Goal: Task Accomplishment & Management: Manage account settings

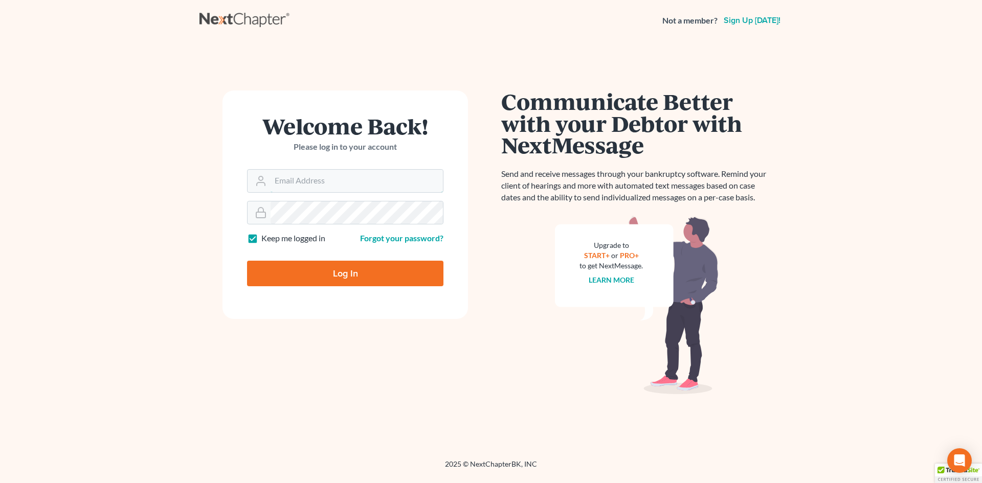
type input "[EMAIL_ADDRESS][DOMAIN_NAME]"
click at [327, 277] on input "Log In" at bounding box center [345, 274] width 196 height 26
type input "Thinking..."
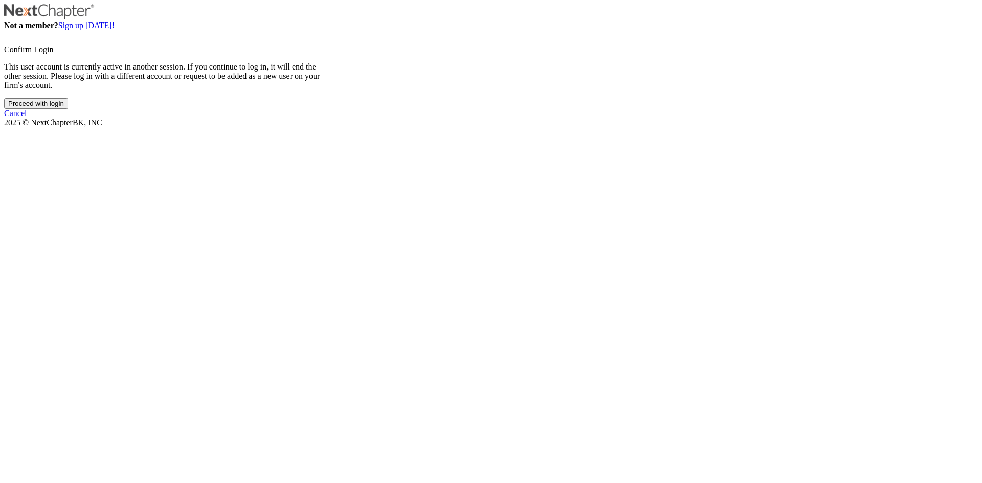
click at [68, 109] on input "Proceed with login" at bounding box center [36, 103] width 64 height 11
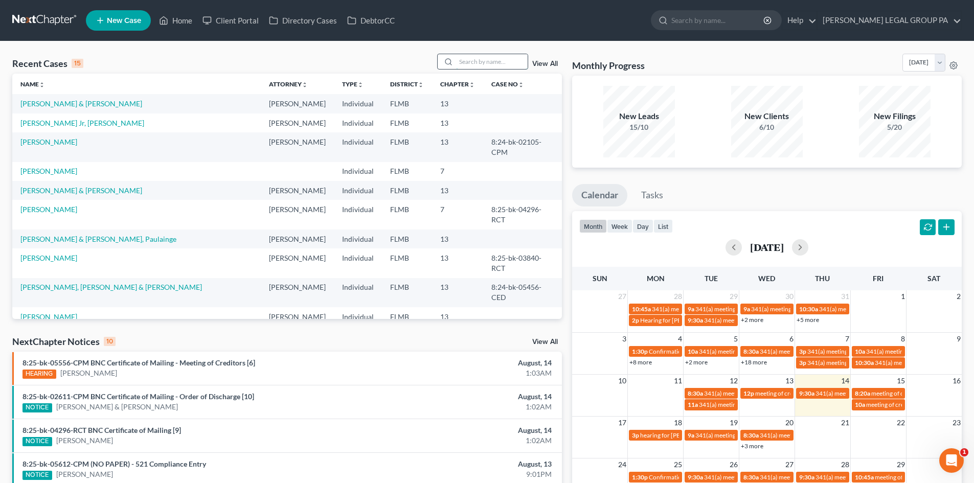
click at [498, 64] on input "search" at bounding box center [492, 61] width 72 height 15
click at [480, 66] on input "search" at bounding box center [492, 61] width 72 height 15
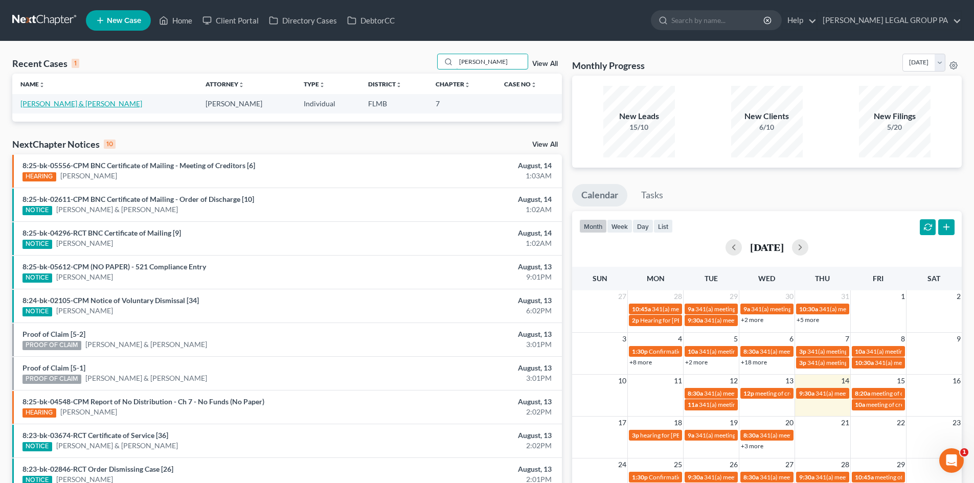
type input "millie"
click at [64, 101] on link "[PERSON_NAME] & [PERSON_NAME]" at bounding box center [81, 103] width 122 height 9
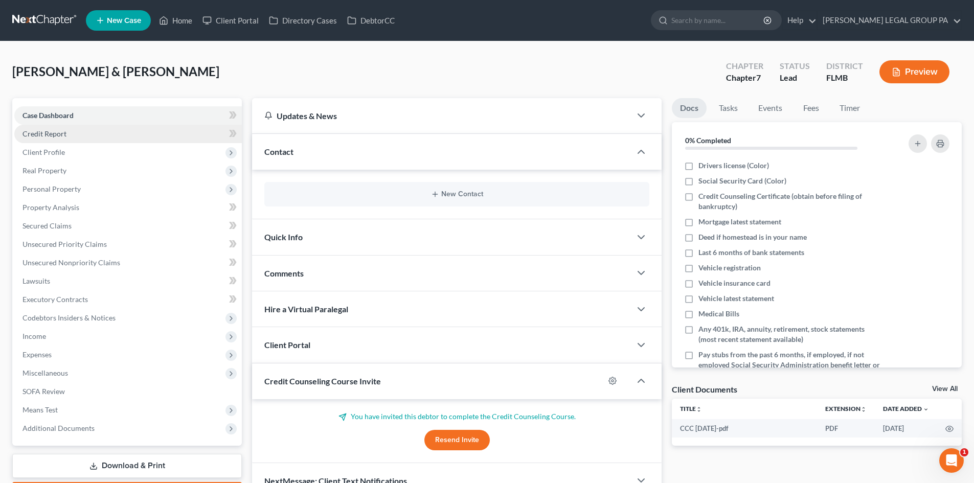
click at [60, 131] on span "Credit Report" at bounding box center [44, 133] width 44 height 9
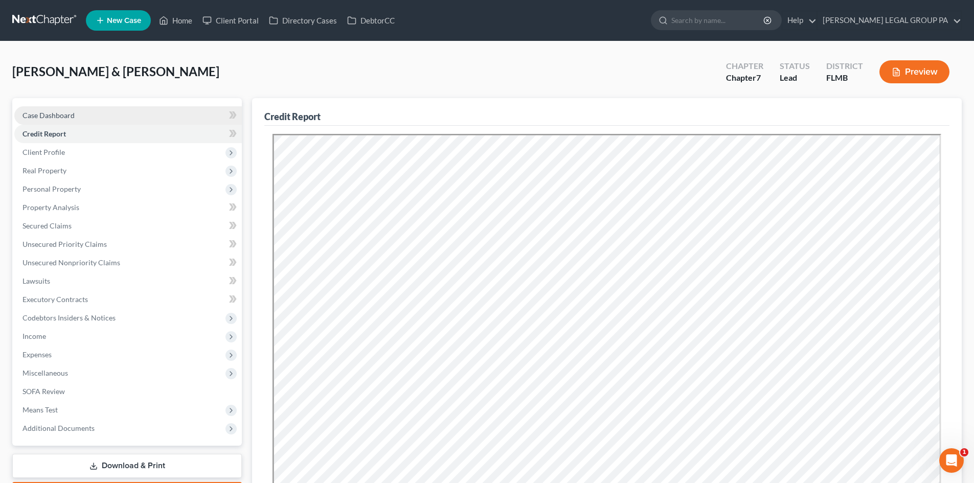
click at [79, 115] on link "Case Dashboard" at bounding box center [128, 115] width 228 height 18
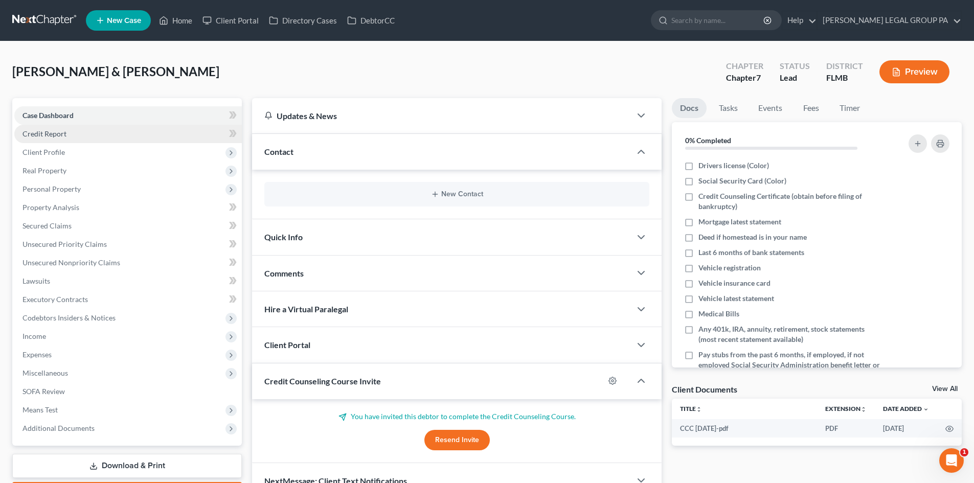
click at [67, 130] on link "Credit Report" at bounding box center [128, 134] width 228 height 18
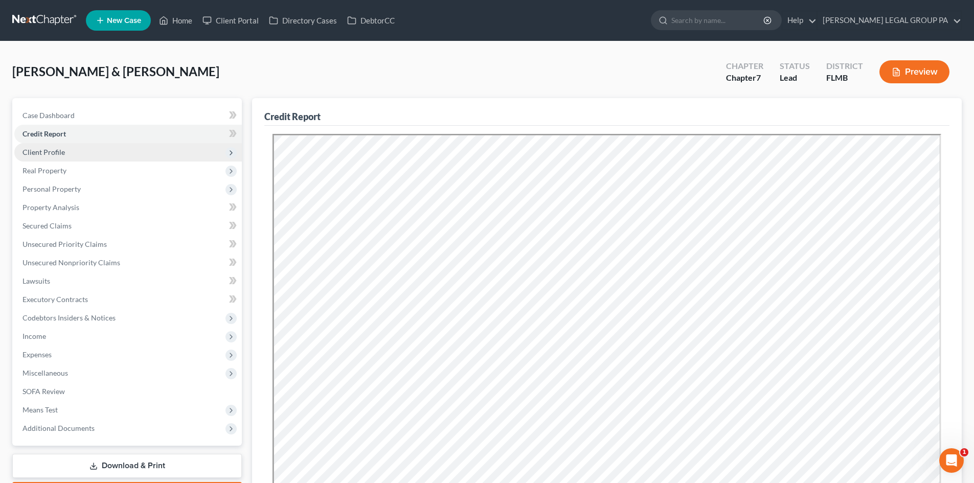
click at [57, 153] on span "Client Profile" at bounding box center [43, 152] width 42 height 9
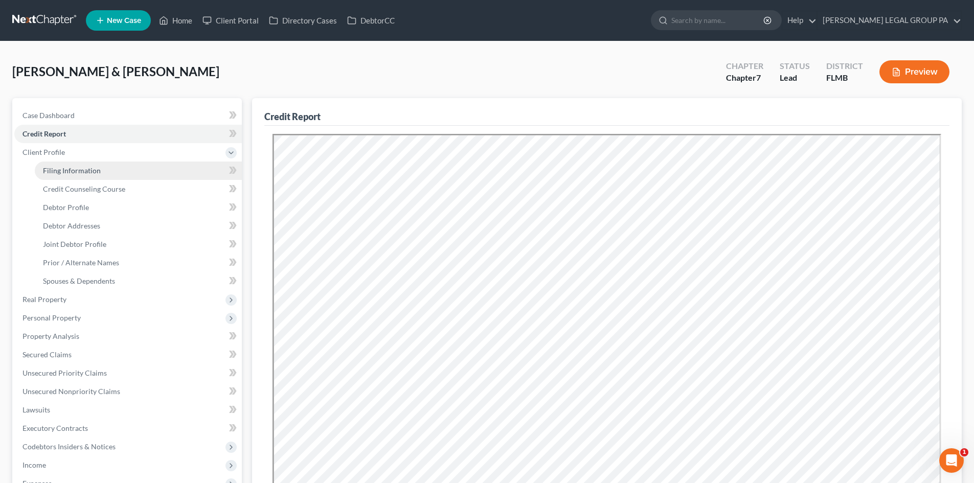
click at [57, 175] on link "Filing Information" at bounding box center [138, 171] width 207 height 18
select select "1"
select select "0"
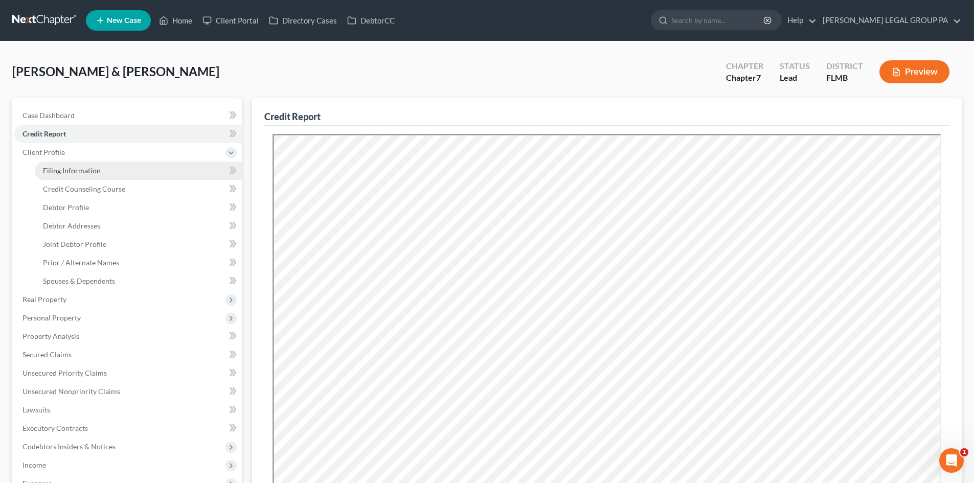
select select "9"
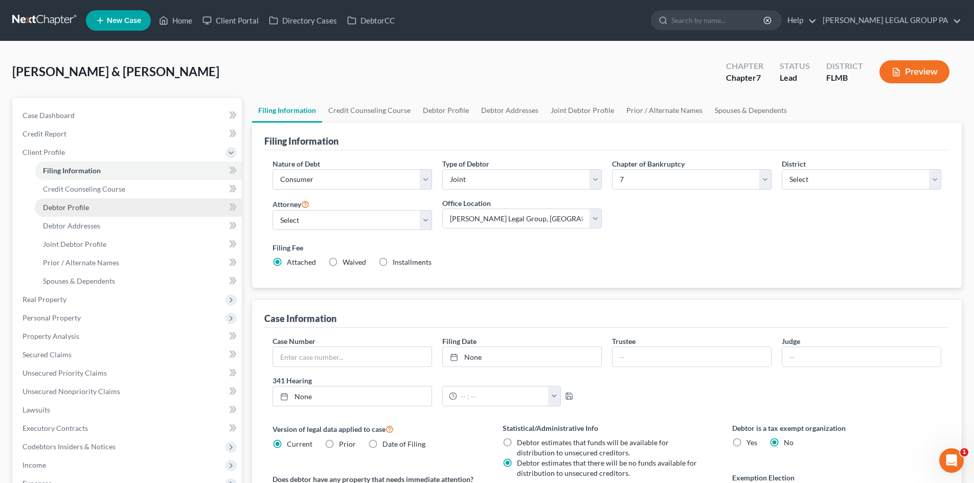
click at [65, 198] on link "Debtor Profile" at bounding box center [138, 207] width 207 height 18
select select "1"
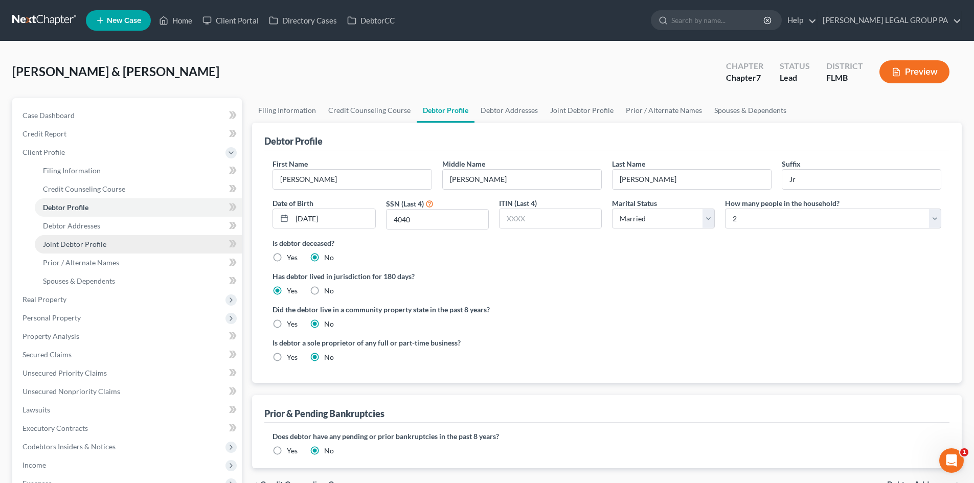
click at [103, 235] on link "Joint Debtor Profile" at bounding box center [138, 244] width 207 height 18
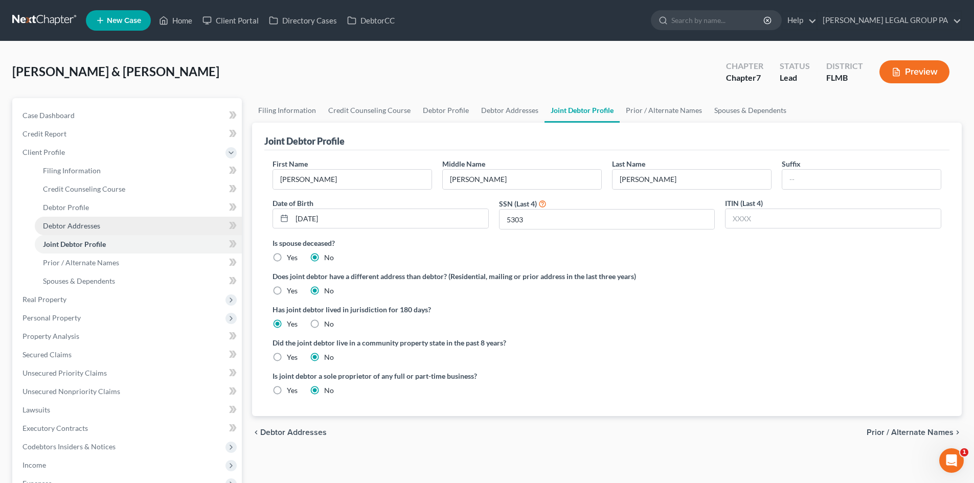
click at [101, 229] on link "Debtor Addresses" at bounding box center [138, 226] width 207 height 18
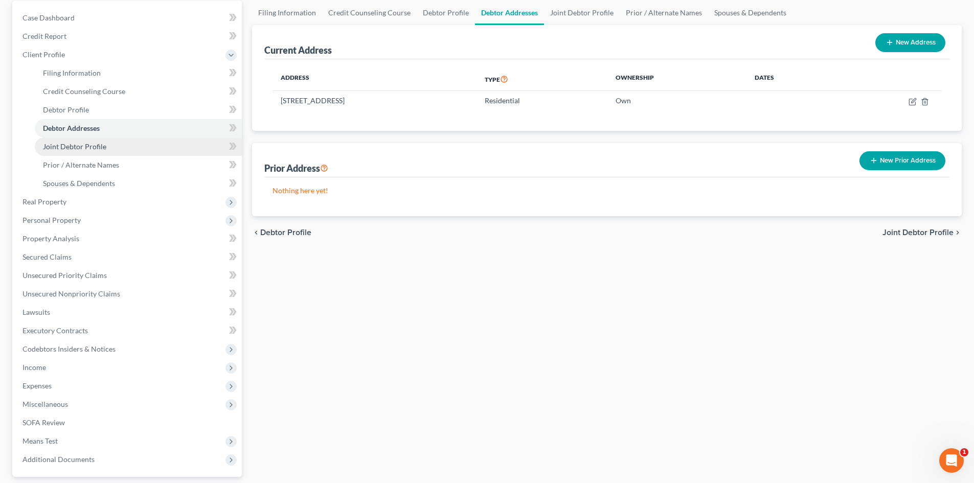
scroll to position [102, 0]
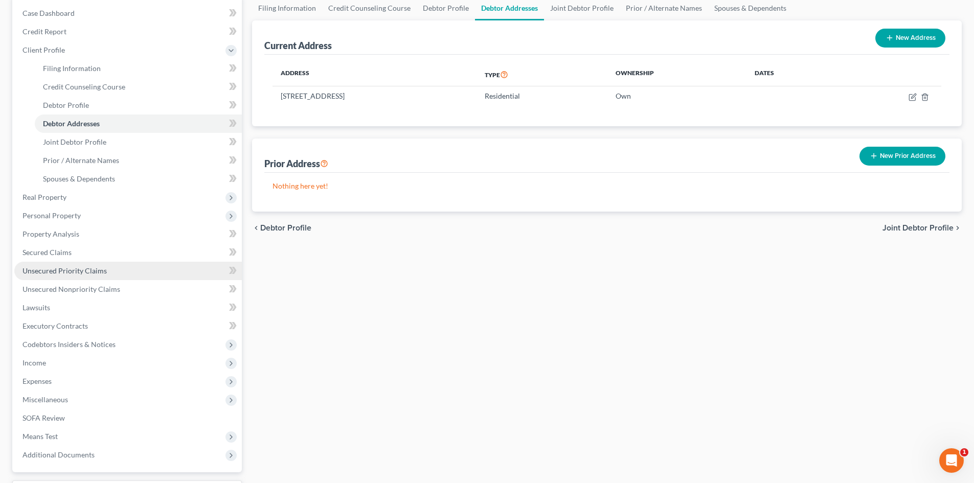
click at [71, 266] on span "Unsecured Priority Claims" at bounding box center [64, 270] width 84 height 9
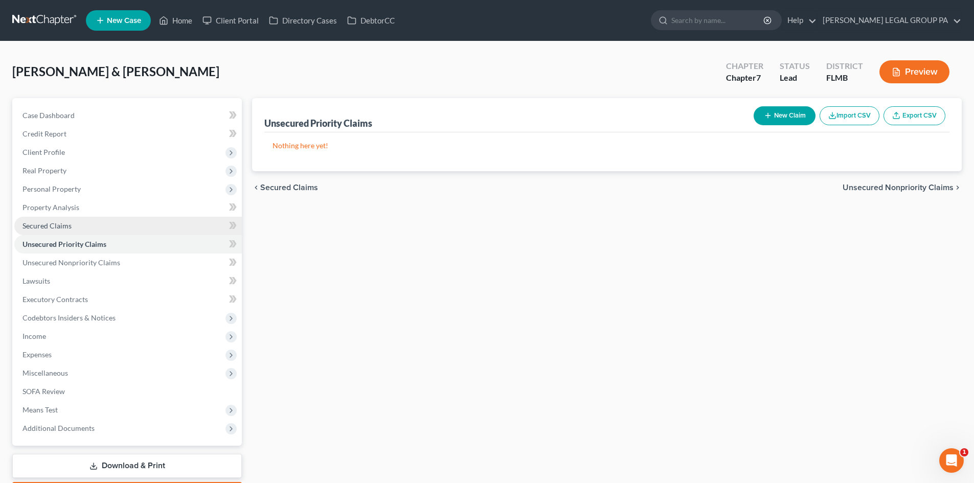
click at [57, 228] on span "Secured Claims" at bounding box center [46, 225] width 49 height 9
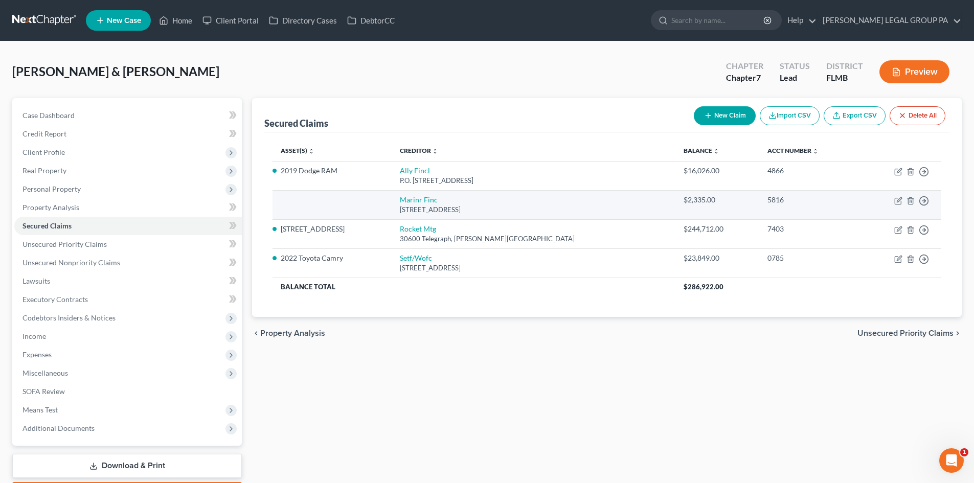
click at [893, 199] on td "Move to E Move to F Move to G Move to Notice Only" at bounding box center [901, 204] width 82 height 29
click at [896, 200] on icon "button" at bounding box center [898, 201] width 8 height 8
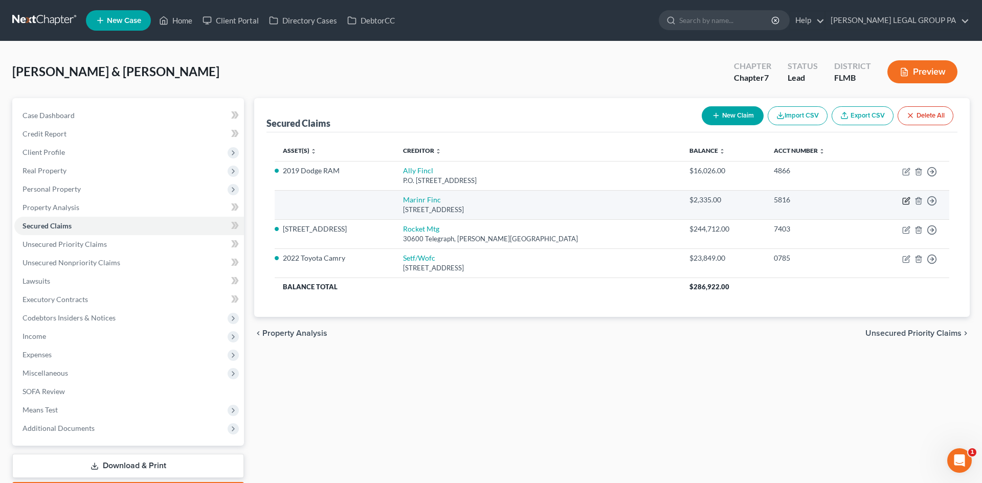
select select "21"
select select "1"
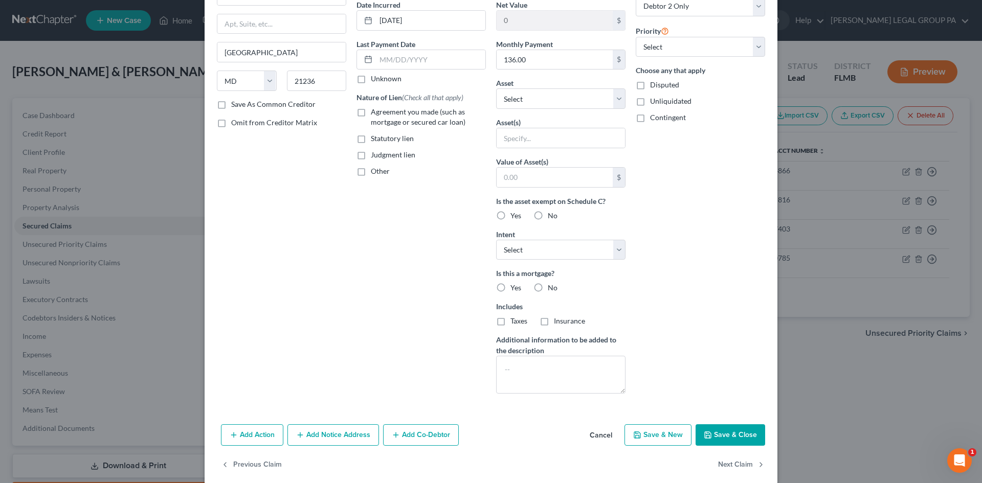
scroll to position [102, 0]
click at [729, 434] on button "Save & Close" at bounding box center [730, 433] width 70 height 21
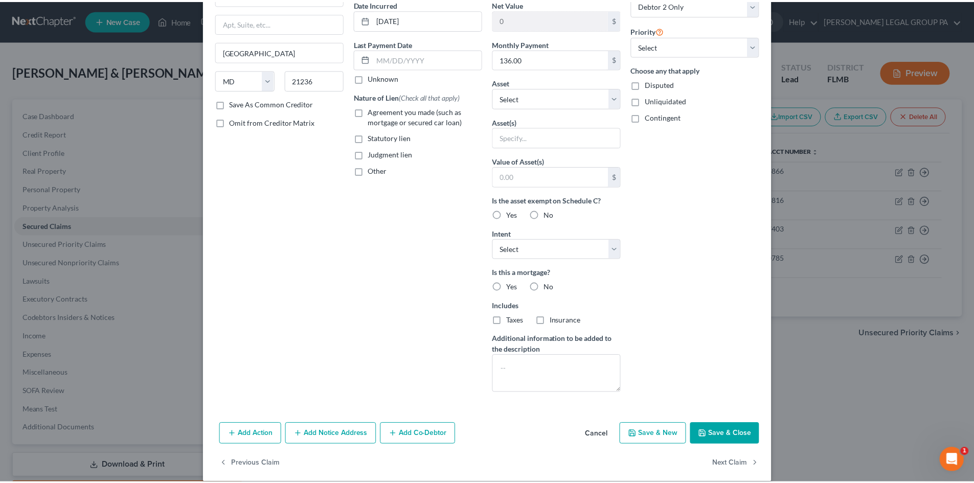
scroll to position [2, 0]
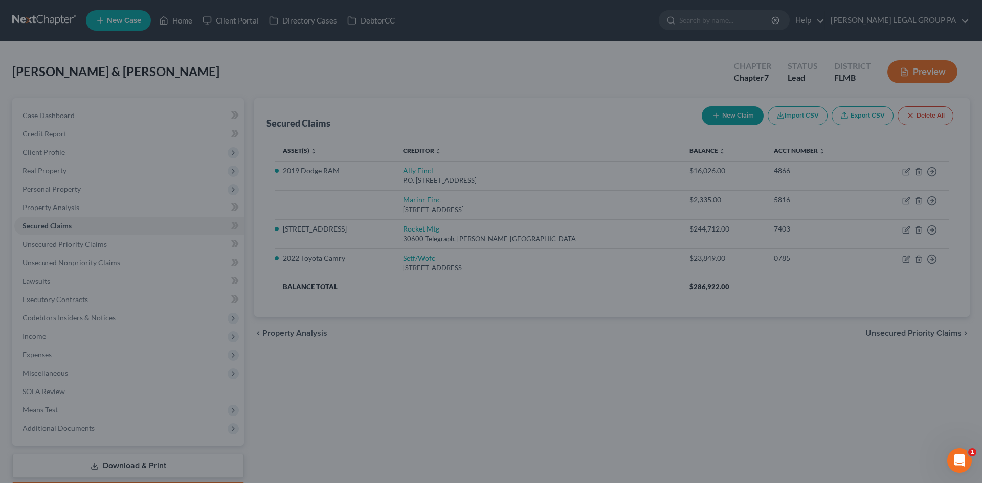
type input "0"
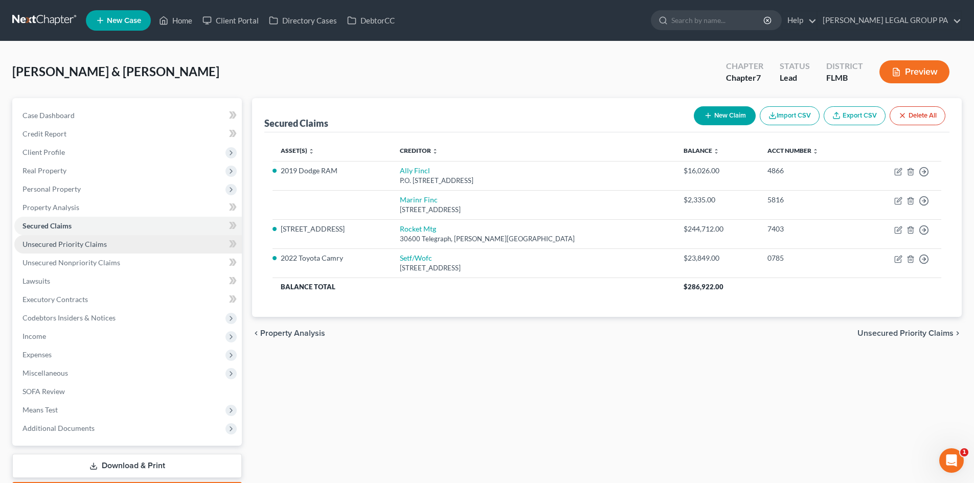
click at [94, 240] on span "Unsecured Priority Claims" at bounding box center [64, 244] width 84 height 9
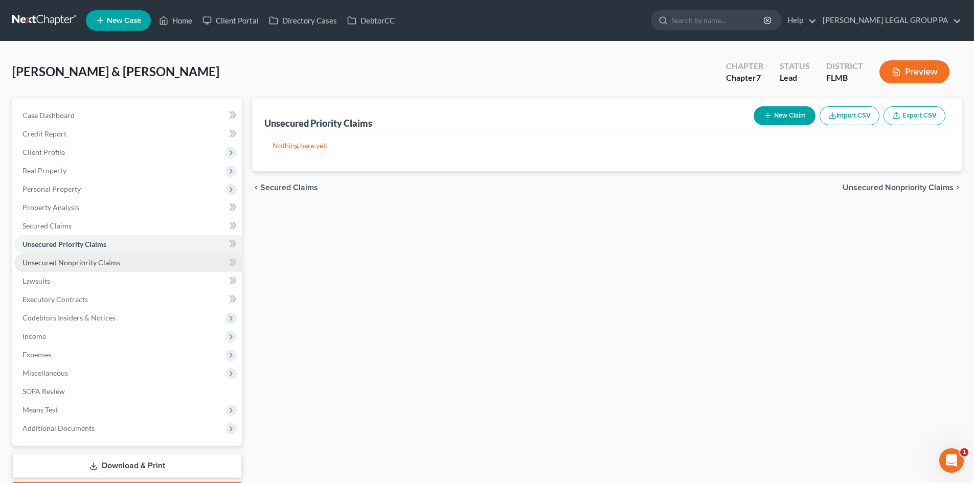
click at [78, 261] on span "Unsecured Nonpriority Claims" at bounding box center [71, 262] width 98 height 9
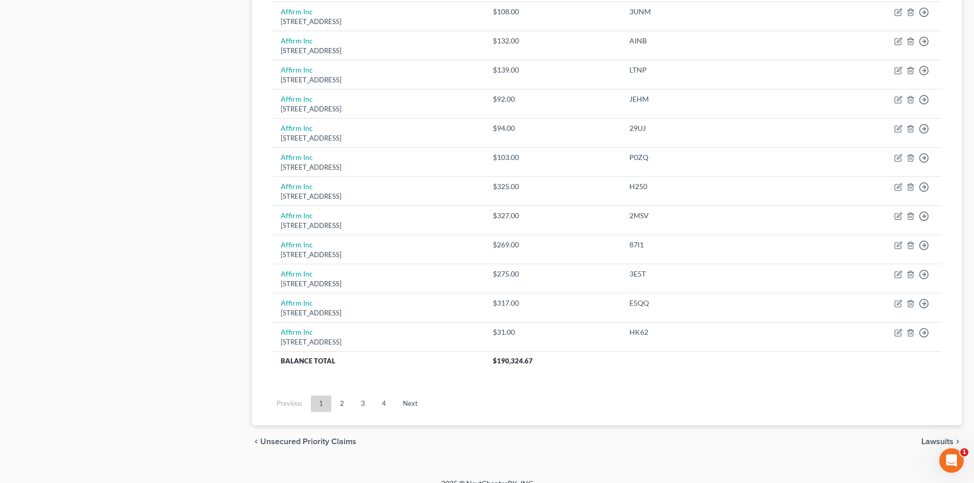
scroll to position [697, 0]
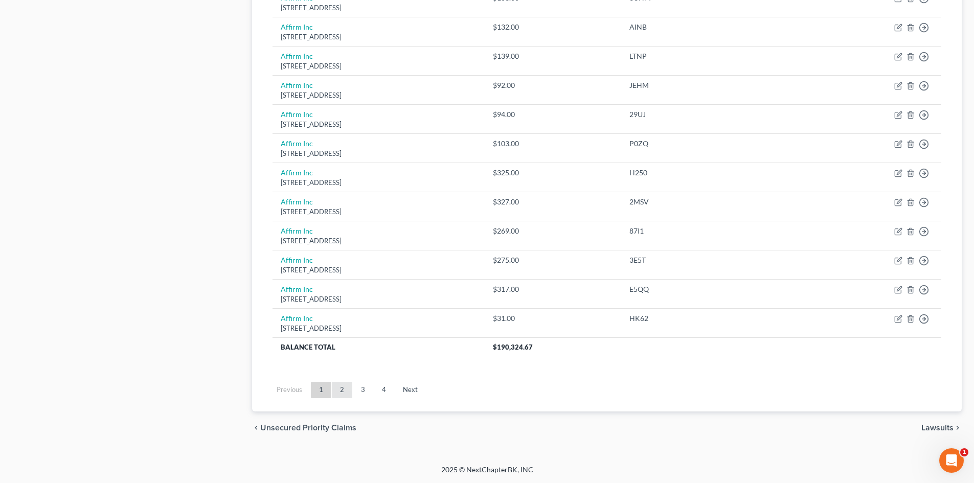
click at [340, 387] on link "2" at bounding box center [342, 390] width 20 height 16
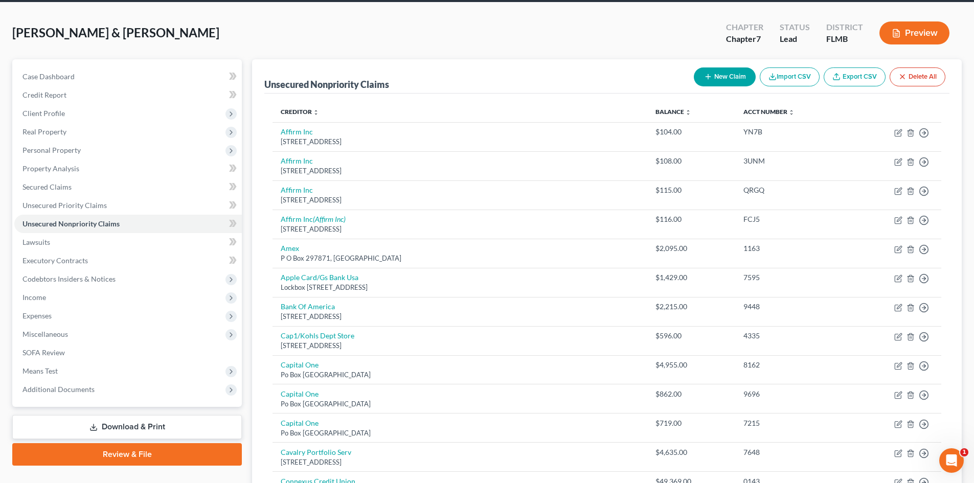
scroll to position [0, 0]
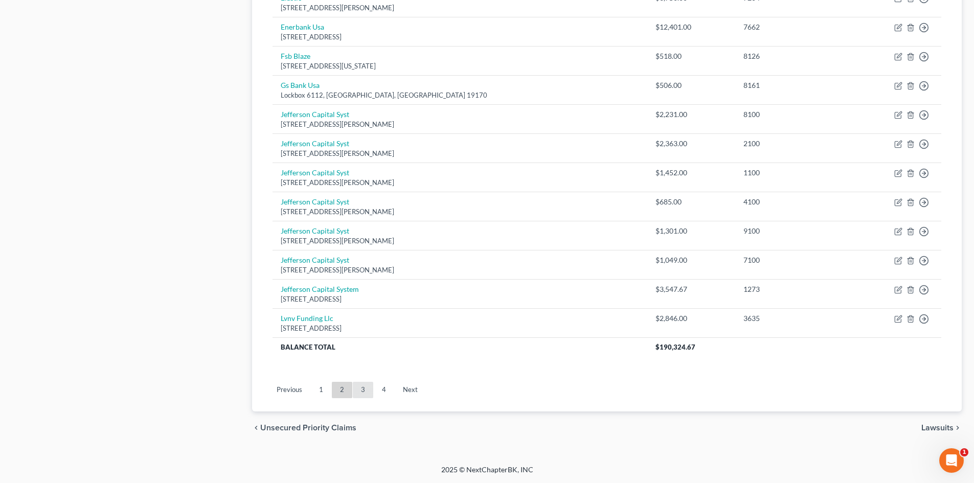
click at [370, 388] on link "3" at bounding box center [363, 390] width 20 height 16
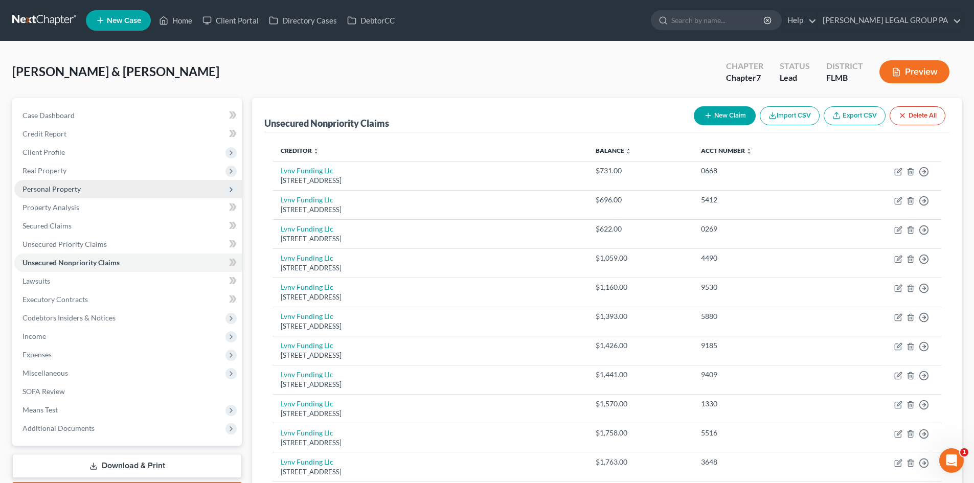
click at [53, 190] on span "Personal Property" at bounding box center [51, 189] width 58 height 9
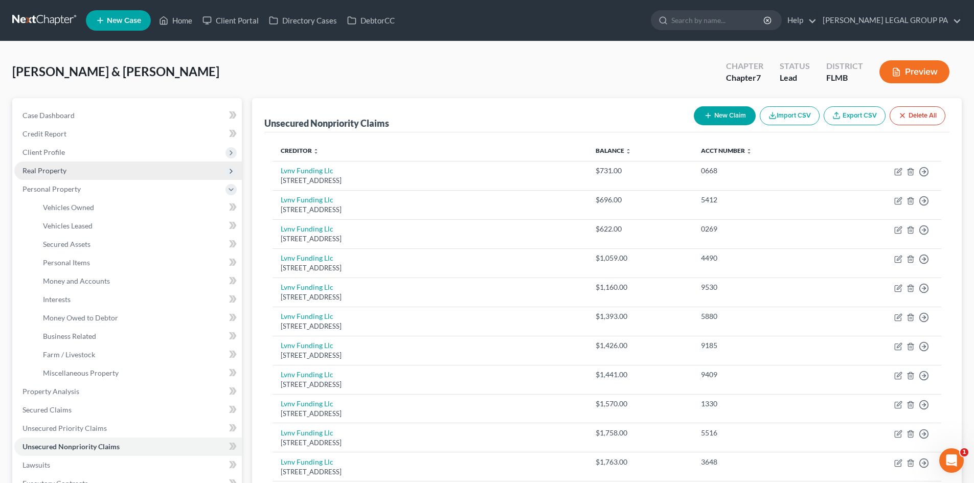
click at [52, 173] on span "Real Property" at bounding box center [44, 170] width 44 height 9
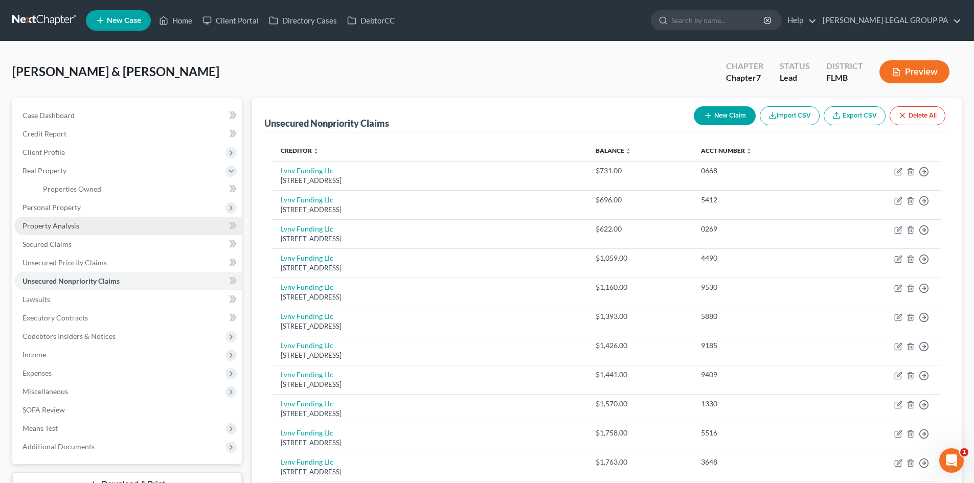
click at [55, 221] on span "Property Analysis" at bounding box center [50, 225] width 57 height 9
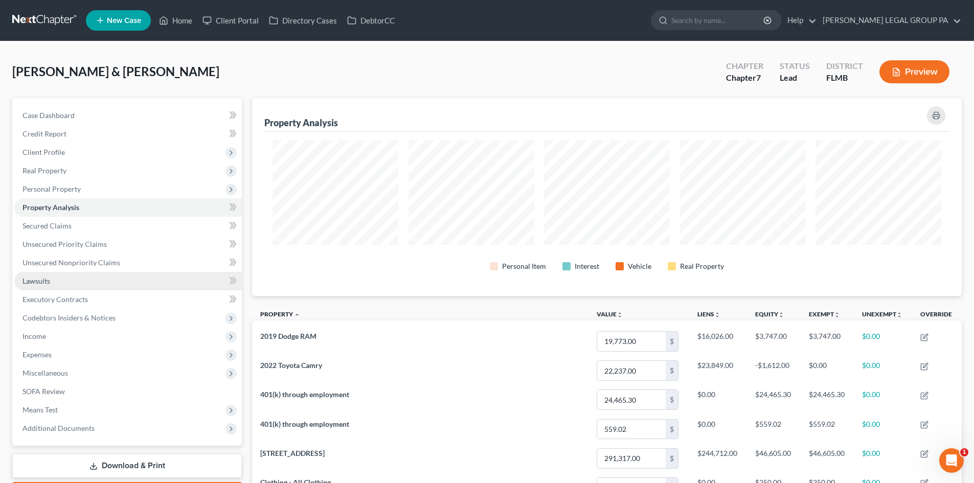
click at [40, 280] on span "Lawsuits" at bounding box center [36, 281] width 28 height 9
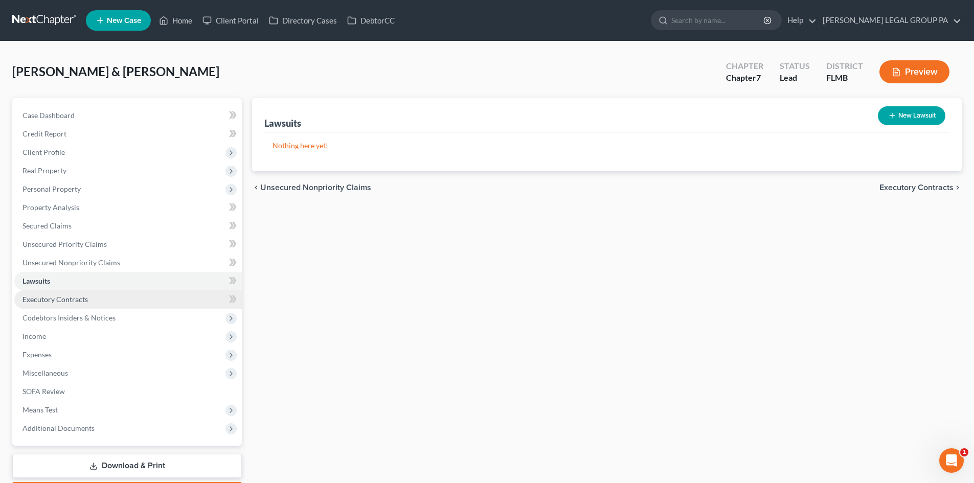
click at [65, 297] on span "Executory Contracts" at bounding box center [54, 299] width 65 height 9
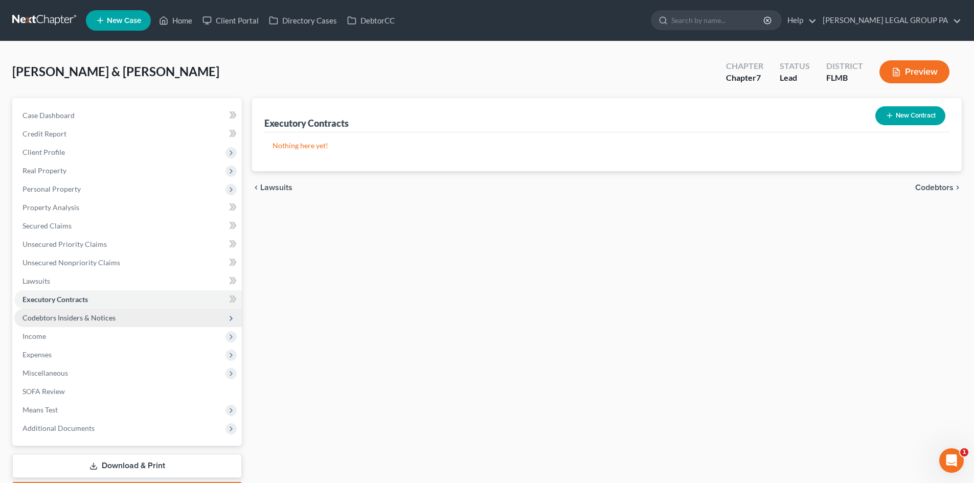
click at [77, 318] on span "Codebtors Insiders & Notices" at bounding box center [68, 317] width 93 height 9
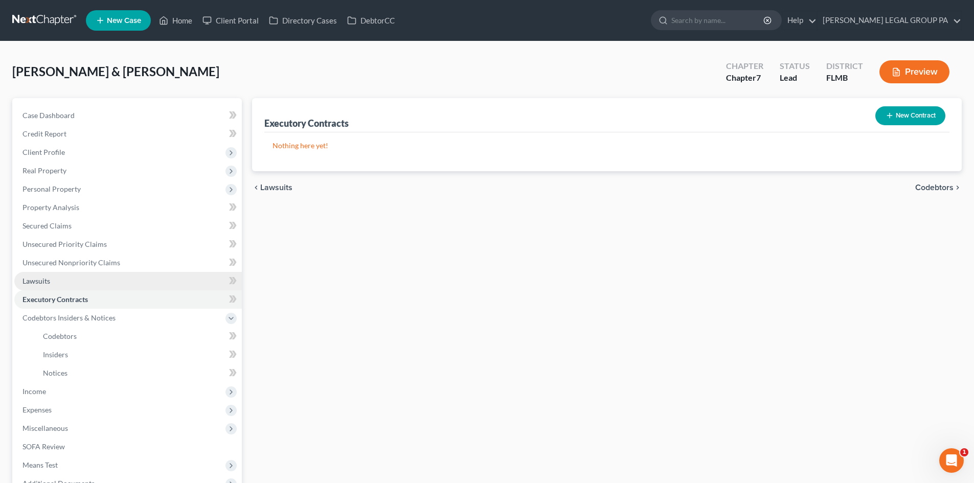
click at [50, 276] on link "Lawsuits" at bounding box center [128, 281] width 228 height 18
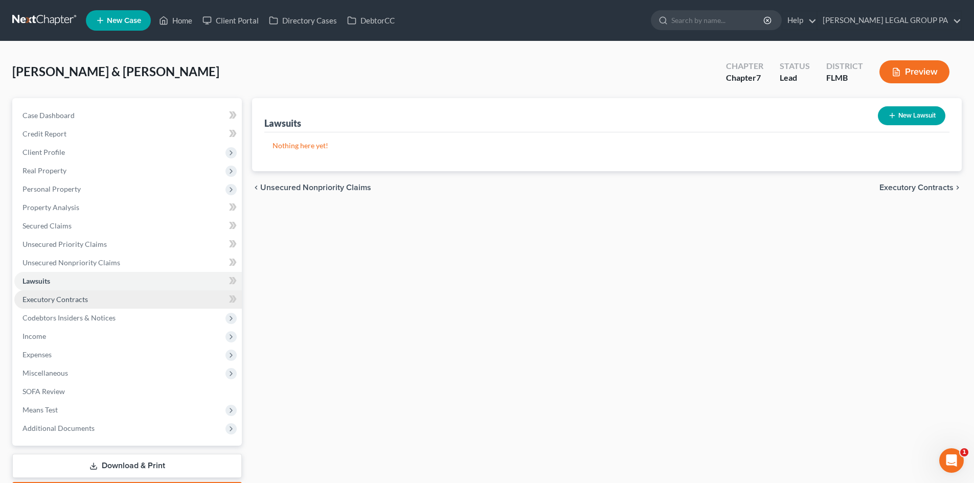
click at [55, 301] on span "Executory Contracts" at bounding box center [54, 299] width 65 height 9
click at [58, 277] on link "Lawsuits" at bounding box center [128, 281] width 228 height 18
click at [59, 316] on span "Codebtors Insiders & Notices" at bounding box center [68, 317] width 93 height 9
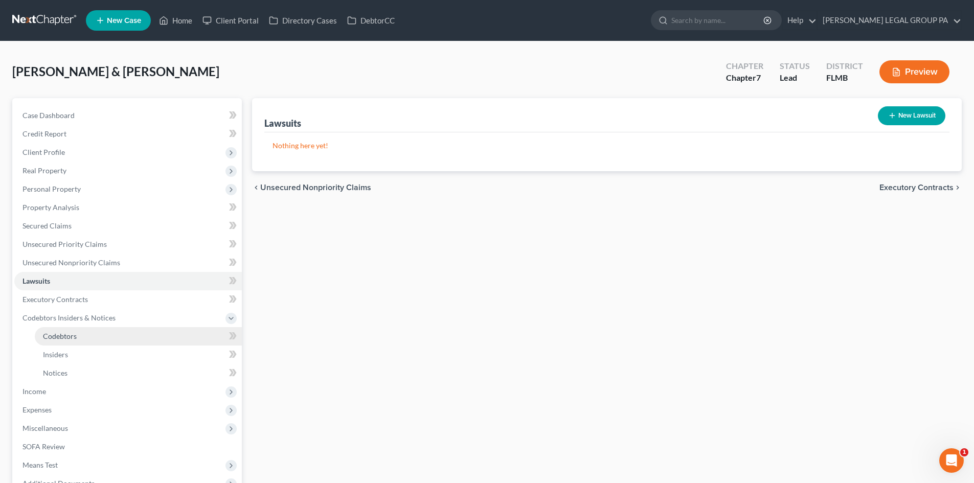
click at [77, 337] on link "Codebtors" at bounding box center [138, 336] width 207 height 18
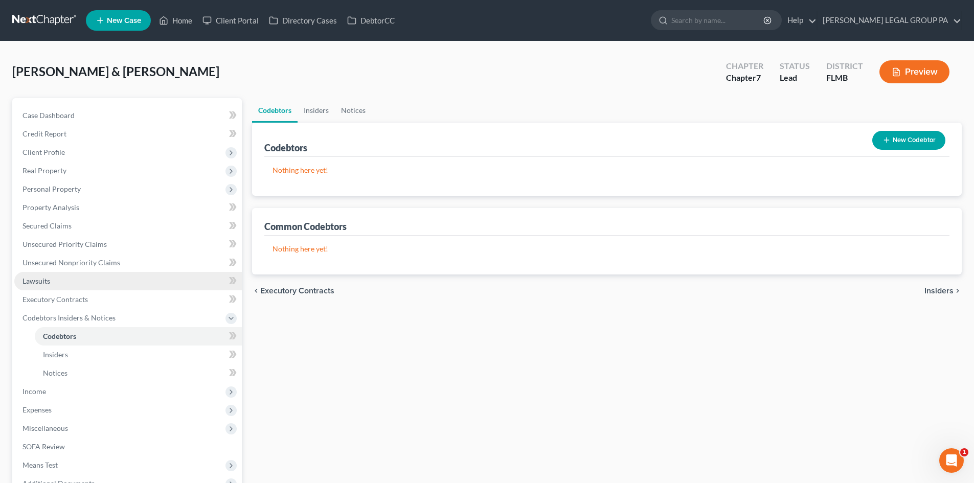
click at [59, 280] on link "Lawsuits" at bounding box center [128, 281] width 228 height 18
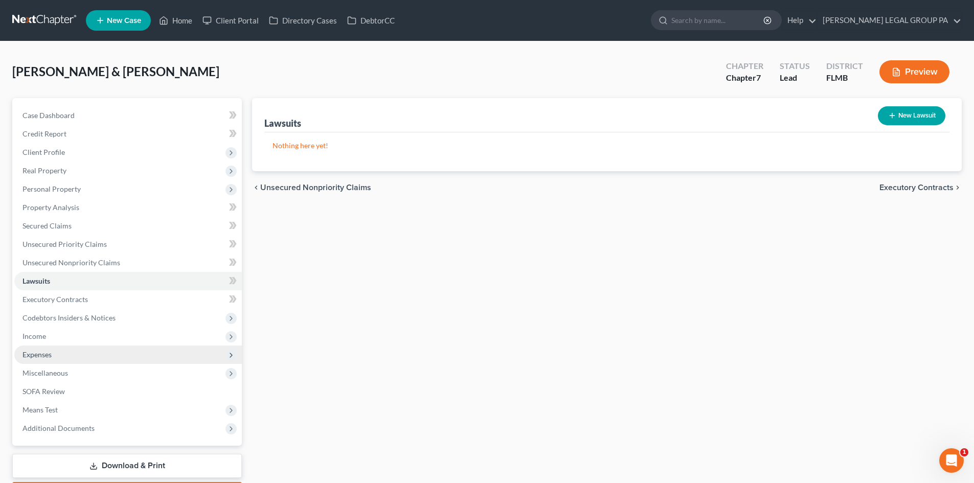
click at [46, 360] on span "Expenses" at bounding box center [128, 355] width 228 height 18
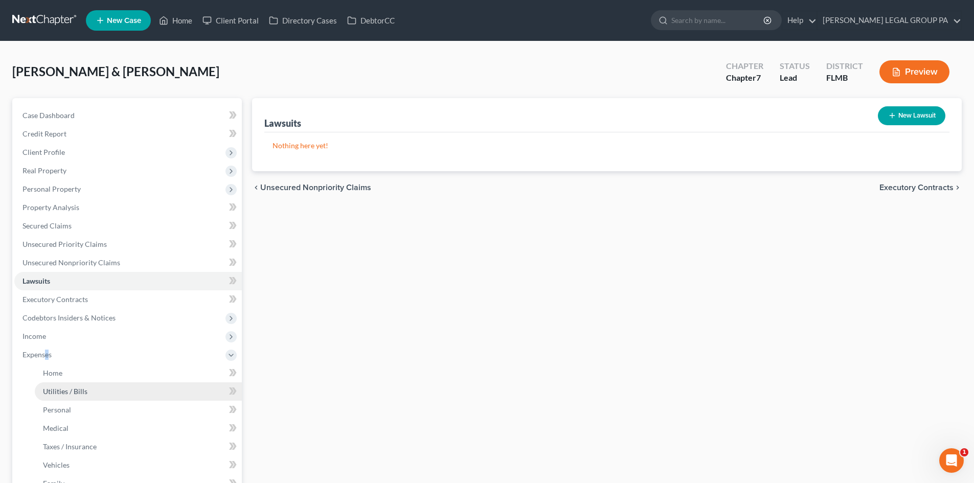
scroll to position [153, 0]
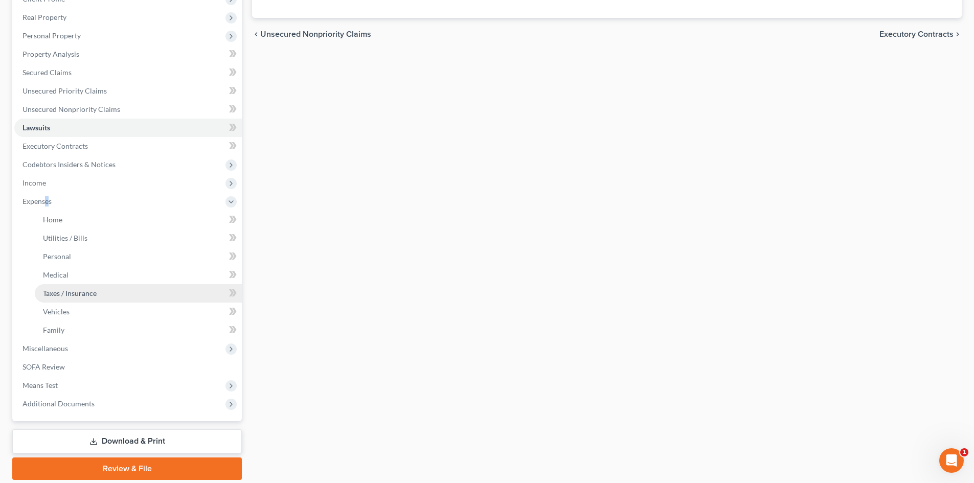
click at [58, 291] on span "Taxes / Insurance" at bounding box center [70, 293] width 54 height 9
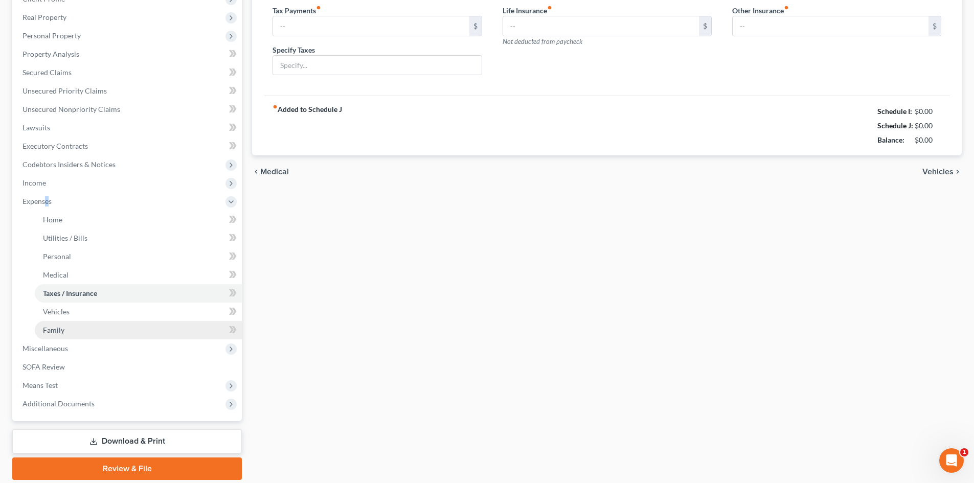
scroll to position [11, 0]
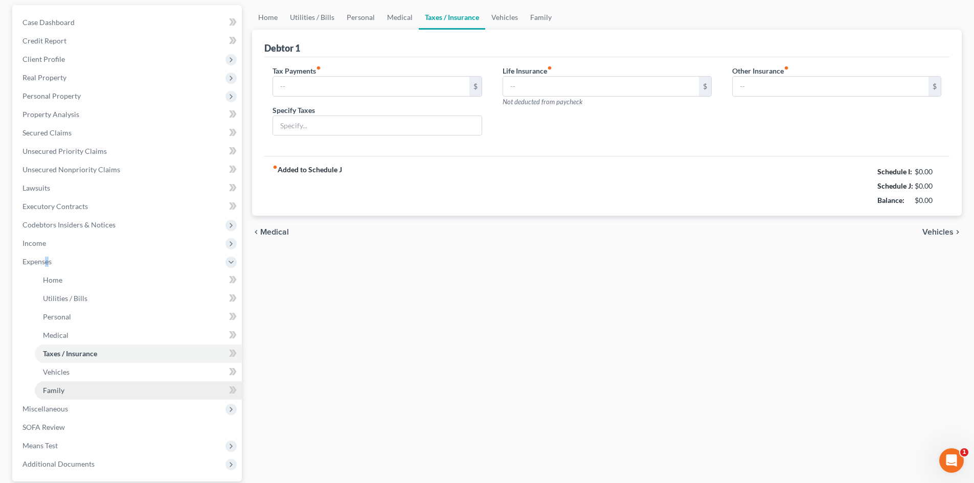
type input "100.00"
type input "0.00"
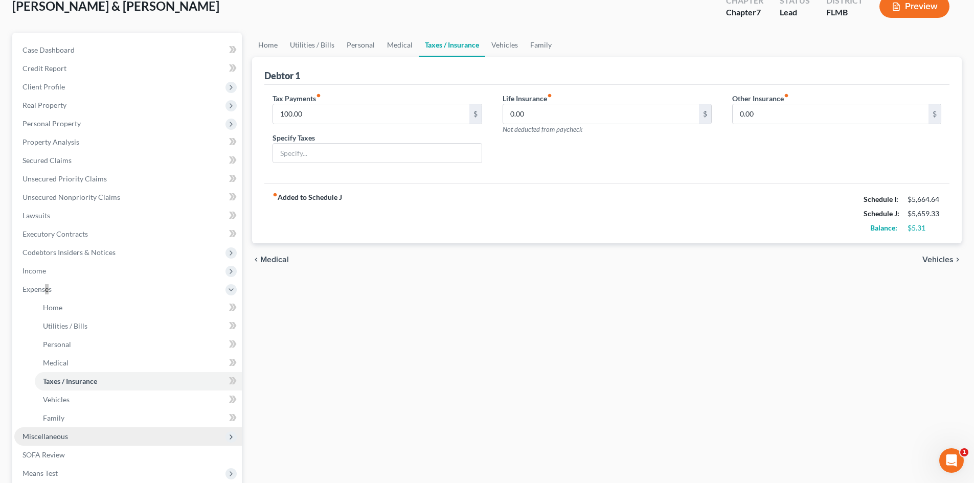
scroll to position [153, 0]
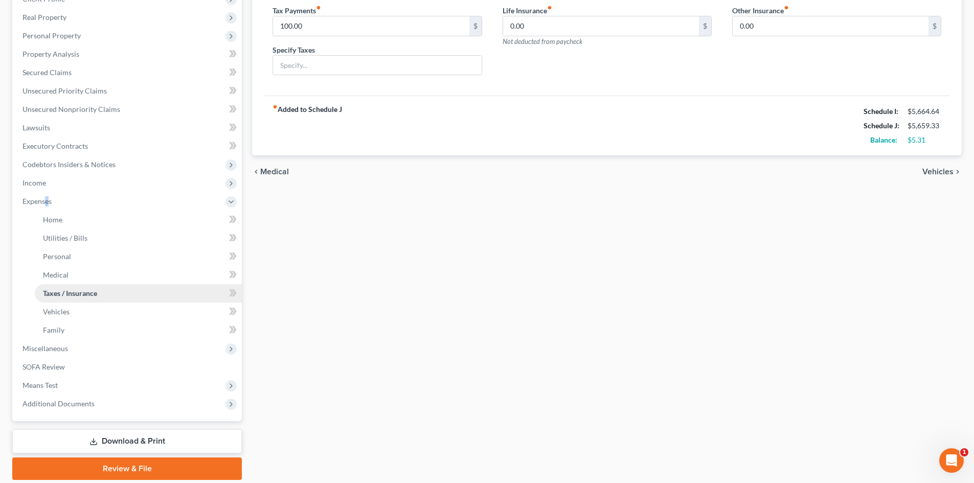
click at [71, 292] on span "Taxes / Insurance" at bounding box center [70, 293] width 54 height 9
click at [65, 204] on span "Expenses" at bounding box center [128, 201] width 228 height 18
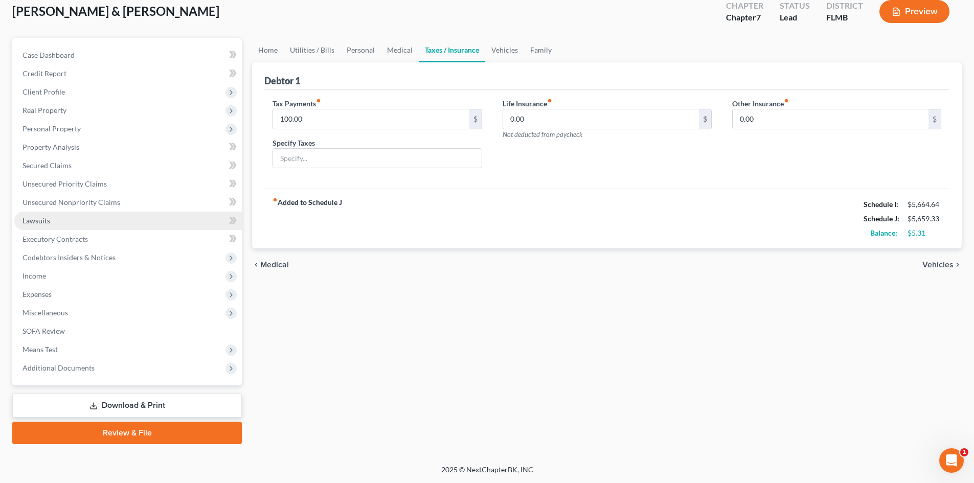
scroll to position [60, 0]
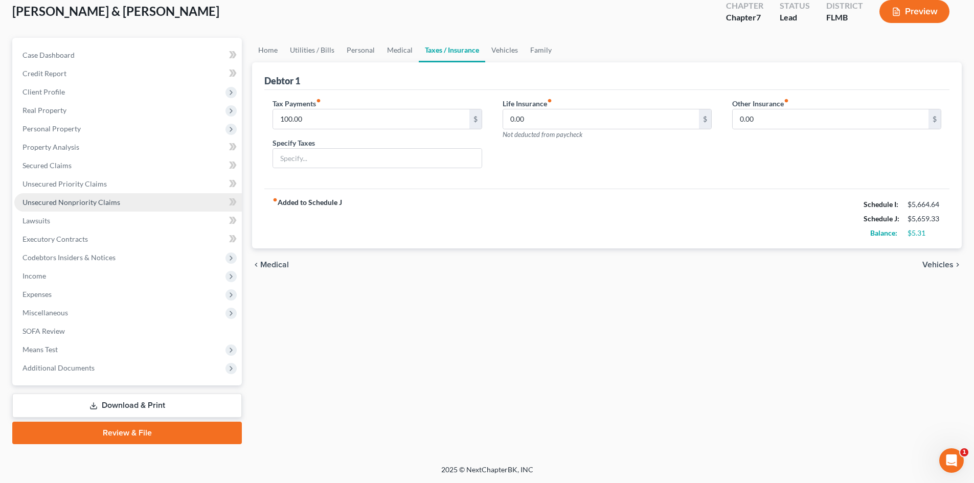
click at [70, 205] on span "Unsecured Nonpriority Claims" at bounding box center [71, 202] width 98 height 9
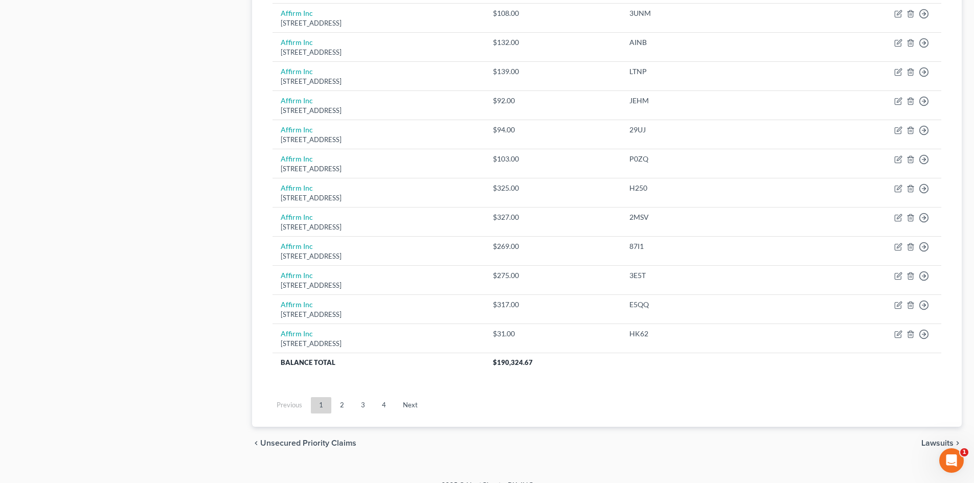
scroll to position [697, 0]
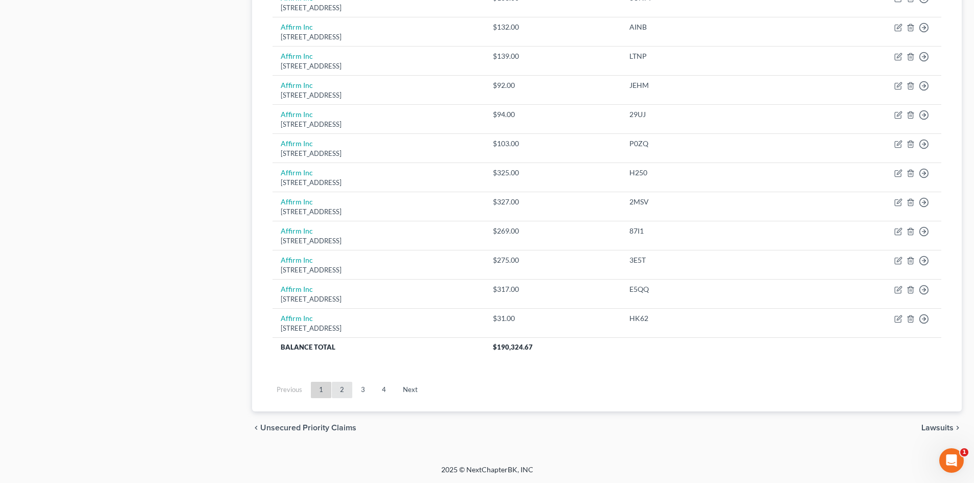
click at [339, 390] on link "2" at bounding box center [342, 390] width 20 height 16
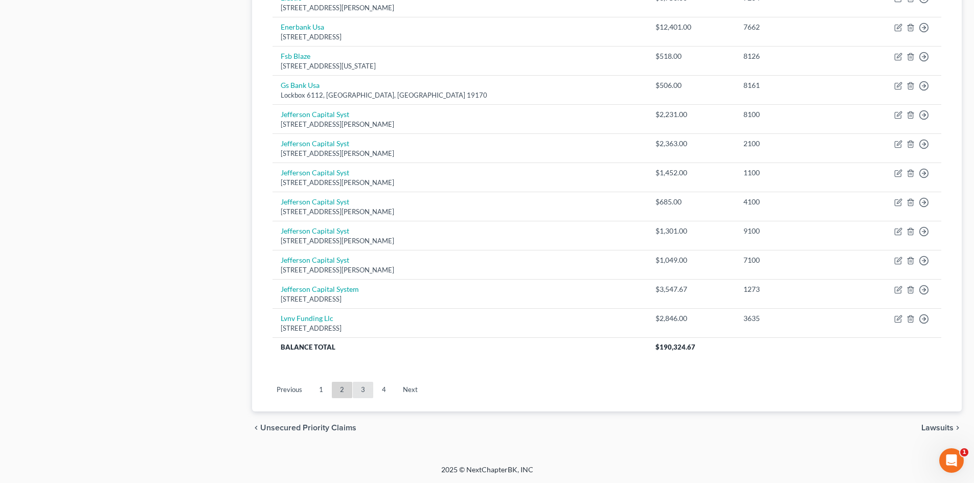
click at [360, 386] on link "3" at bounding box center [363, 390] width 20 height 16
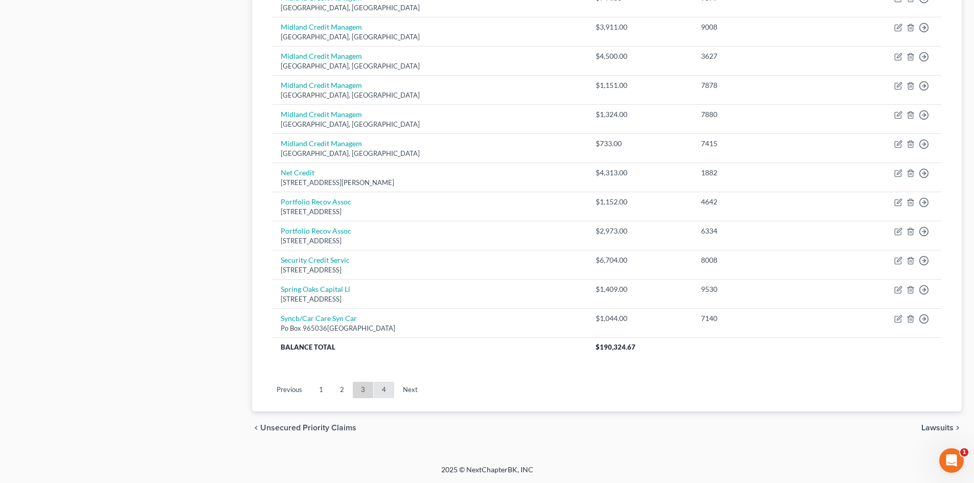
click at [386, 389] on link "4" at bounding box center [384, 390] width 20 height 16
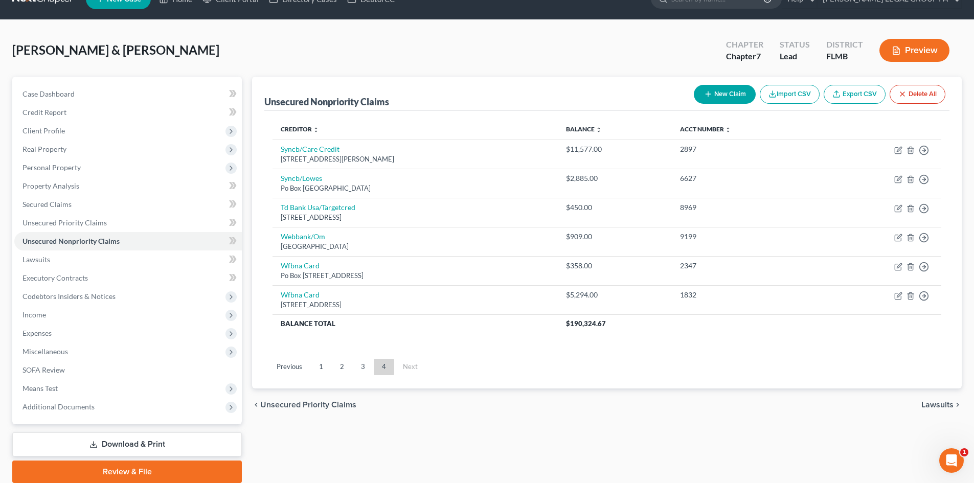
scroll to position [0, 0]
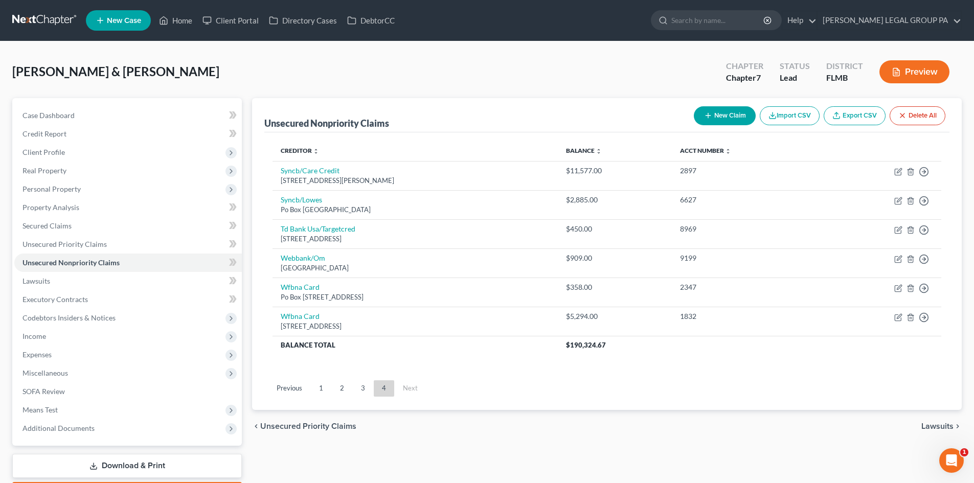
click at [51, 19] on link at bounding box center [44, 20] width 65 height 18
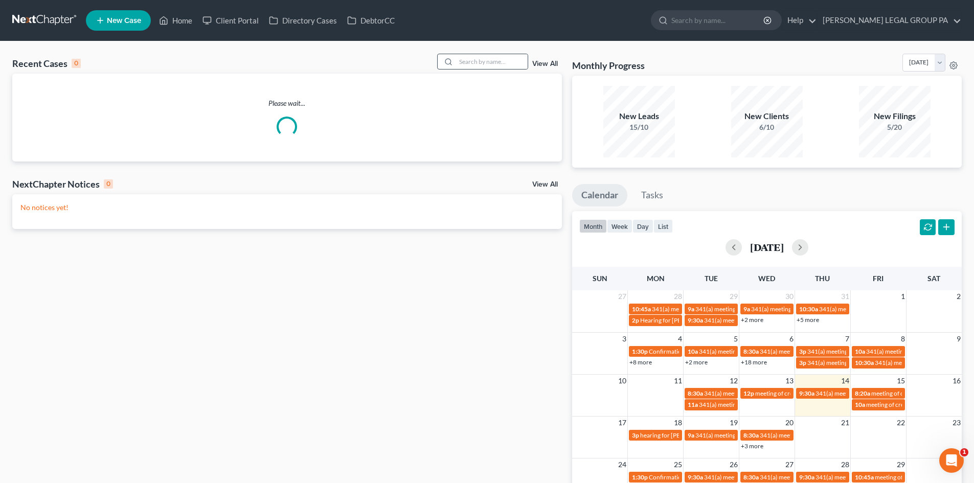
click at [451, 69] on div at bounding box center [447, 61] width 18 height 15
click at [461, 61] on input "search" at bounding box center [492, 61] width 72 height 15
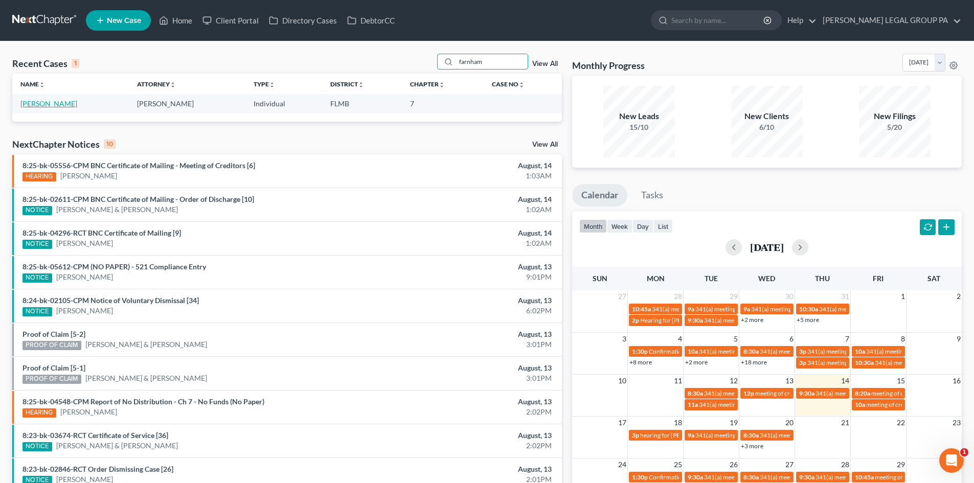
type input "farnham"
click at [69, 104] on link "Farnham, Stacey" at bounding box center [48, 103] width 57 height 9
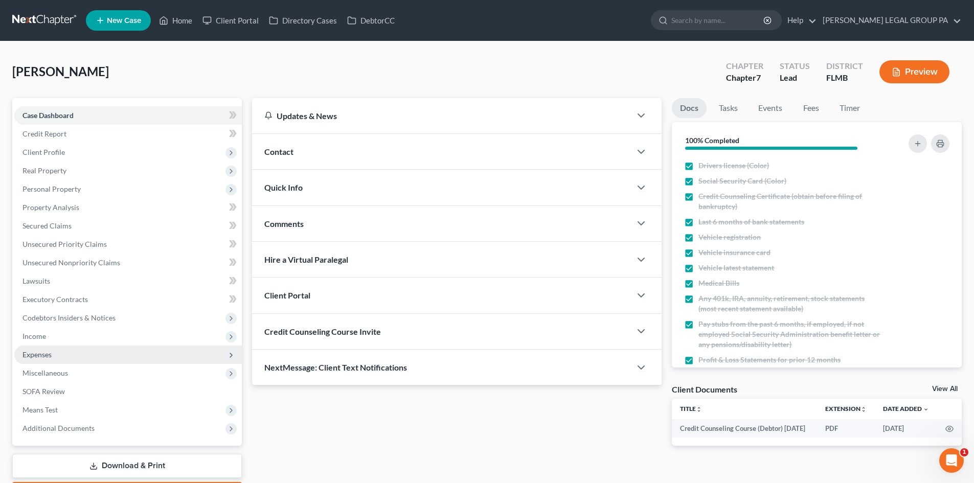
click at [49, 360] on span "Expenses" at bounding box center [128, 355] width 228 height 18
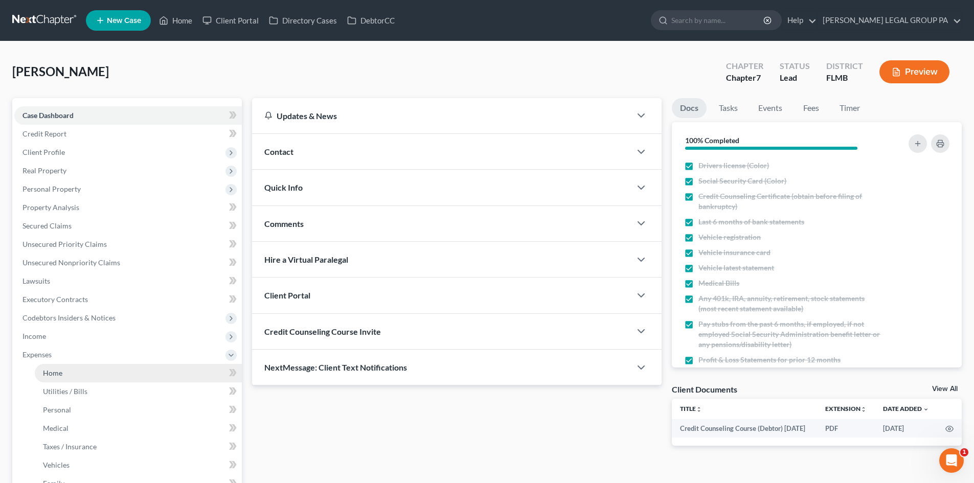
click at [60, 378] on link "Home" at bounding box center [138, 373] width 207 height 18
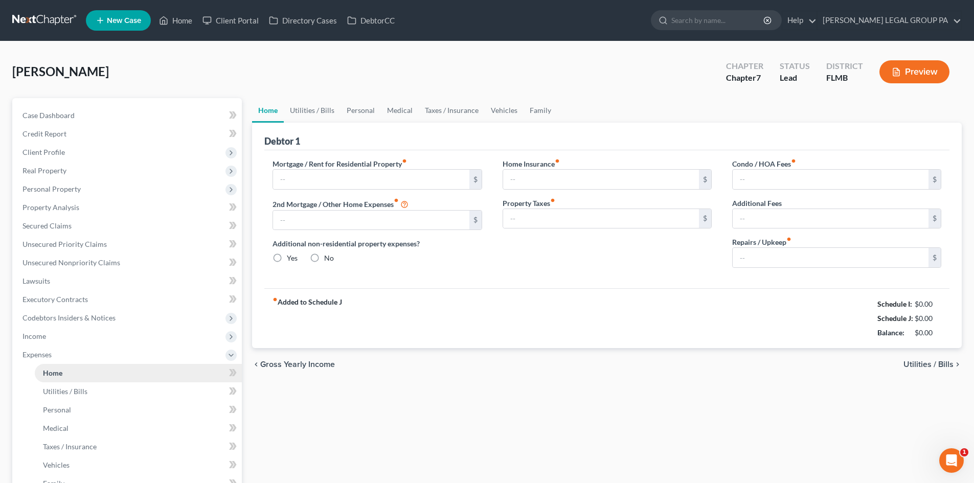
type input "2,054.00"
type input "0.00"
radio input "true"
type input "20.00"
type input "0.00"
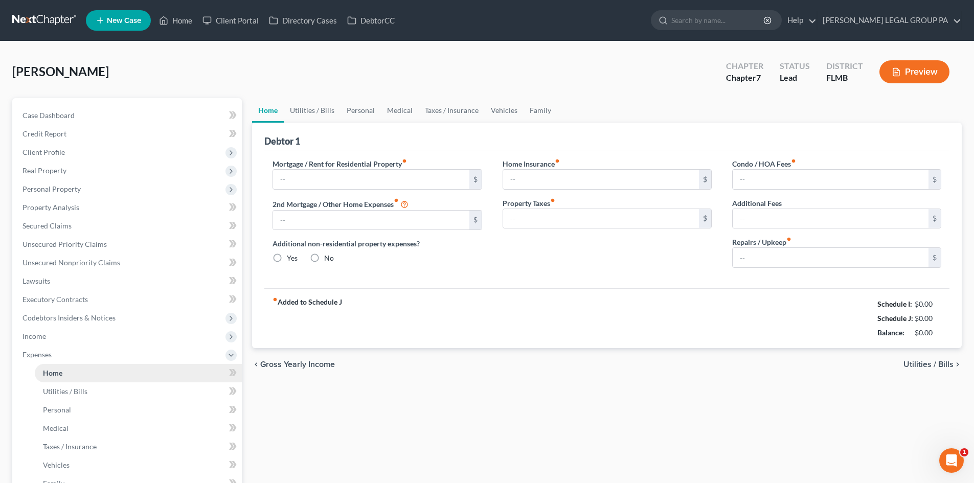
type input "0.00"
type input "50.00"
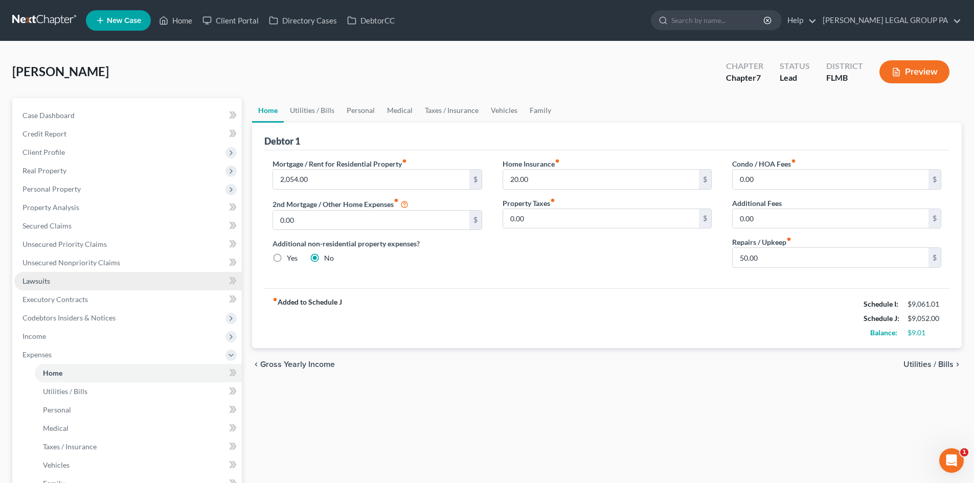
click at [57, 278] on link "Lawsuits" at bounding box center [128, 281] width 228 height 18
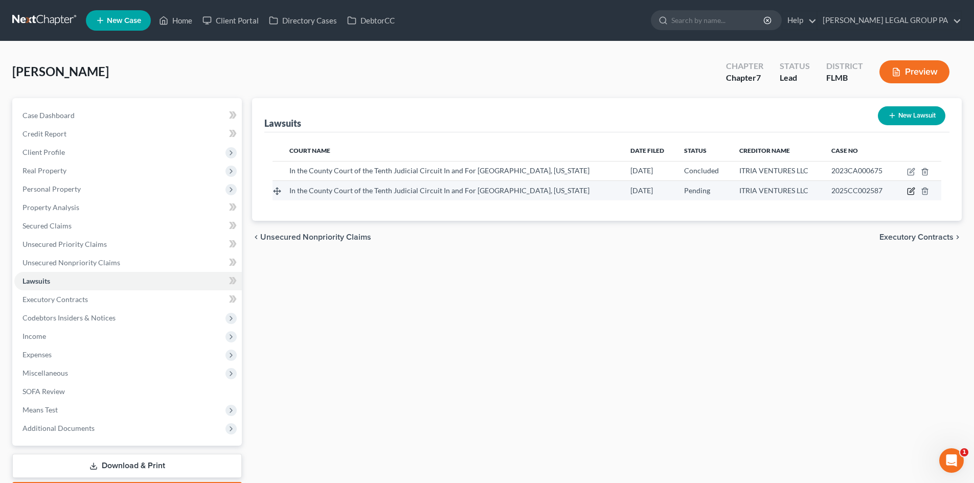
click at [909, 189] on icon "button" at bounding box center [911, 192] width 6 height 6
select select "9"
select select "0"
select select "4"
select select "35"
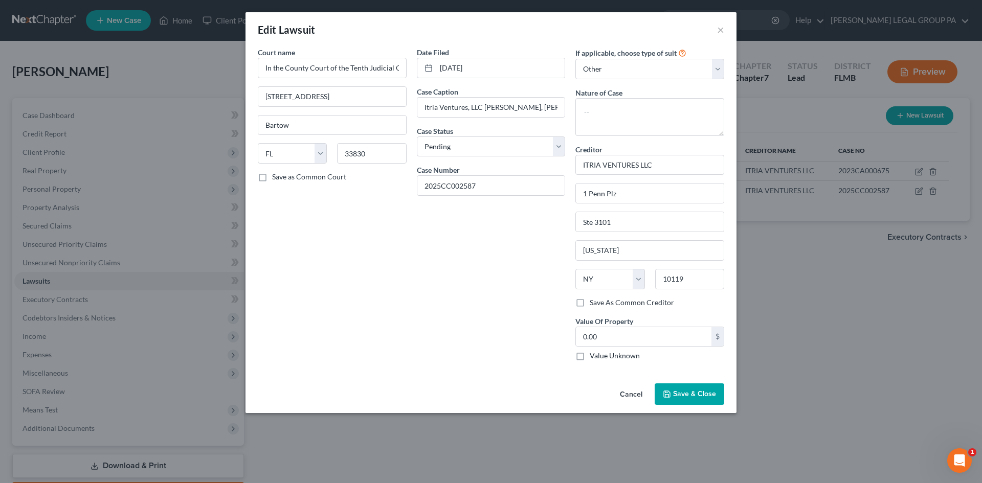
drag, startPoint x: 686, startPoint y: 389, endPoint x: 678, endPoint y: 389, distance: 8.7
click at [685, 389] on button "Save & Close" at bounding box center [689, 393] width 70 height 21
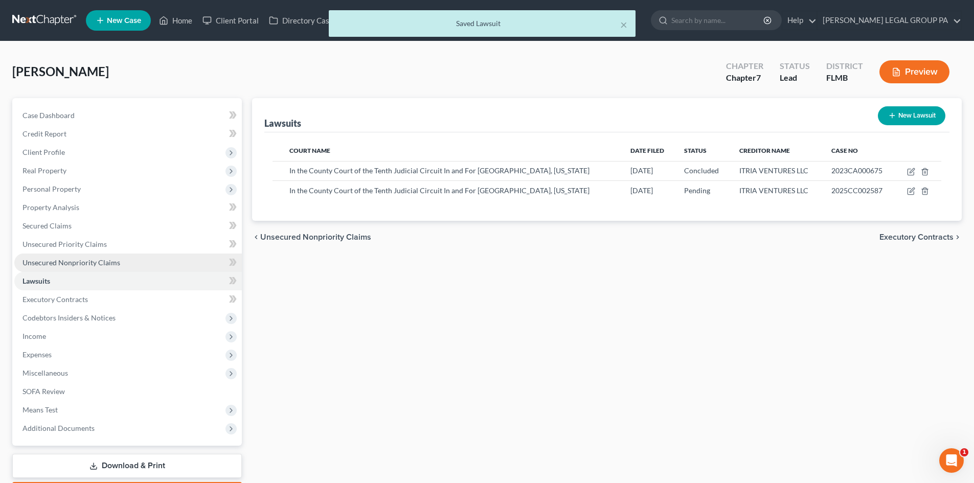
click at [79, 256] on link "Unsecured Nonpriority Claims" at bounding box center [128, 263] width 228 height 18
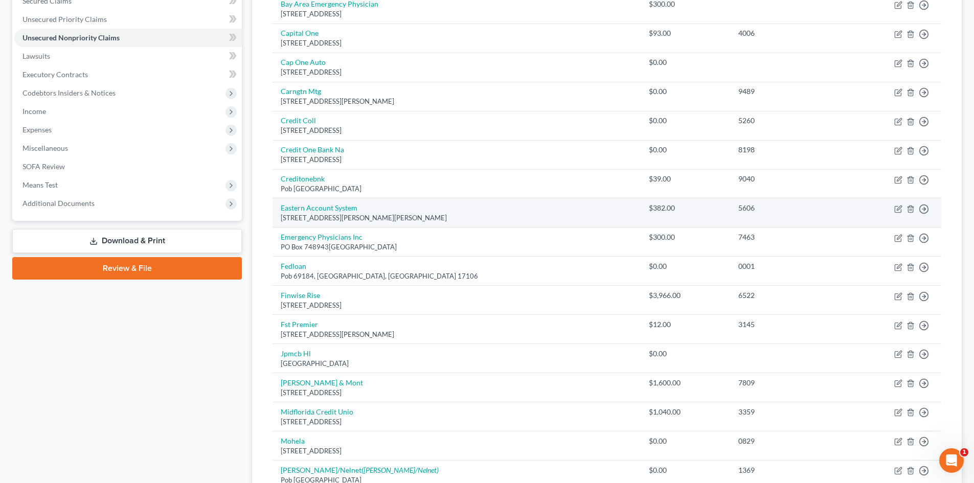
scroll to position [101, 0]
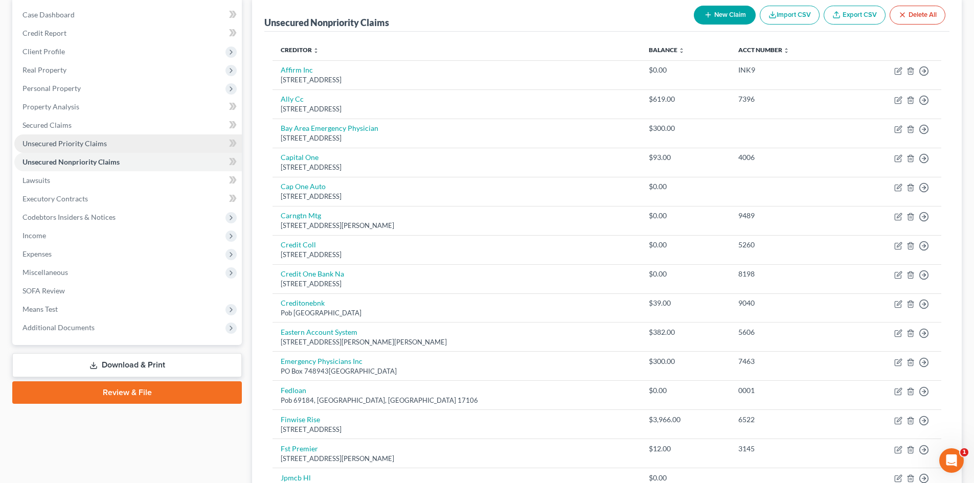
click at [72, 144] on span "Unsecured Priority Claims" at bounding box center [64, 143] width 84 height 9
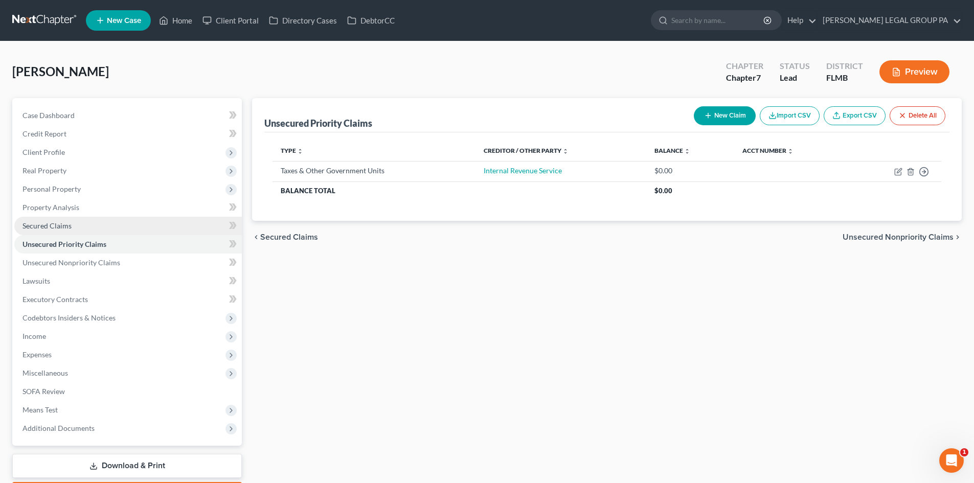
click at [76, 226] on link "Secured Claims" at bounding box center [128, 226] width 228 height 18
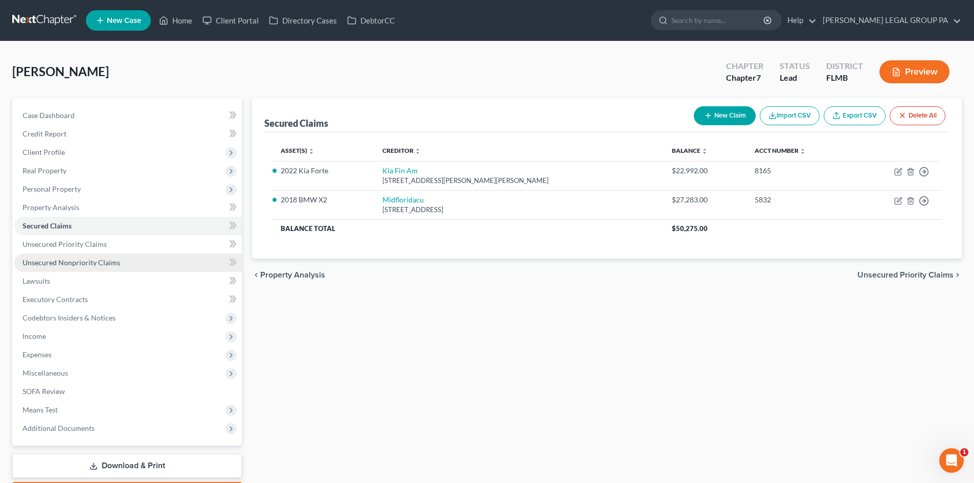
click at [65, 268] on link "Unsecured Nonpriority Claims" at bounding box center [128, 263] width 228 height 18
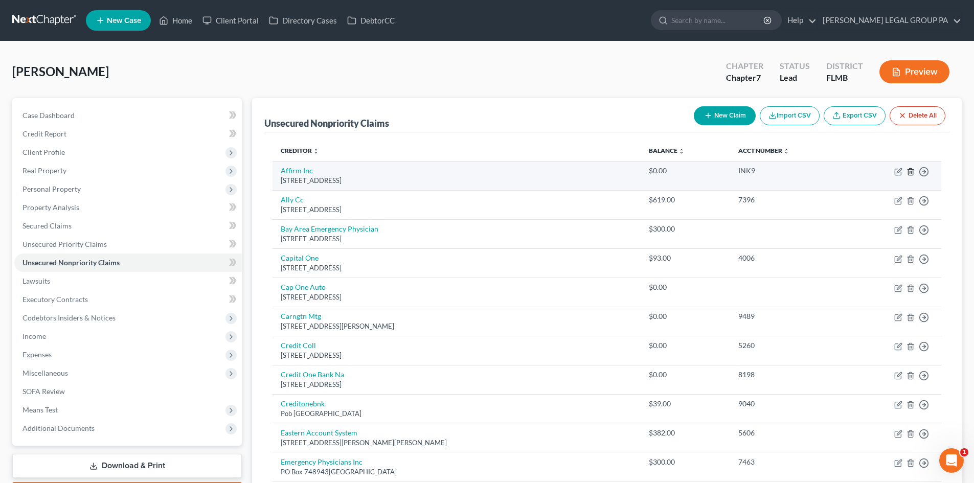
click at [909, 171] on icon "button" at bounding box center [911, 172] width 8 height 8
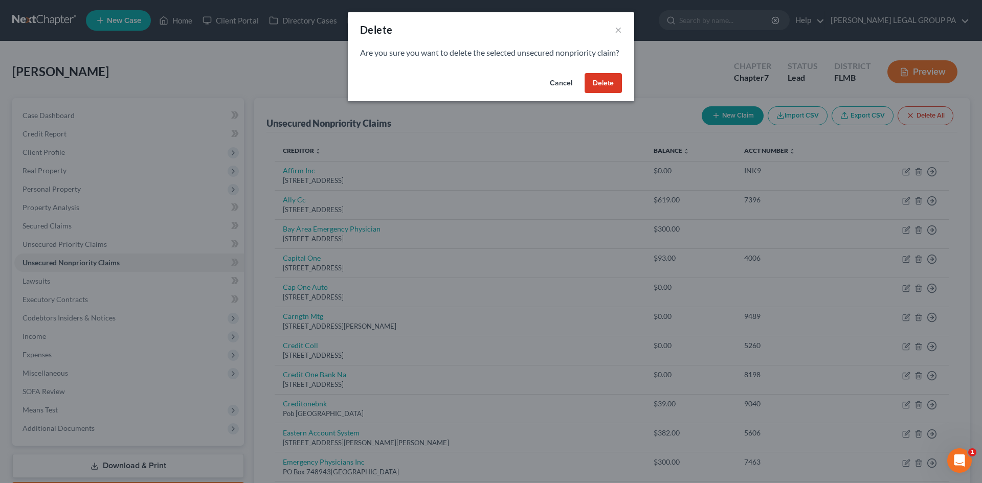
click at [608, 94] on button "Delete" at bounding box center [602, 83] width 37 height 20
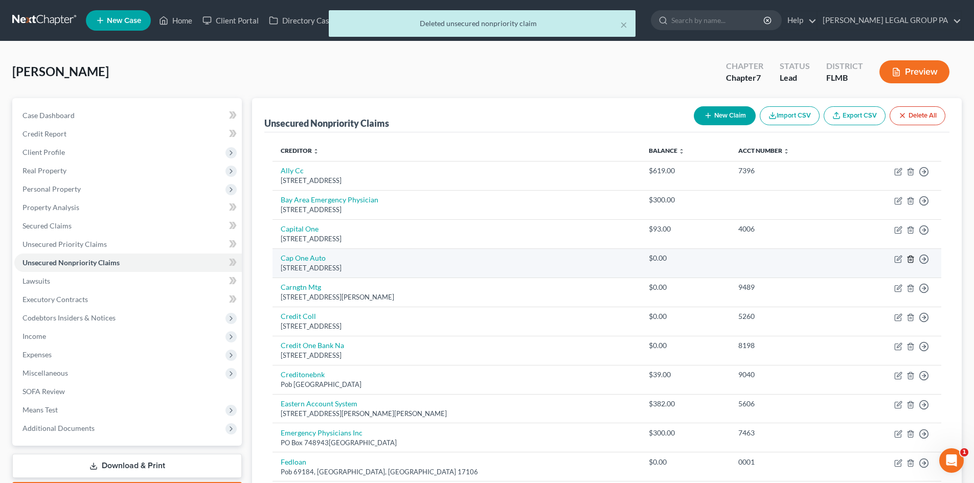
click at [911, 259] on line "button" at bounding box center [911, 260] width 0 height 2
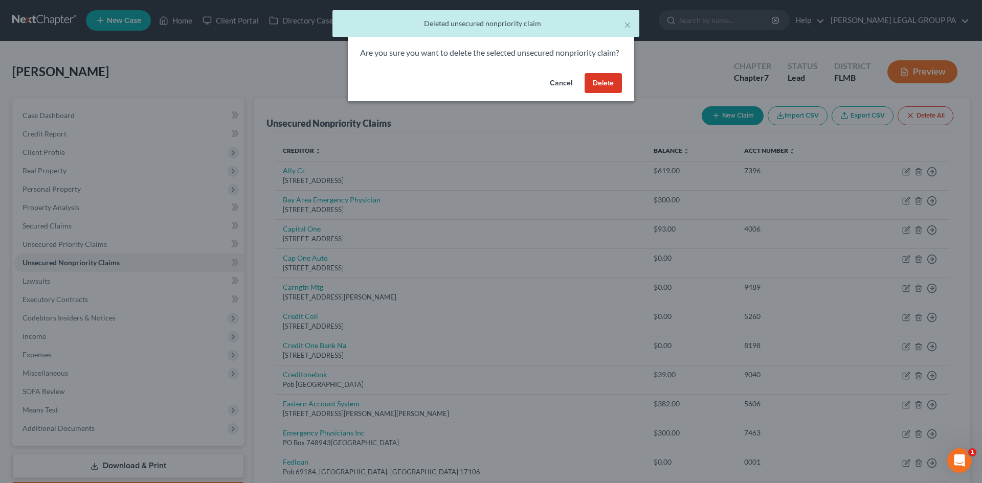
click at [608, 92] on button "Delete" at bounding box center [602, 83] width 37 height 20
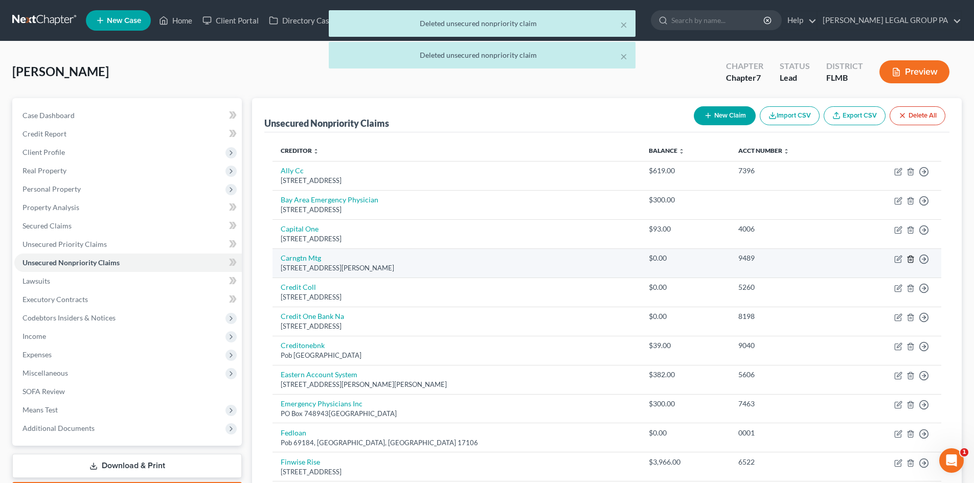
click at [911, 257] on icon "button" at bounding box center [911, 259] width 8 height 8
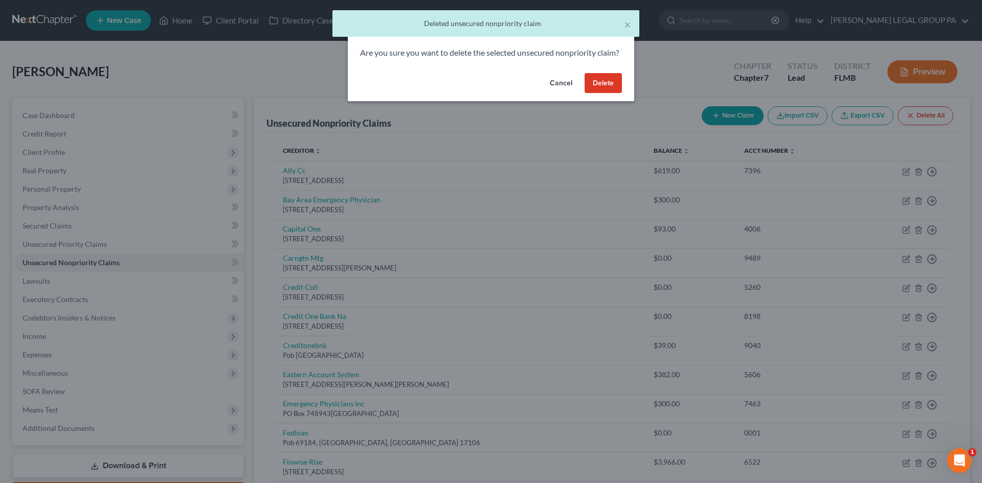
click at [602, 94] on button "Delete" at bounding box center [602, 83] width 37 height 20
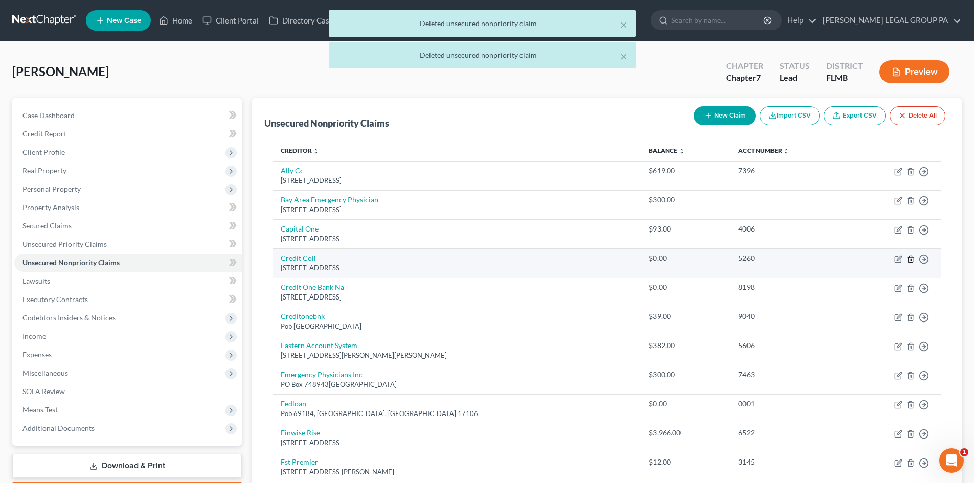
click at [910, 258] on icon "button" at bounding box center [911, 259] width 8 height 8
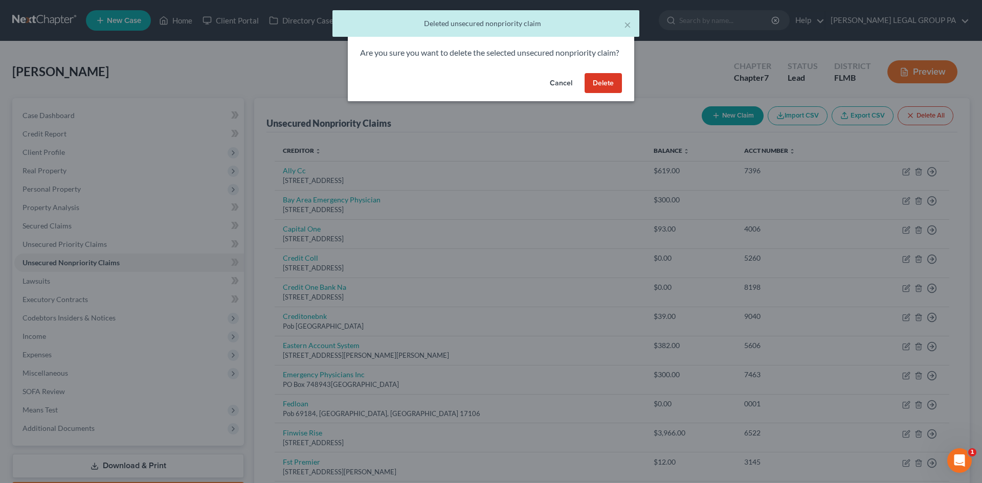
click at [595, 94] on button "Delete" at bounding box center [602, 83] width 37 height 20
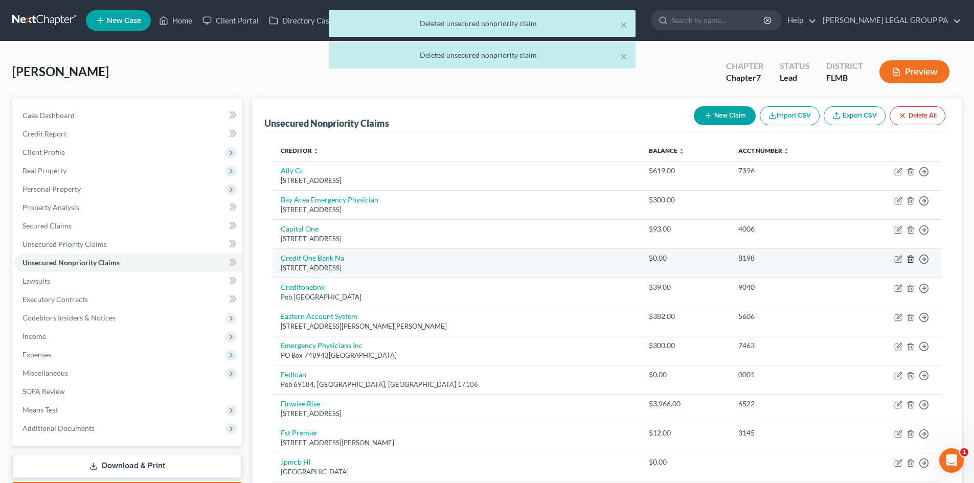
click at [911, 258] on icon "button" at bounding box center [911, 259] width 8 height 8
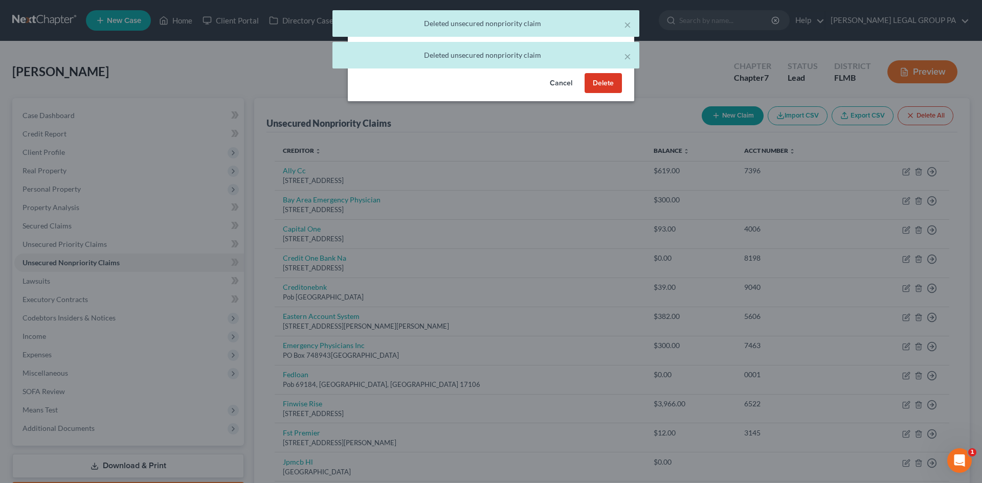
click at [602, 94] on button "Delete" at bounding box center [602, 83] width 37 height 20
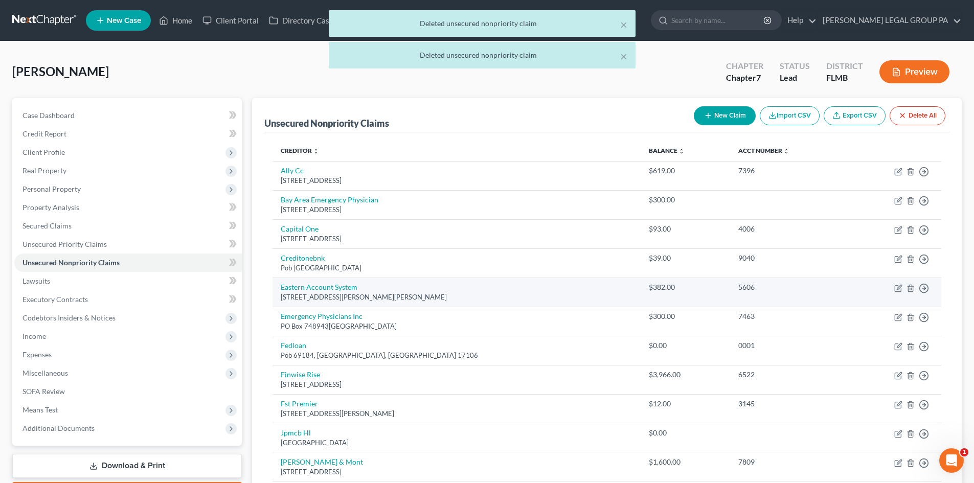
scroll to position [102, 0]
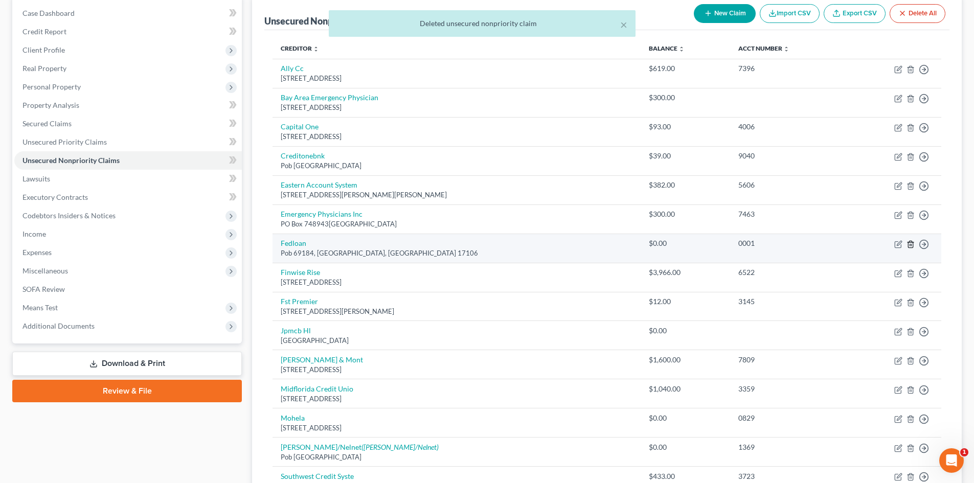
click at [912, 245] on icon "button" at bounding box center [911, 244] width 8 height 8
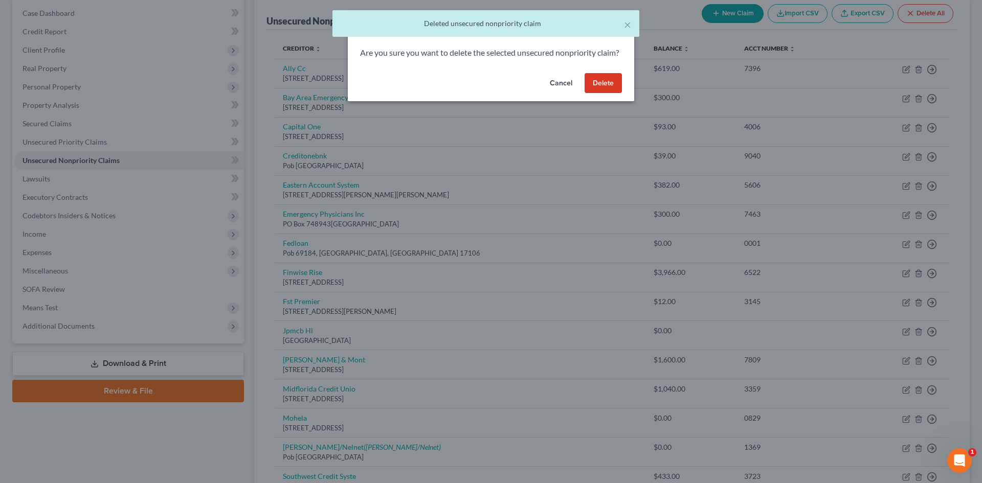
click at [614, 94] on button "Delete" at bounding box center [602, 83] width 37 height 20
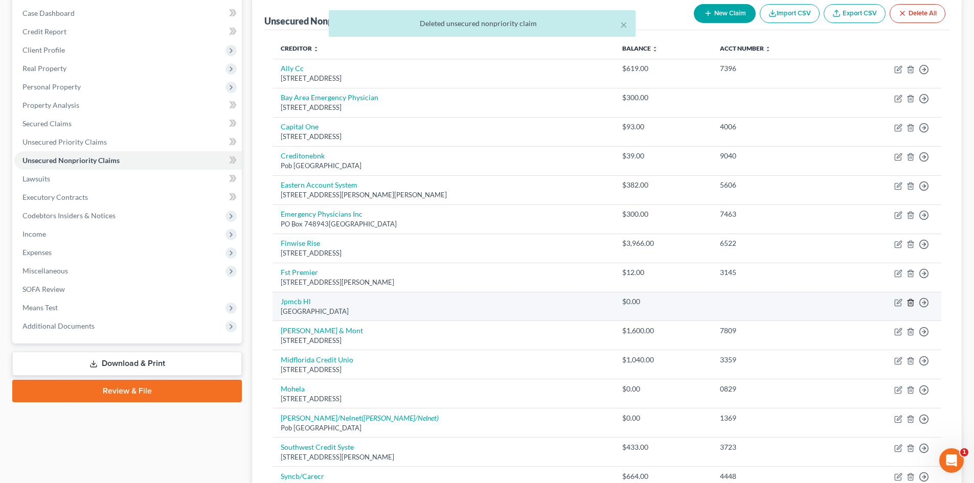
click at [909, 301] on icon "button" at bounding box center [910, 302] width 5 height 7
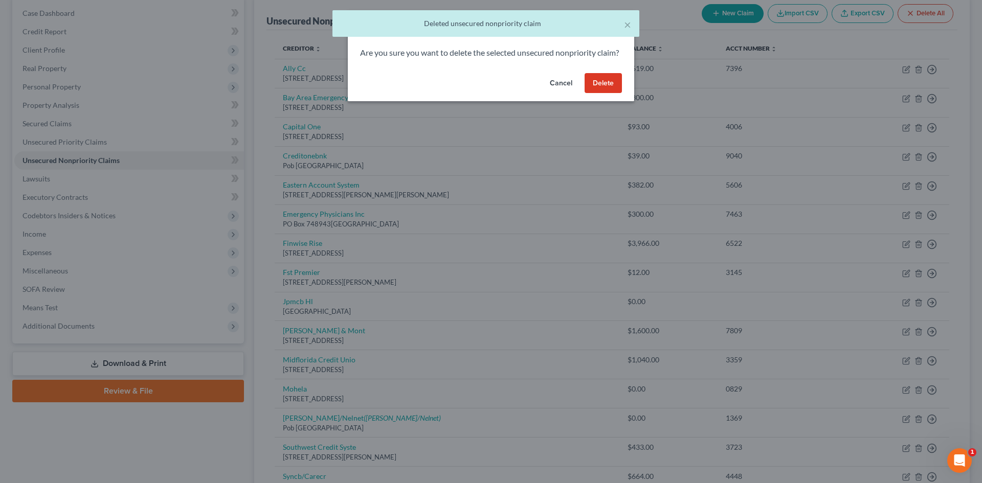
click at [598, 92] on button "Delete" at bounding box center [602, 83] width 37 height 20
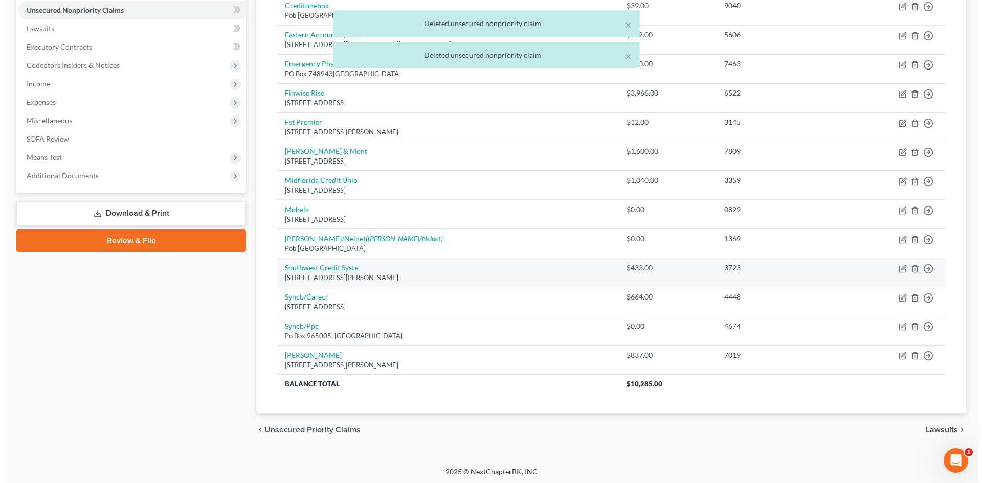
scroll to position [255, 0]
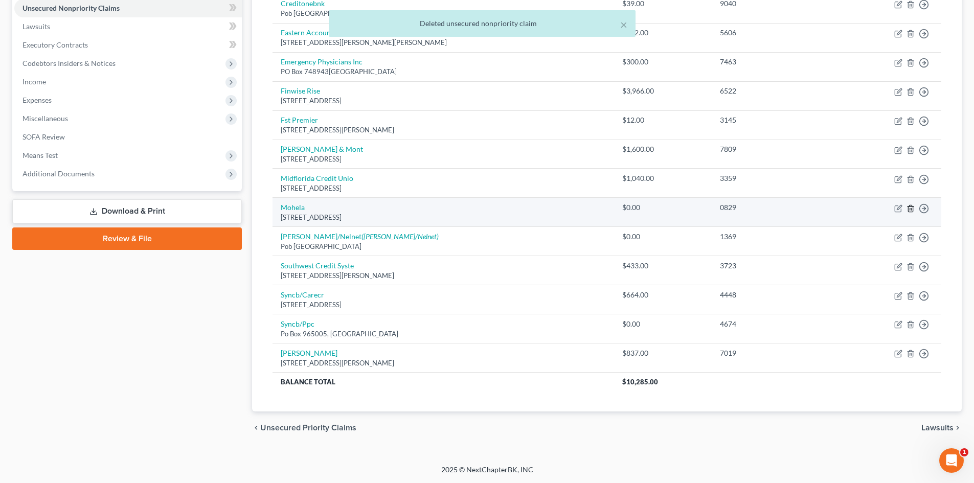
click at [911, 209] on icon "button" at bounding box center [911, 209] width 8 height 8
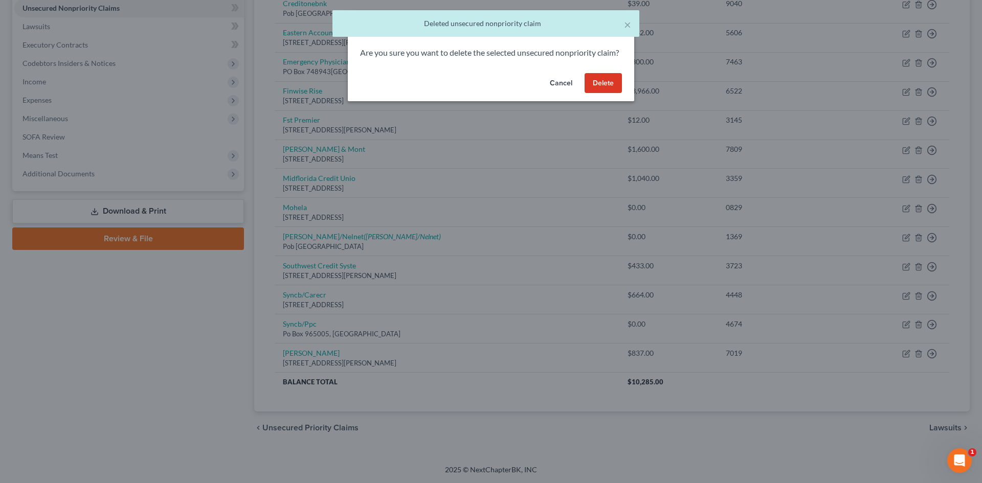
click at [601, 94] on button "Delete" at bounding box center [602, 83] width 37 height 20
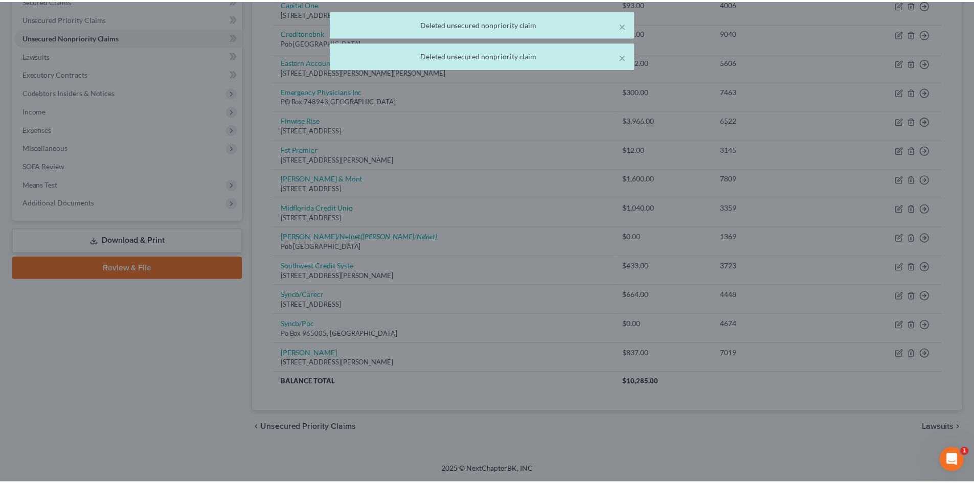
scroll to position [225, 0]
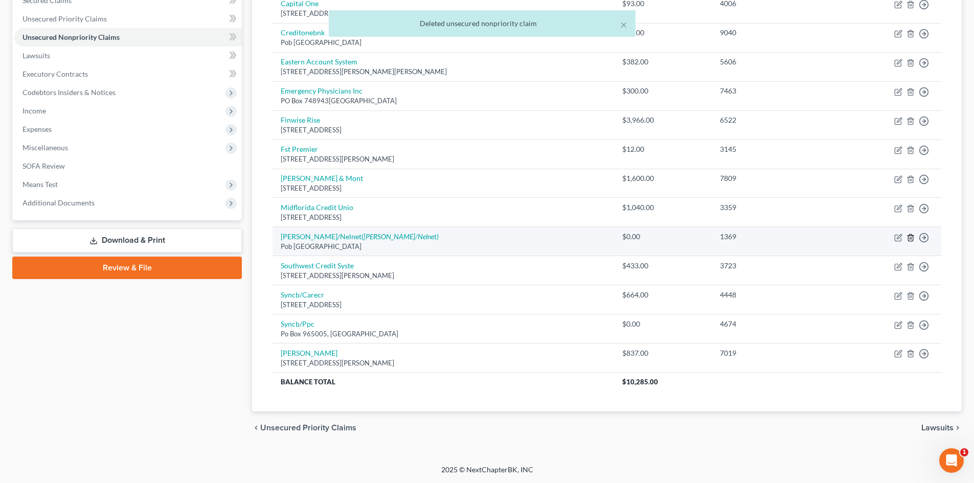
click at [909, 237] on icon "button" at bounding box center [910, 237] width 5 height 7
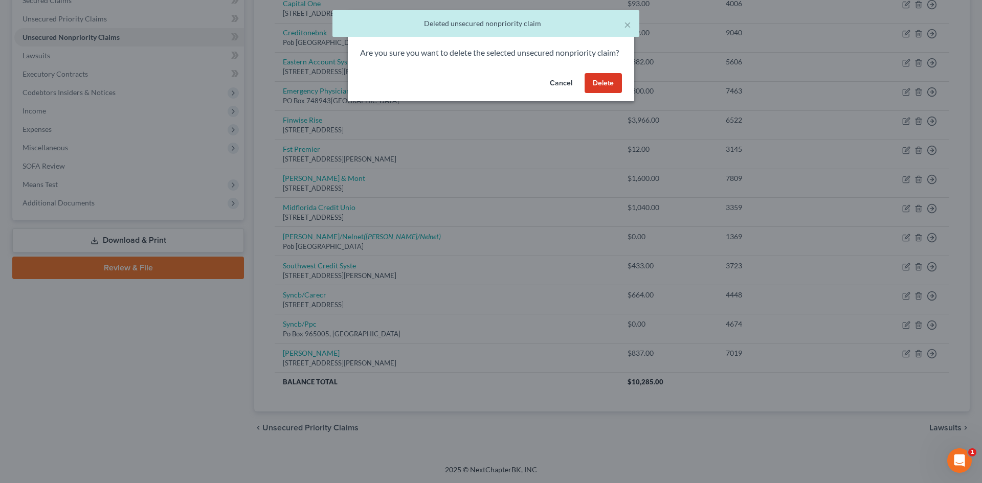
click at [590, 92] on button "Delete" at bounding box center [602, 83] width 37 height 20
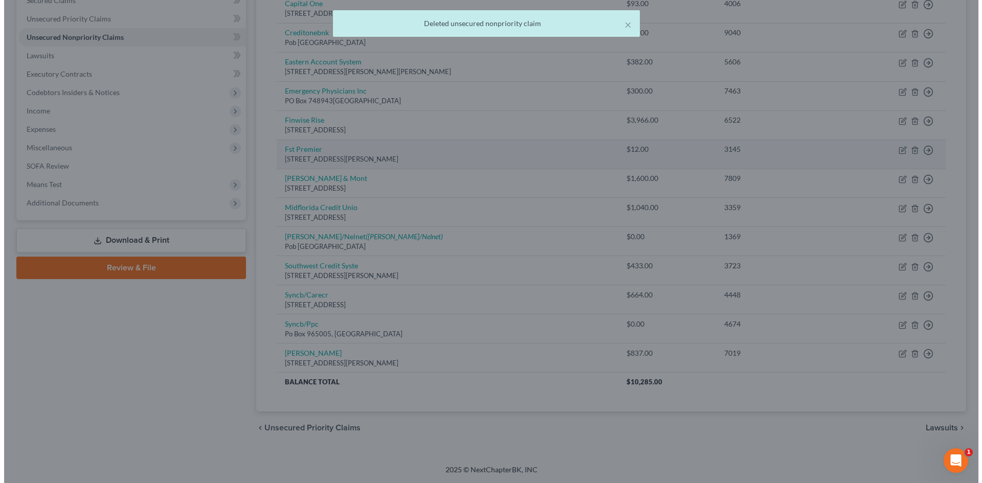
scroll to position [196, 0]
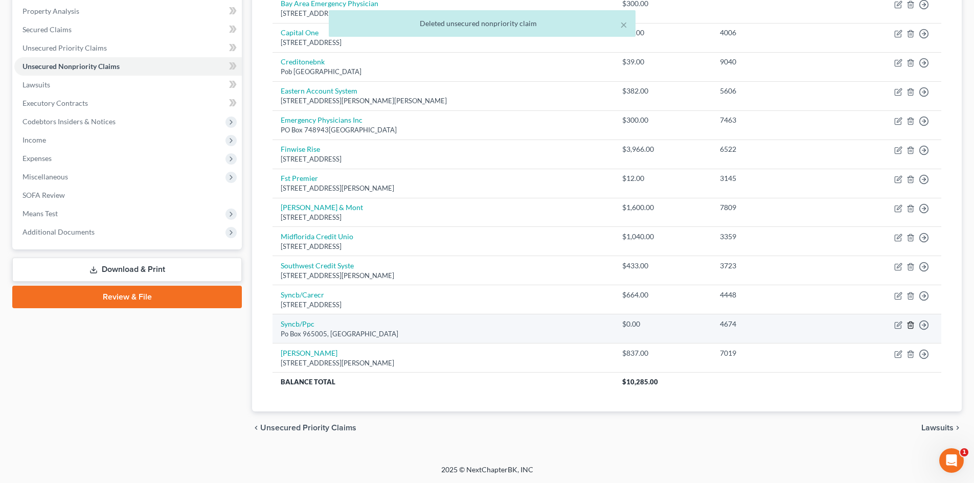
click at [908, 324] on icon "button" at bounding box center [910, 325] width 5 height 7
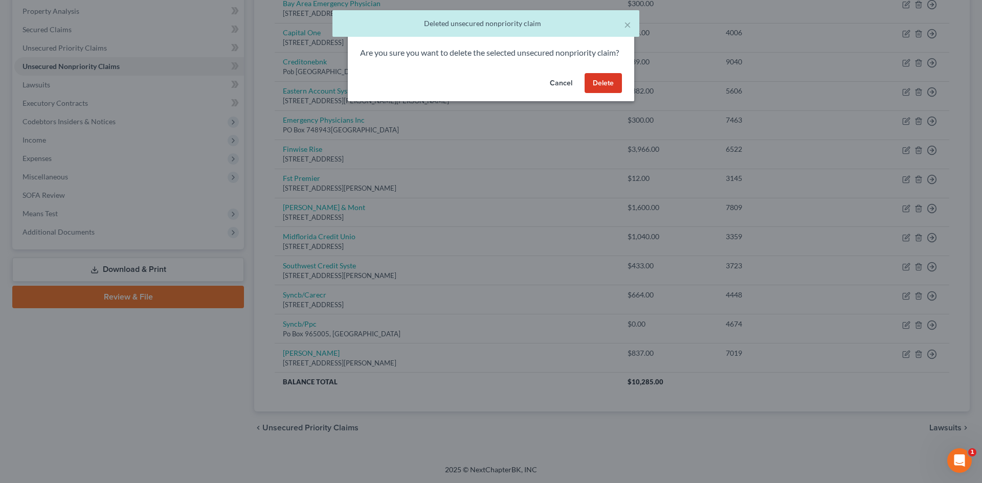
click at [603, 93] on button "Delete" at bounding box center [602, 83] width 37 height 20
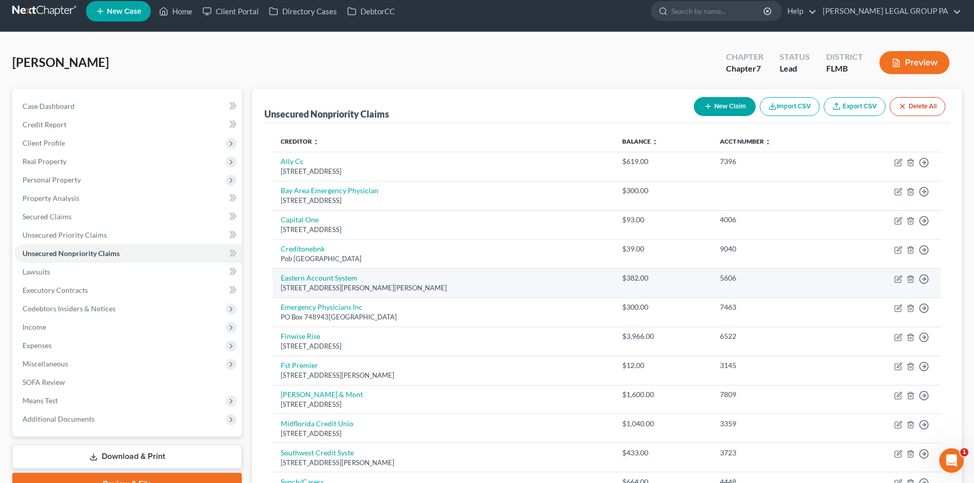
scroll to position [0, 0]
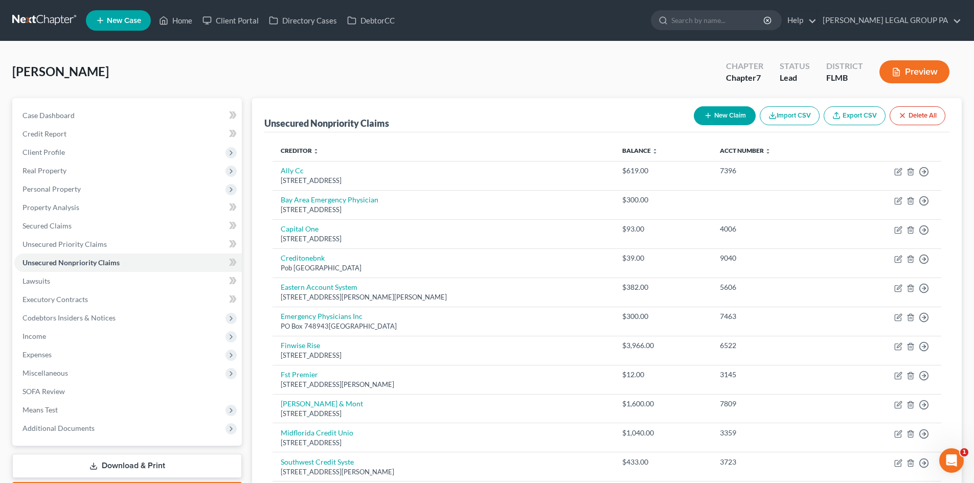
click at [44, 22] on link at bounding box center [44, 20] width 65 height 18
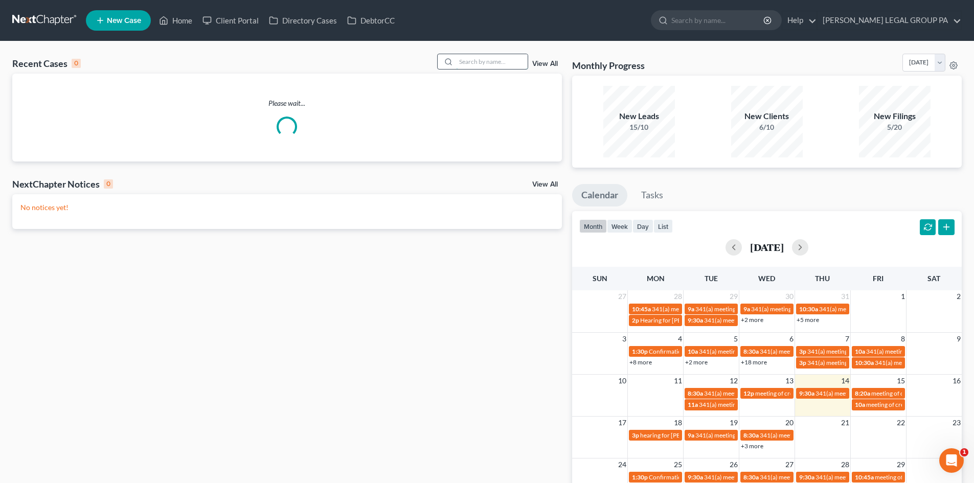
click at [473, 58] on input "search" at bounding box center [492, 61] width 72 height 15
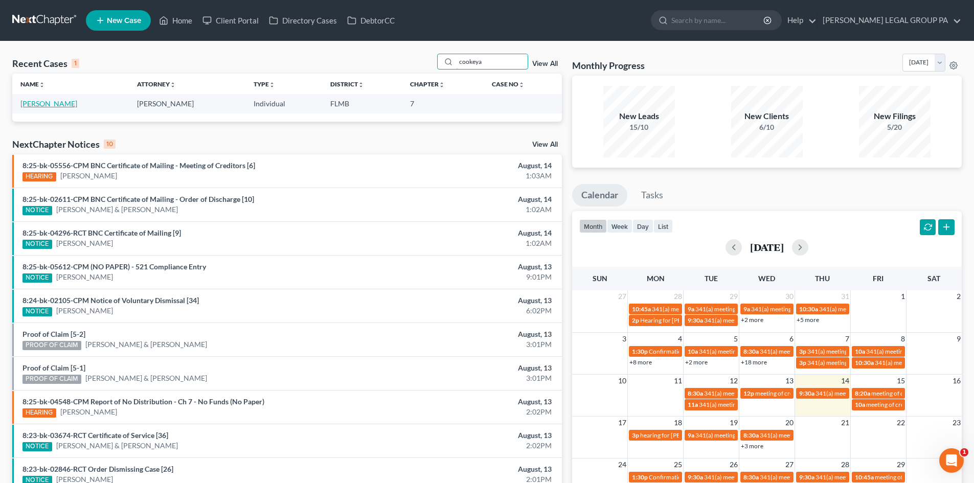
type input "cookeya"
click at [51, 100] on link "[PERSON_NAME]" at bounding box center [48, 103] width 57 height 9
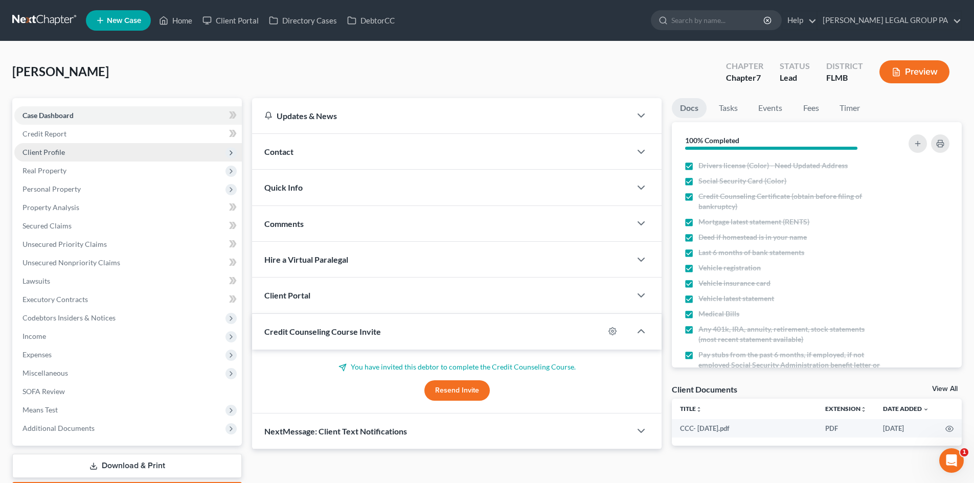
click at [55, 145] on span "Client Profile" at bounding box center [128, 152] width 228 height 18
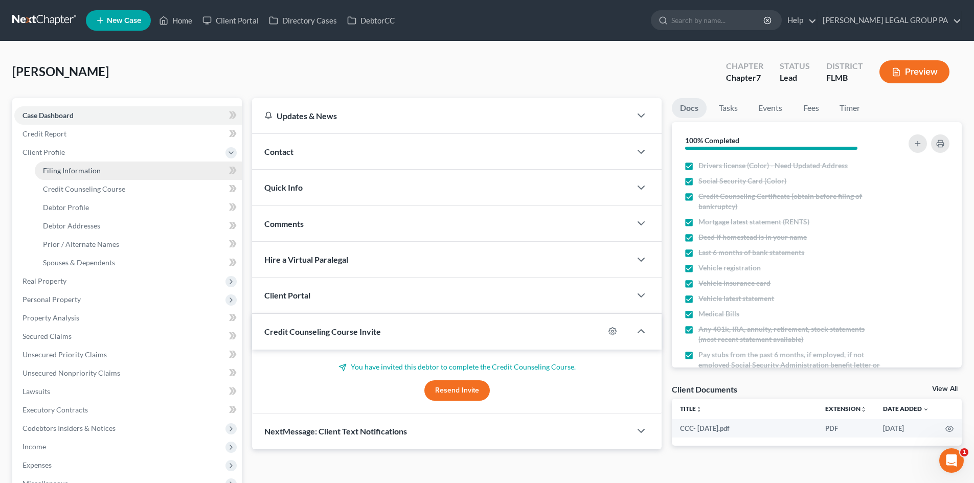
click at [61, 164] on link "Filing Information" at bounding box center [138, 171] width 207 height 18
select select "1"
select select "0"
select select "9"
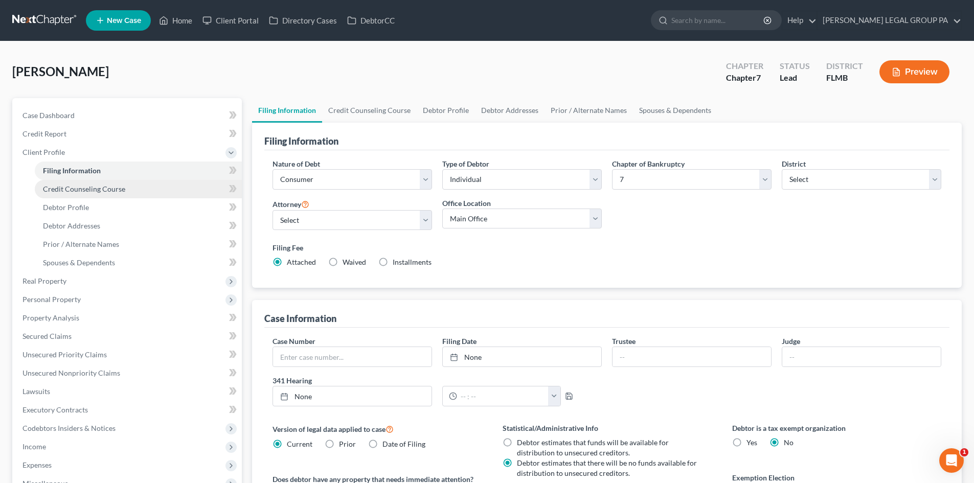
click at [76, 191] on span "Credit Counseling Course" at bounding box center [84, 189] width 82 height 9
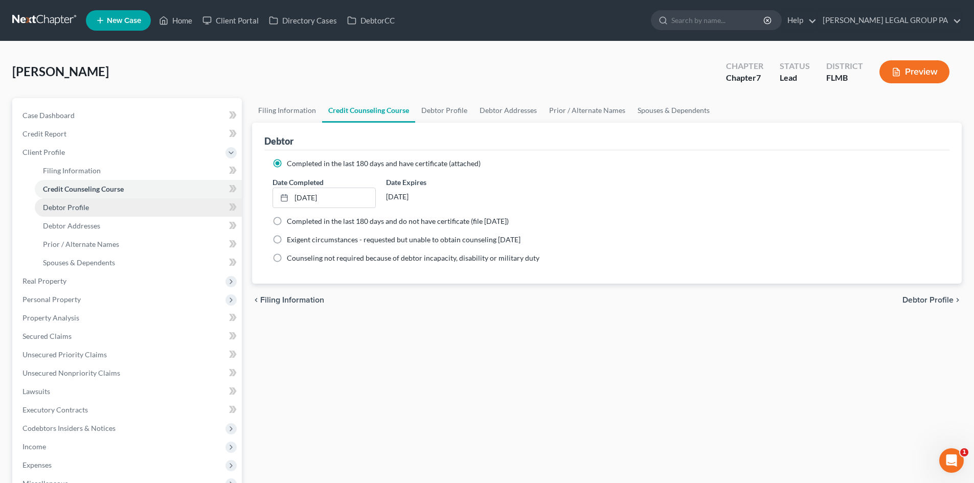
click at [82, 212] on link "Debtor Profile" at bounding box center [138, 207] width 207 height 18
select select "0"
select select "3"
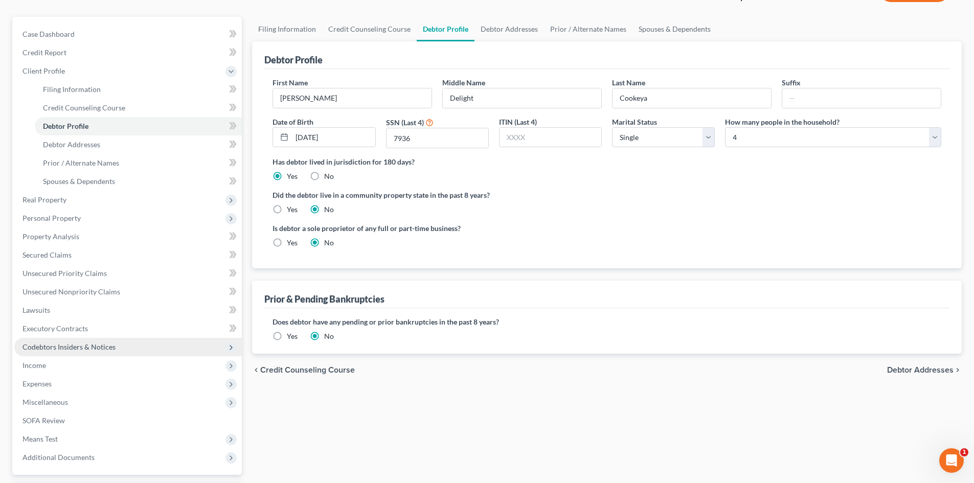
scroll to position [171, 0]
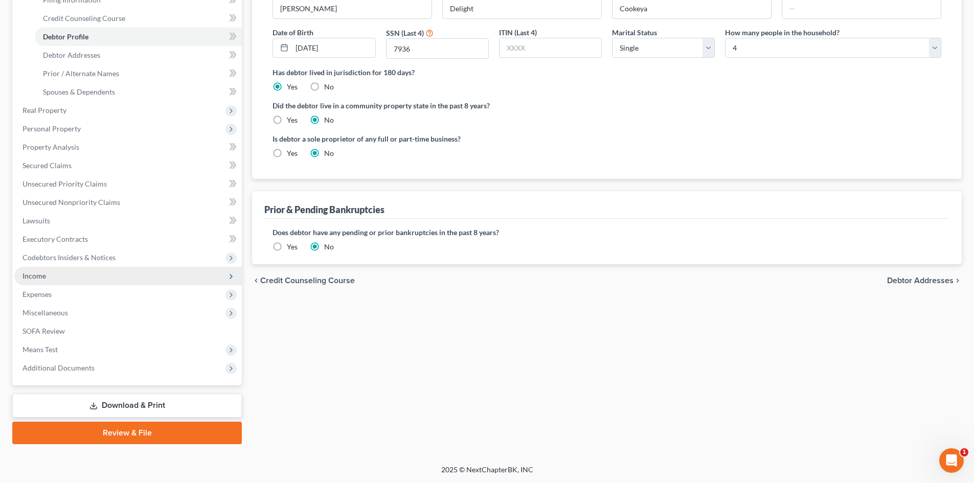
click at [50, 277] on span "Income" at bounding box center [128, 276] width 228 height 18
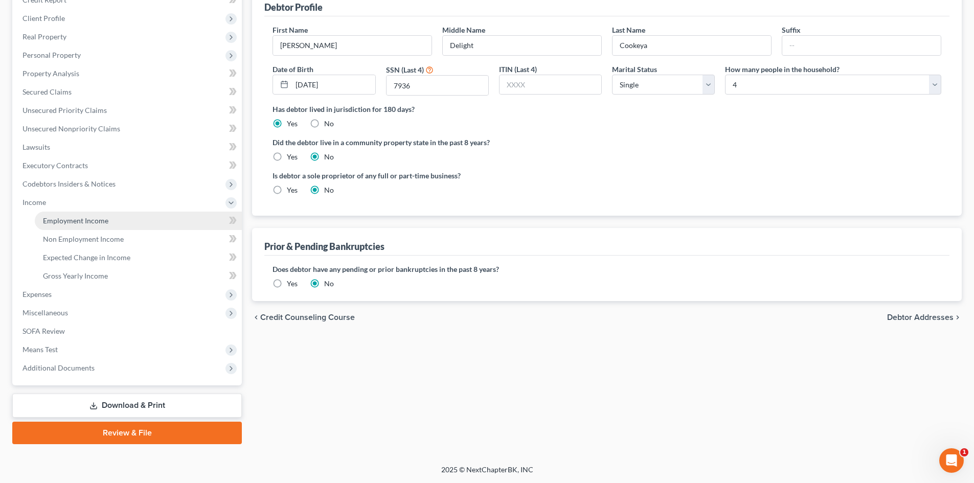
click at [77, 226] on link "Employment Income" at bounding box center [138, 221] width 207 height 18
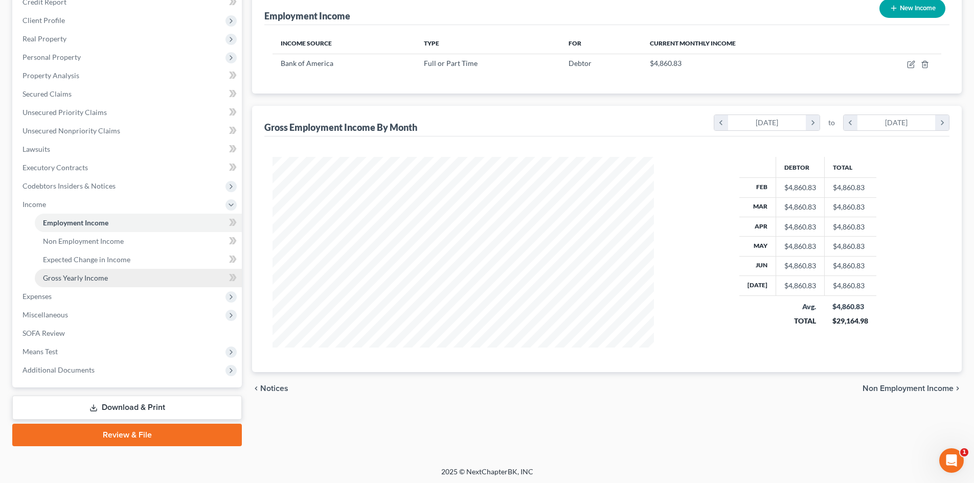
scroll to position [134, 0]
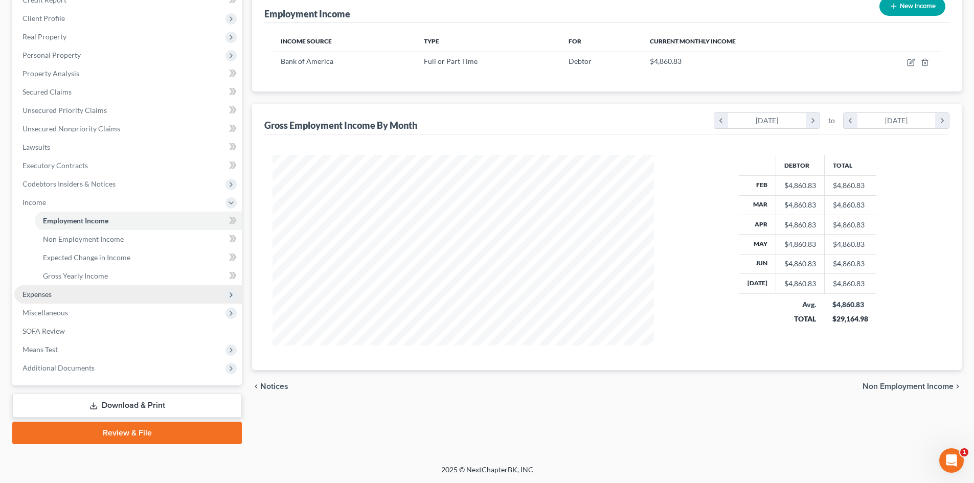
click at [64, 297] on span "Expenses" at bounding box center [128, 294] width 228 height 18
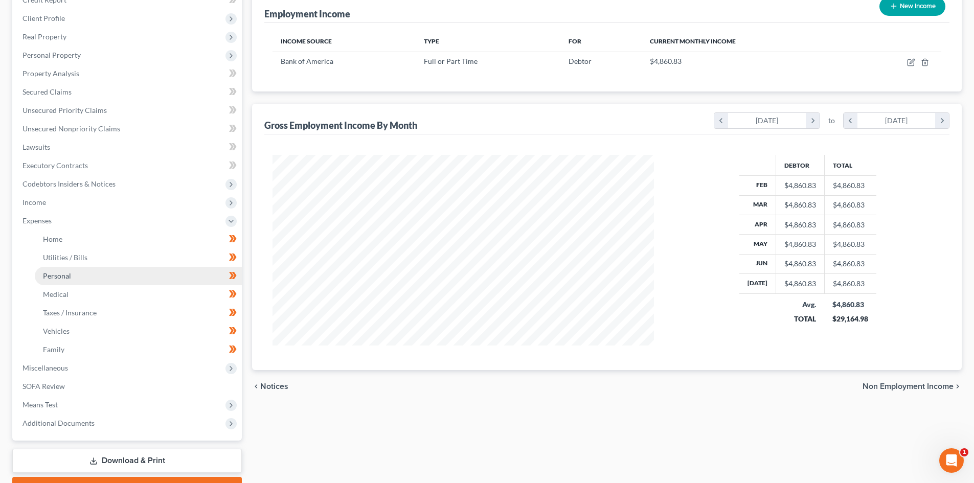
click at [50, 274] on span "Personal" at bounding box center [57, 276] width 28 height 9
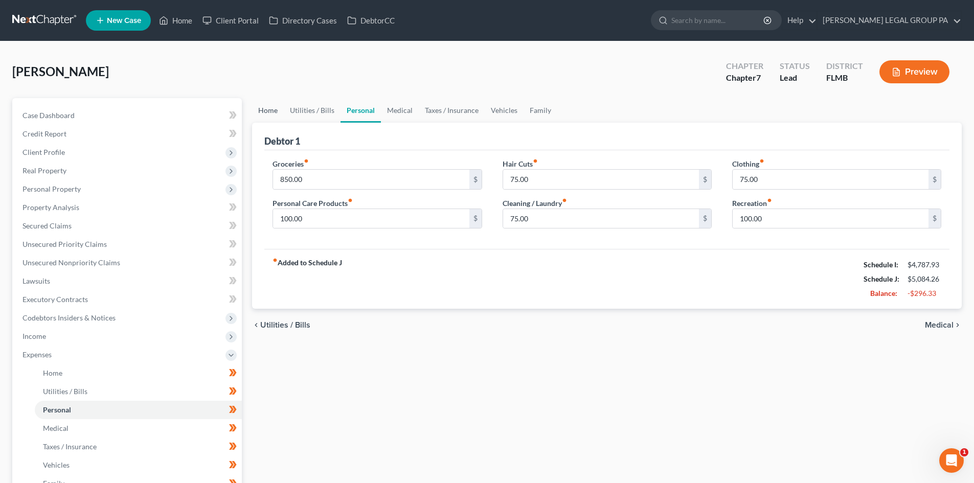
click at [276, 114] on link "Home" at bounding box center [268, 110] width 32 height 25
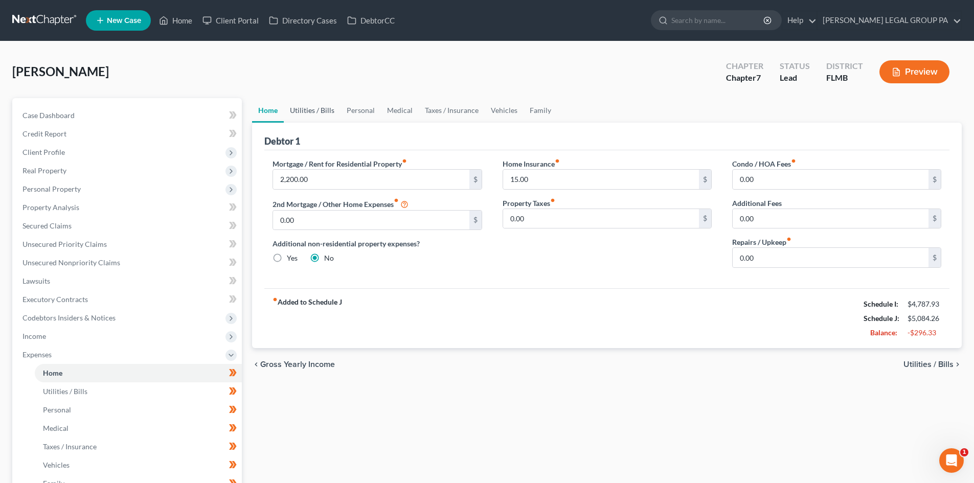
click at [301, 110] on link "Utilities / Bills" at bounding box center [312, 110] width 57 height 25
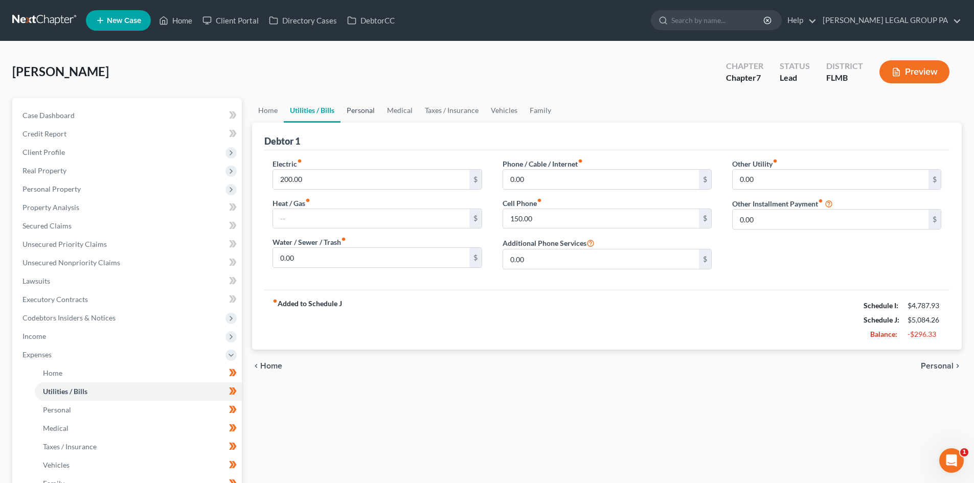
click at [357, 107] on link "Personal" at bounding box center [361, 110] width 40 height 25
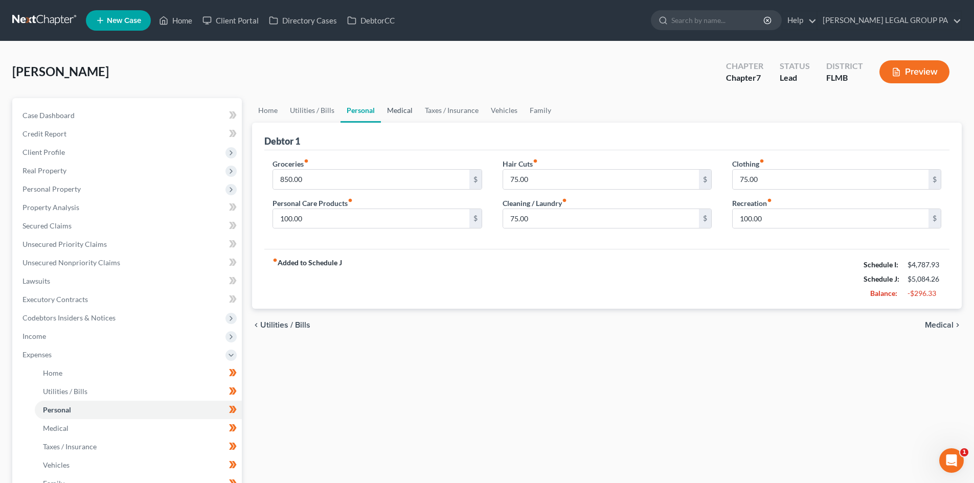
click at [410, 111] on link "Medical" at bounding box center [400, 110] width 38 height 25
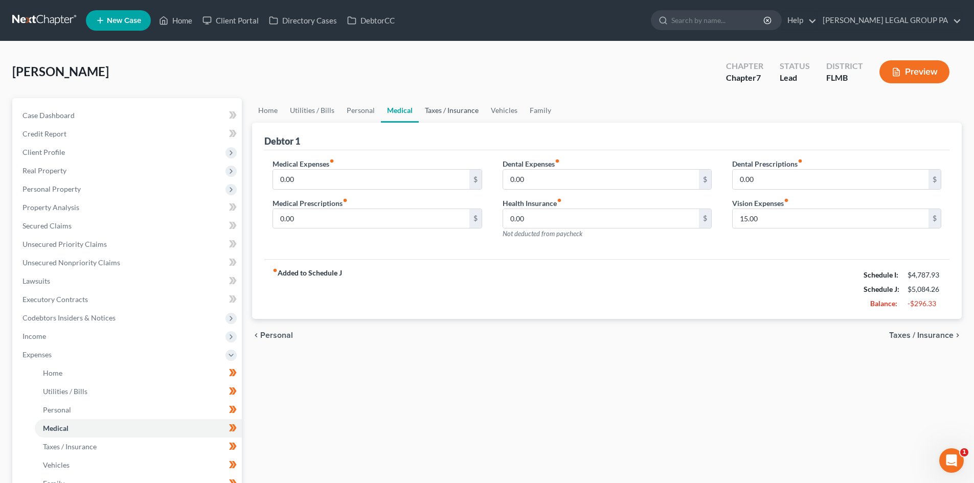
click at [444, 113] on link "Taxes / Insurance" at bounding box center [452, 110] width 66 height 25
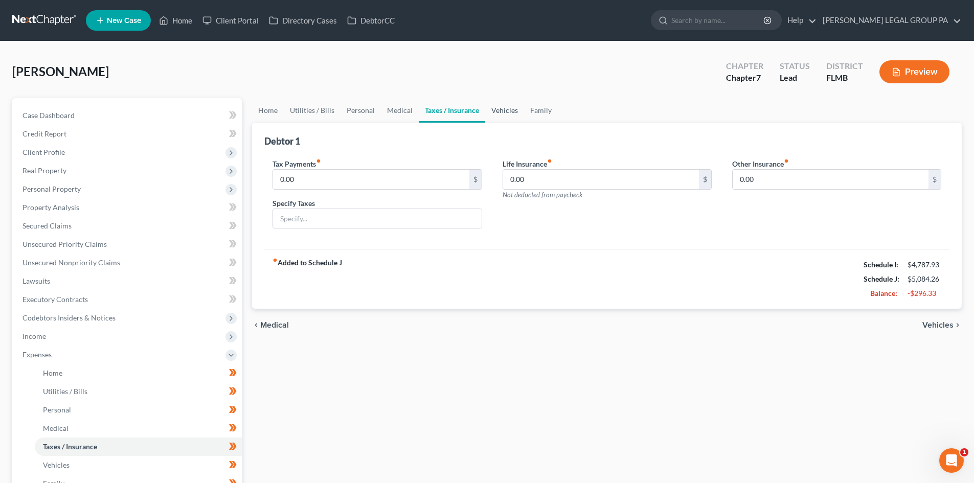
click at [507, 104] on link "Vehicles" at bounding box center [504, 110] width 39 height 25
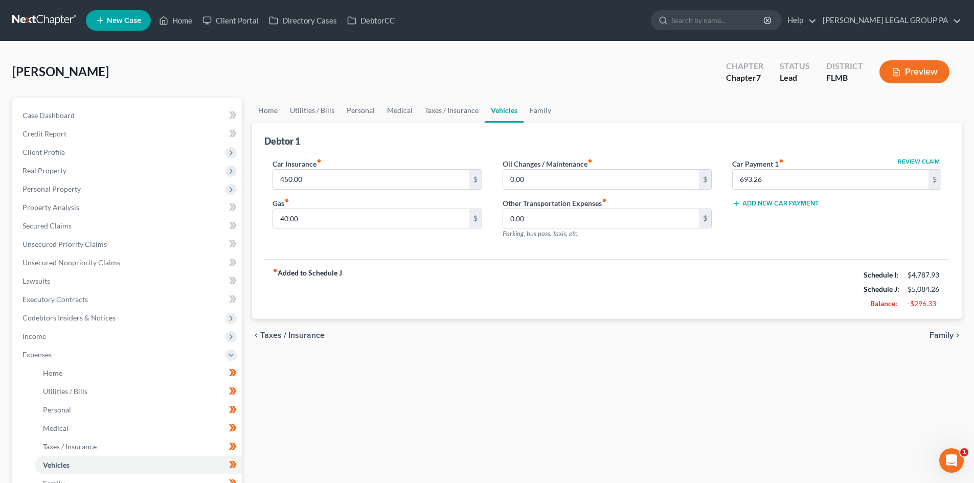
click at [919, 162] on button "Review Claim" at bounding box center [918, 162] width 45 height 6
select select "38"
select select "4"
select select "0"
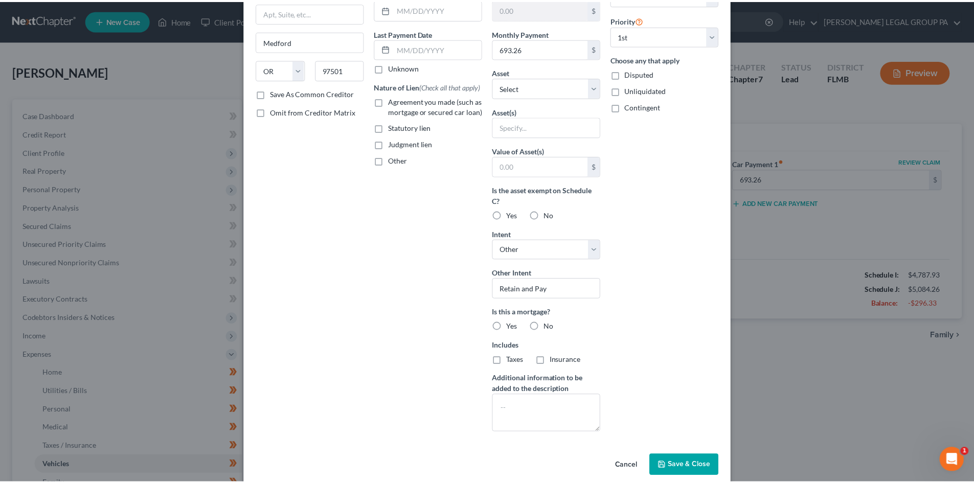
scroll to position [126, 0]
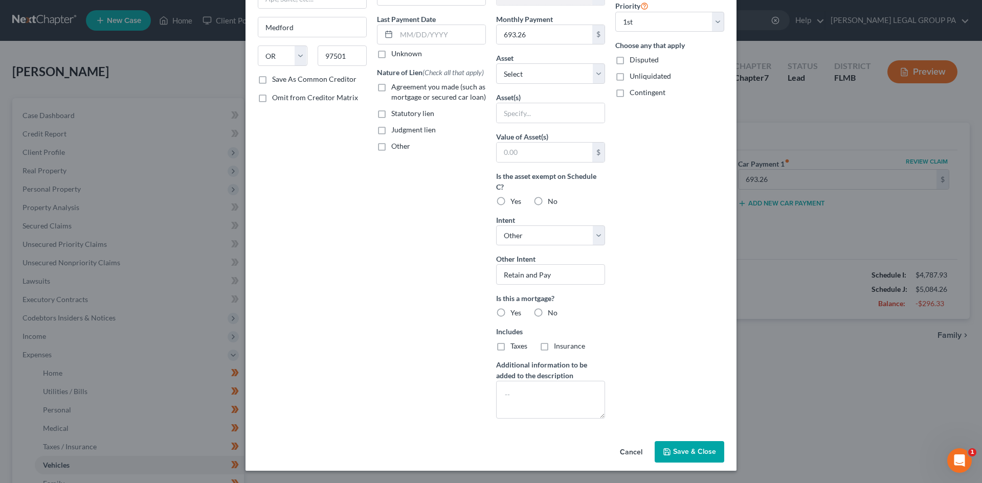
click at [697, 450] on span "Save & Close" at bounding box center [694, 451] width 43 height 9
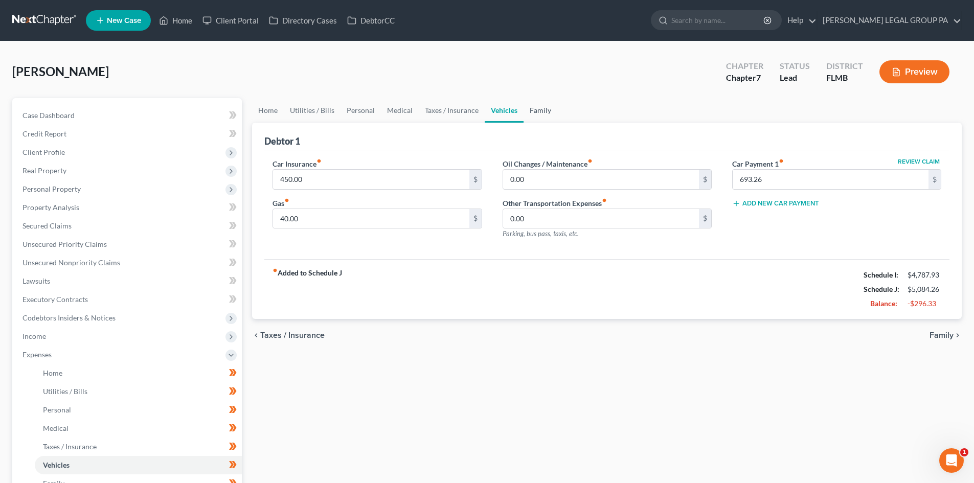
click at [535, 107] on link "Family" at bounding box center [541, 110] width 34 height 25
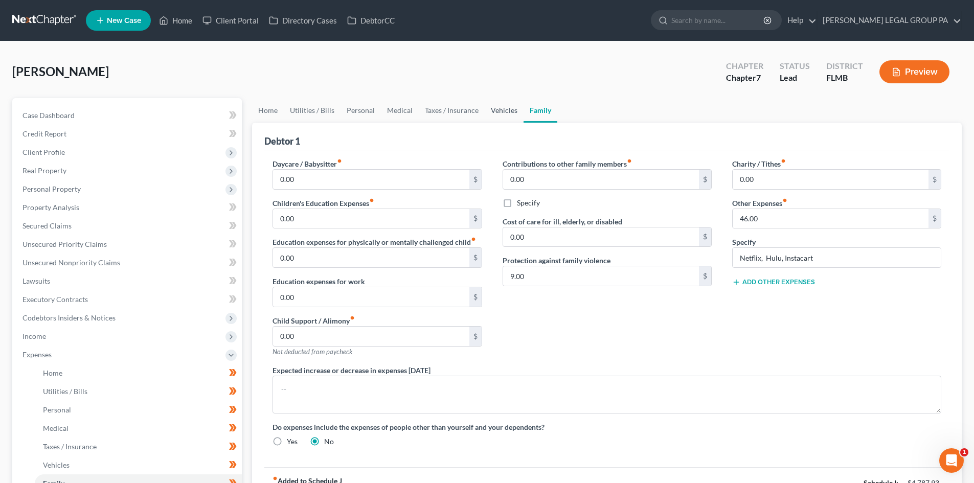
click at [499, 111] on link "Vehicles" at bounding box center [504, 110] width 39 height 25
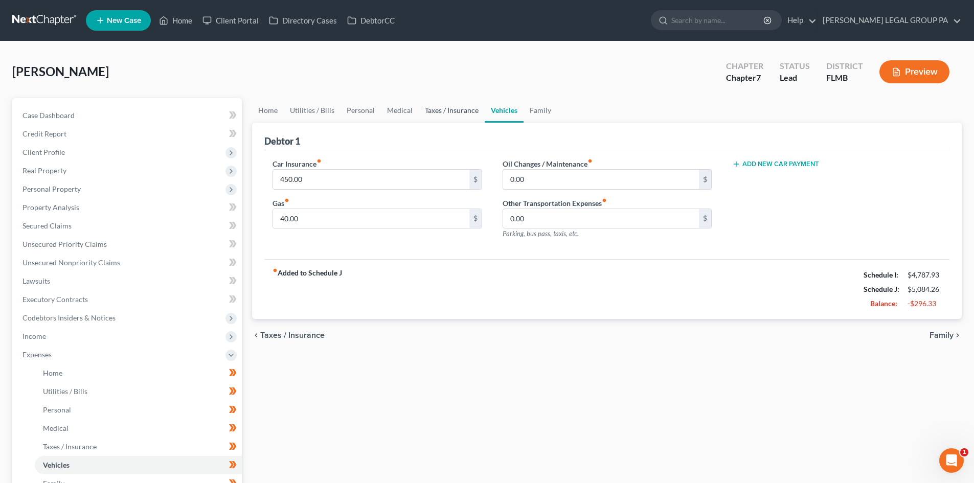
click at [436, 108] on link "Taxes / Insurance" at bounding box center [452, 110] width 66 height 25
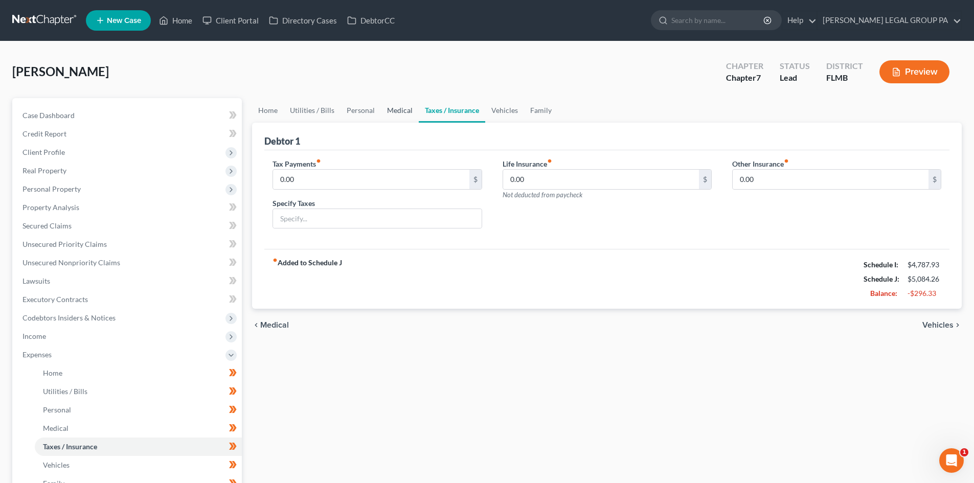
click at [401, 113] on link "Medical" at bounding box center [400, 110] width 38 height 25
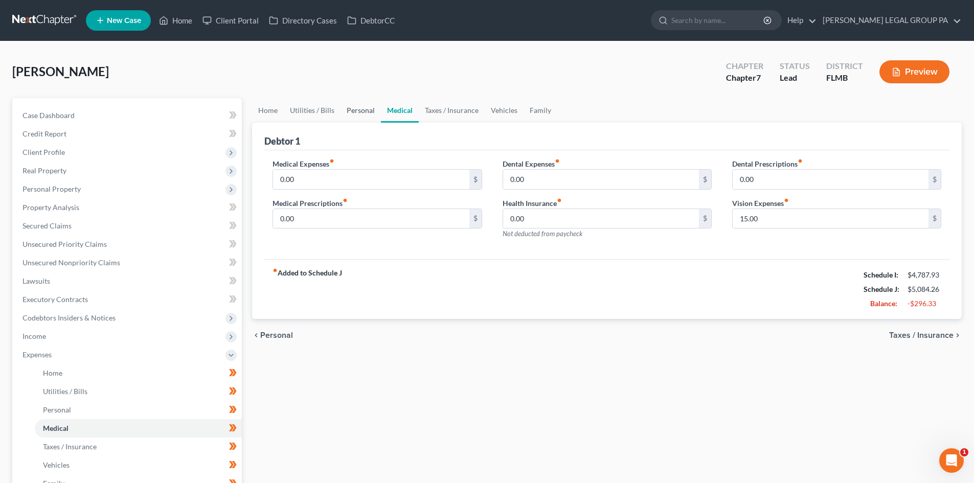
click at [350, 110] on link "Personal" at bounding box center [361, 110] width 40 height 25
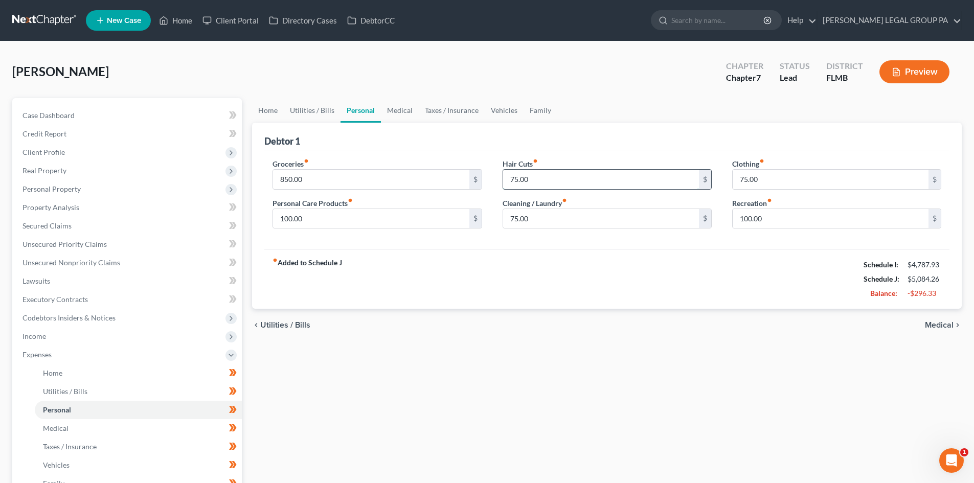
click at [559, 175] on input "75.00" at bounding box center [601, 179] width 196 height 19
type input "45"
click at [561, 213] on input "75.00" at bounding box center [601, 218] width 196 height 19
type input "40"
click at [784, 177] on input "75.00" at bounding box center [831, 179] width 196 height 19
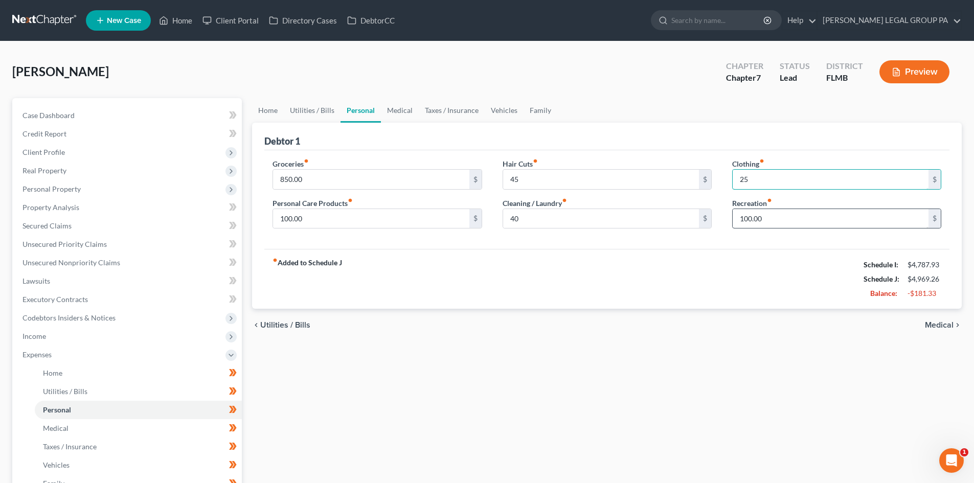
type input "25"
click at [787, 217] on input "100.00" at bounding box center [831, 218] width 196 height 19
click at [767, 252] on div "fiber_manual_record Added to Schedule J Schedule I: $4,787.93 Schedule J: $4,86…" at bounding box center [606, 279] width 685 height 60
click at [371, 216] on input "100.00" at bounding box center [371, 218] width 196 height 19
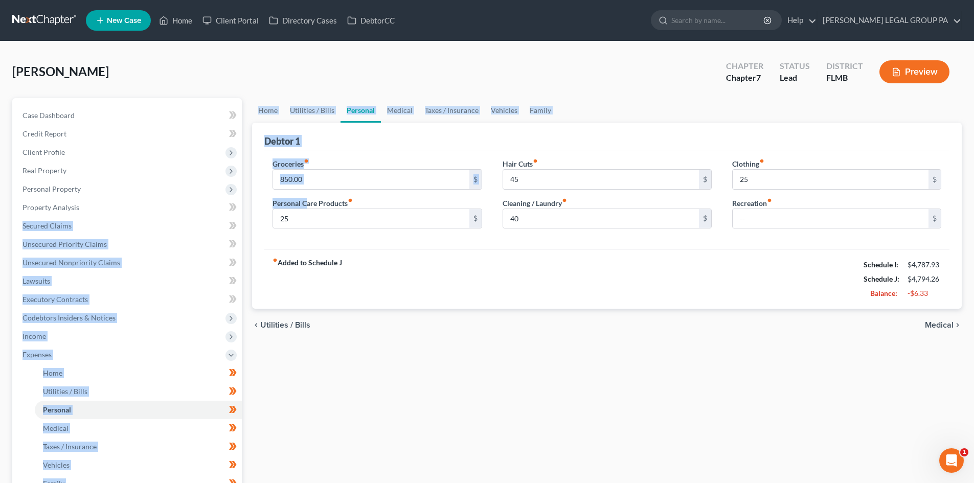
drag, startPoint x: 277, startPoint y: 207, endPoint x: 243, endPoint y: 204, distance: 33.4
click at [243, 204] on div "Petition Navigation Case Dashboard Payments Invoices Payments Payments Credit R…" at bounding box center [487, 365] width 960 height 535
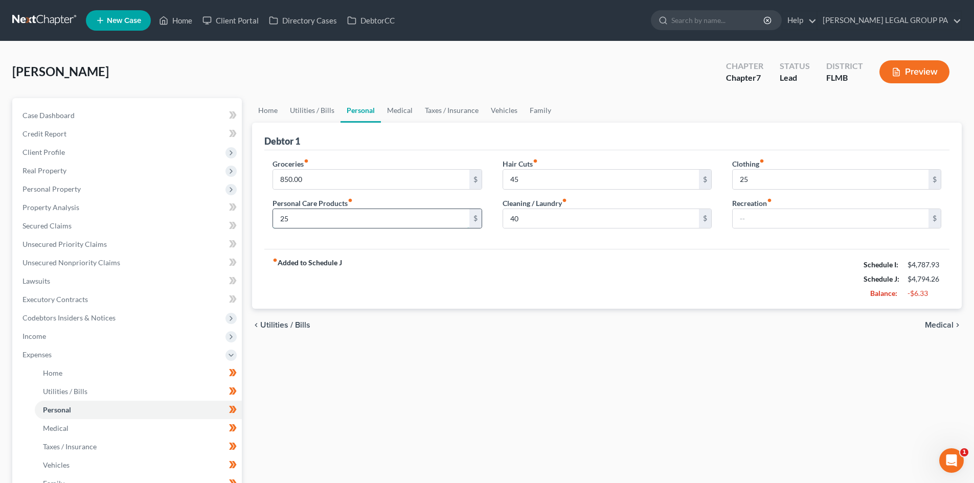
click at [298, 220] on input "25" at bounding box center [371, 218] width 196 height 19
type input "15"
click at [423, 276] on div "fiber_manual_record Added to Schedule J Schedule I: $4,787.93 Schedule J: $4,78…" at bounding box center [606, 279] width 685 height 60
click at [359, 181] on input "850.00" at bounding box center [371, 179] width 196 height 19
type input "800"
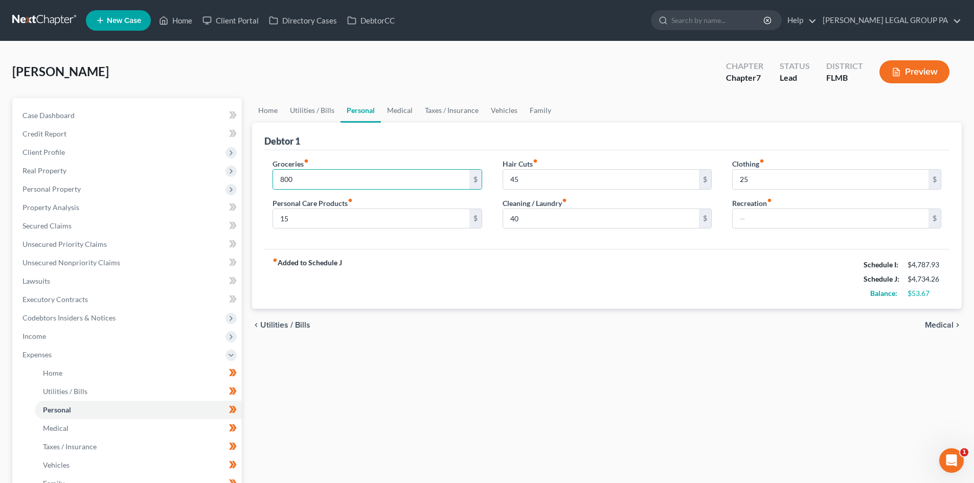
click at [371, 153] on div "Groceries fiber_manual_record 800 $ Personal Care Products fiber_manual_record …" at bounding box center [606, 199] width 685 height 99
click at [319, 219] on input "15" at bounding box center [371, 218] width 196 height 19
type input "50"
click at [353, 257] on div "fiber_manual_record Added to Schedule J Schedule I: $4,787.93 Schedule J: $4,76…" at bounding box center [606, 279] width 685 height 60
click at [765, 178] on input "25" at bounding box center [831, 179] width 196 height 19
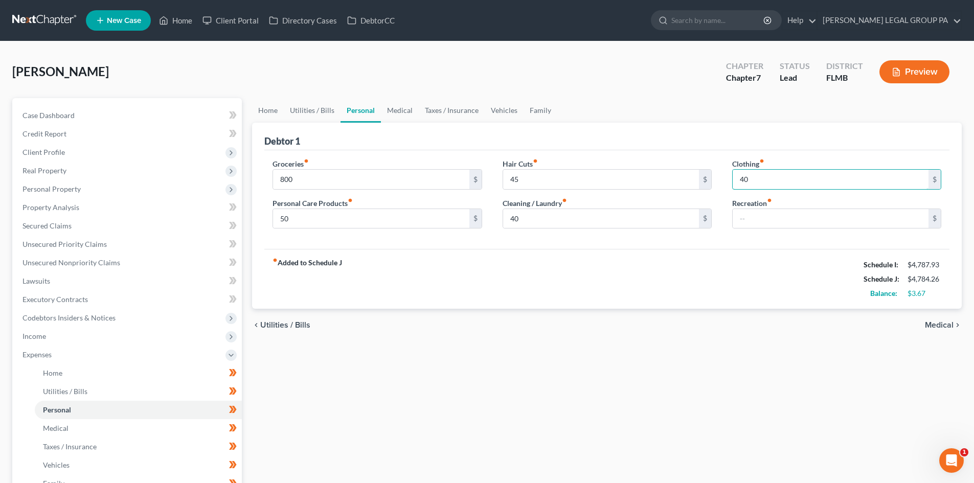
type input "40"
click at [703, 146] on div "Debtor 1" at bounding box center [606, 137] width 685 height 28
click at [765, 180] on input "40" at bounding box center [831, 179] width 196 height 19
click at [766, 214] on input "text" at bounding box center [831, 218] width 196 height 19
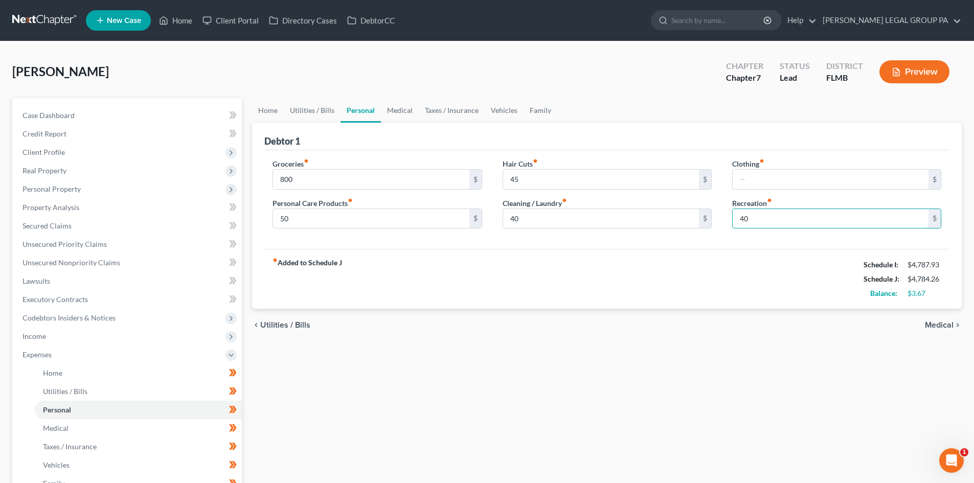
type input "40"
click at [647, 266] on div "fiber_manual_record Added to Schedule J Schedule I: $4,787.93 Schedule J: $4,78…" at bounding box center [606, 279] width 685 height 60
click at [304, 106] on link "Utilities / Bills" at bounding box center [312, 110] width 57 height 25
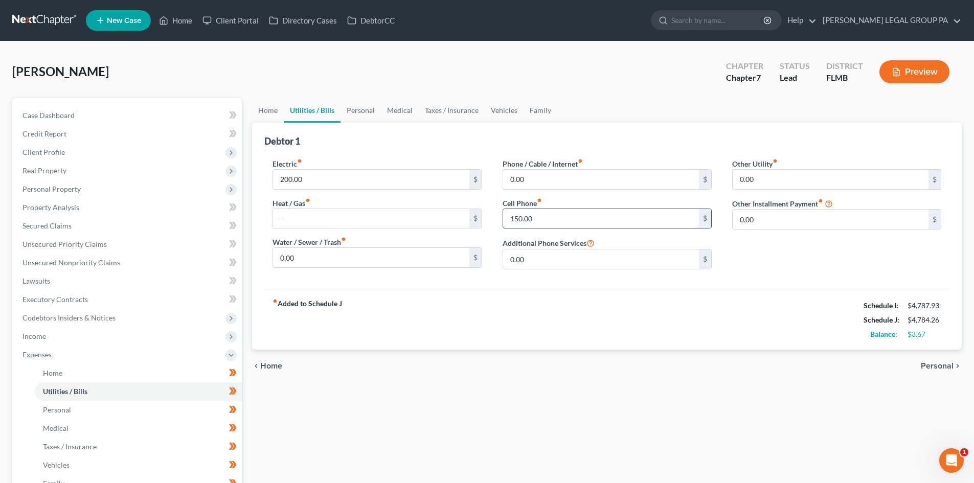
click at [563, 215] on input "150.00" at bounding box center [601, 218] width 196 height 19
type input "120"
click at [563, 190] on div "Phone / Cable / Internet fiber_manual_record 0.00 $ Cell Phone fiber_manual_rec…" at bounding box center [607, 218] width 230 height 119
click at [358, 106] on link "Personal" at bounding box center [361, 110] width 40 height 25
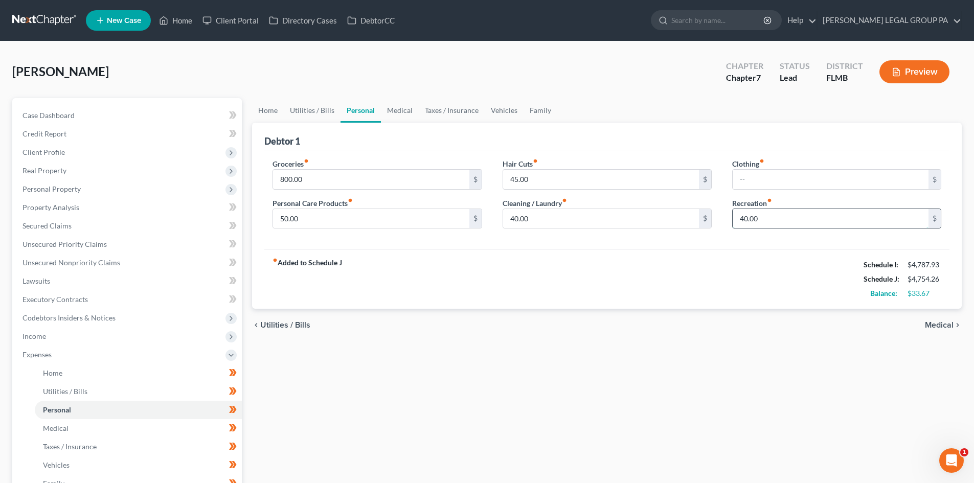
click at [788, 216] on input "40.00" at bounding box center [831, 218] width 196 height 19
type input "70"
click at [779, 255] on div "fiber_manual_record Added to Schedule J Schedule I: $4,787.93 Schedule J: $4,78…" at bounding box center [606, 279] width 685 height 60
click at [395, 108] on link "Medical" at bounding box center [400, 110] width 38 height 25
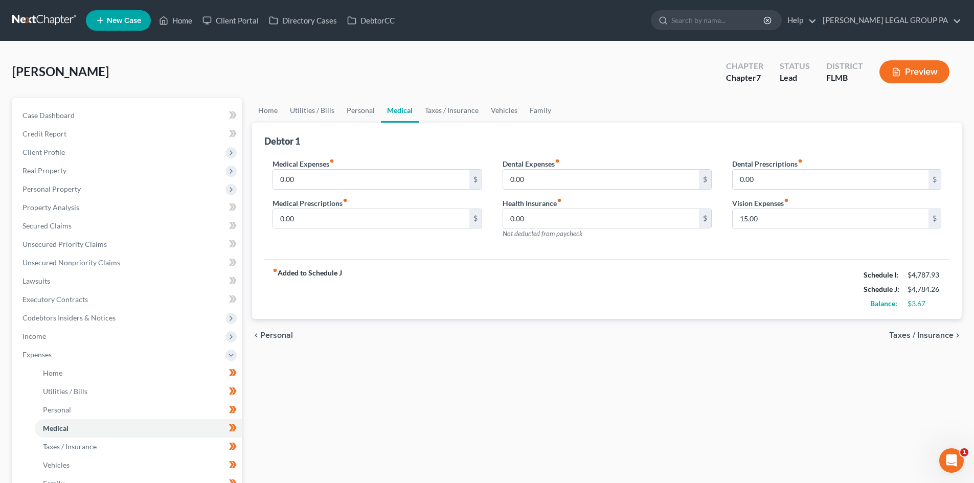
click at [402, 110] on link "Medical" at bounding box center [400, 110] width 38 height 25
click at [454, 110] on link "Taxes / Insurance" at bounding box center [452, 110] width 66 height 25
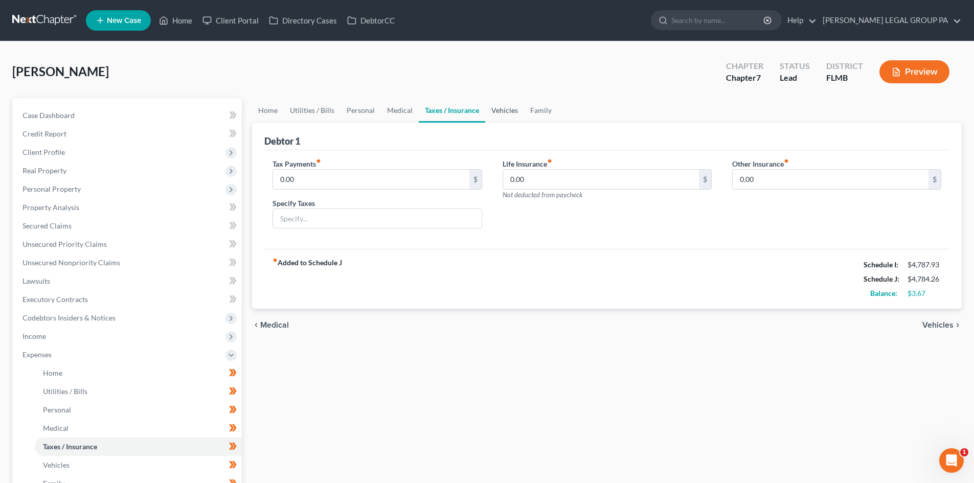
click at [496, 112] on link "Vehicles" at bounding box center [504, 110] width 39 height 25
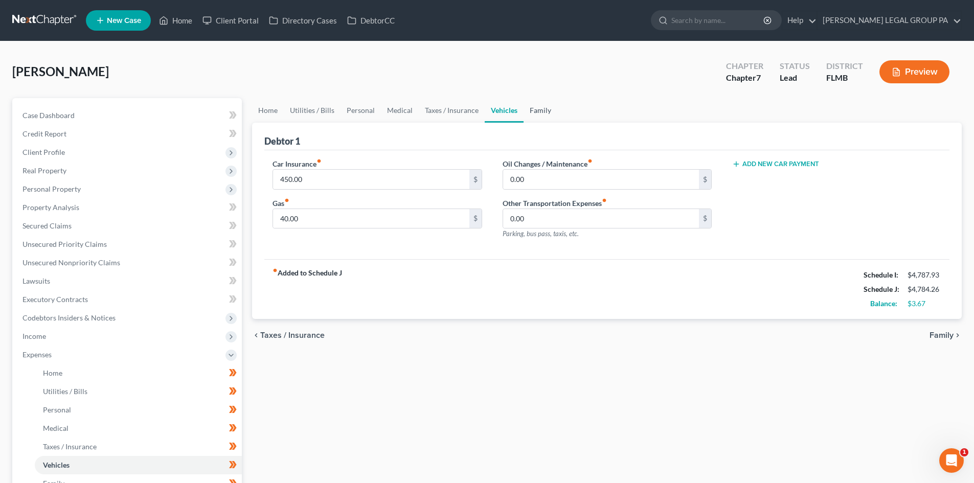
click at [533, 109] on link "Family" at bounding box center [541, 110] width 34 height 25
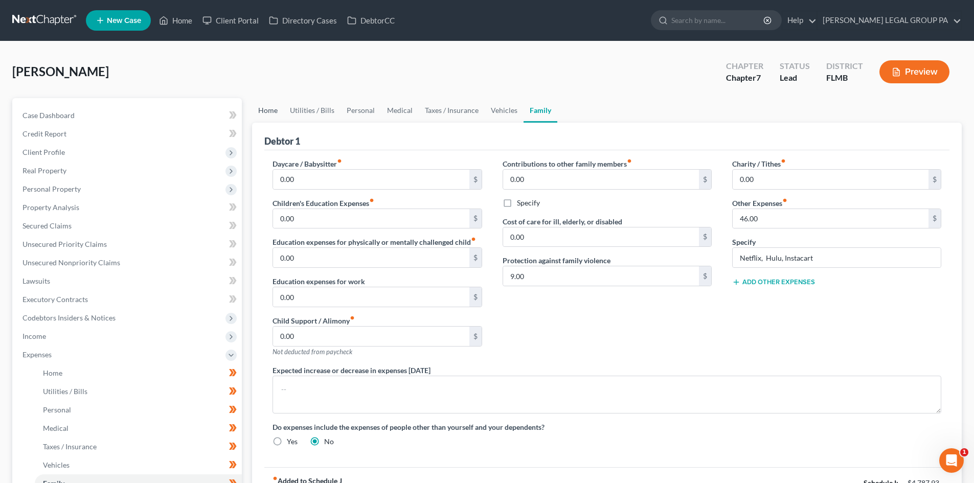
click at [265, 104] on link "Home" at bounding box center [268, 110] width 32 height 25
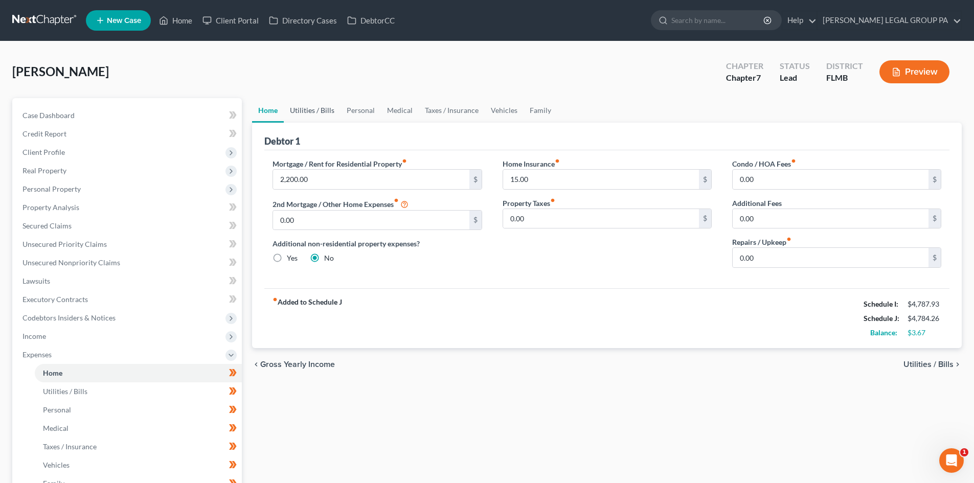
click at [300, 104] on link "Utilities / Bills" at bounding box center [312, 110] width 57 height 25
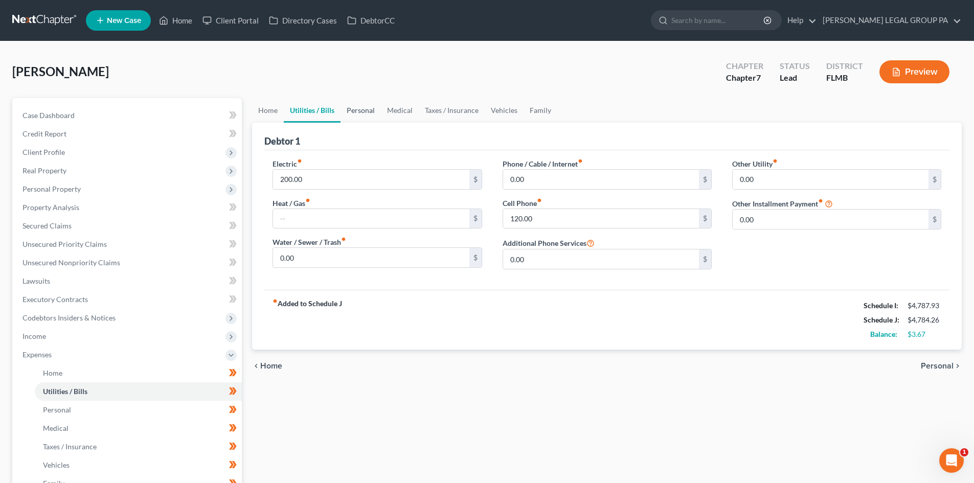
click at [370, 114] on link "Personal" at bounding box center [361, 110] width 40 height 25
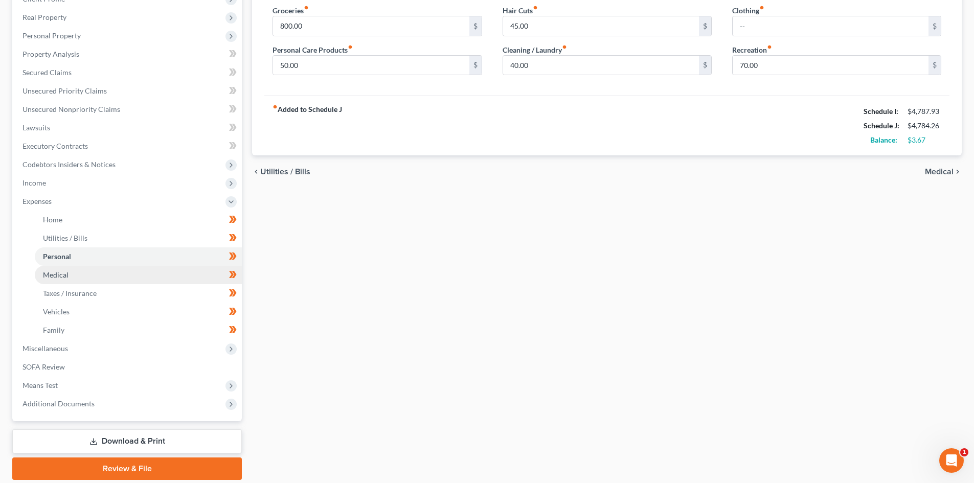
click at [69, 269] on link "Medical" at bounding box center [138, 275] width 207 height 18
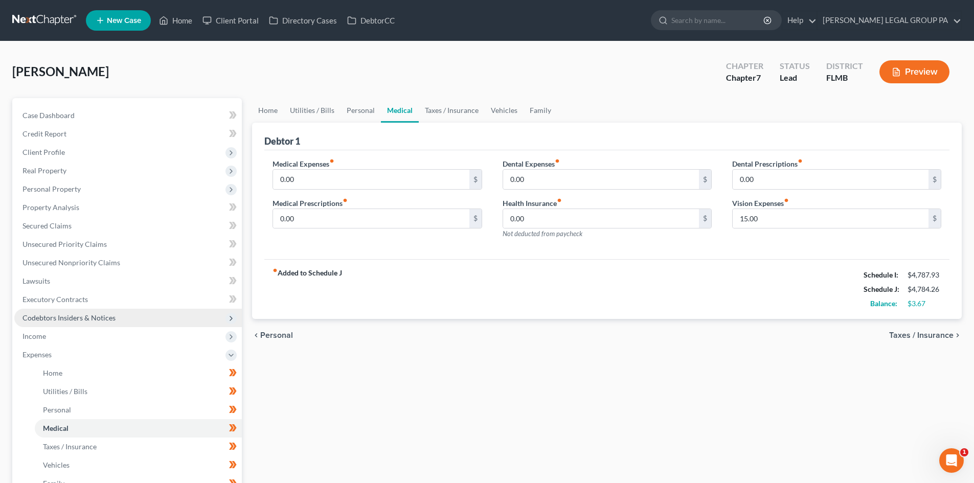
click at [87, 326] on span "Codebtors Insiders & Notices" at bounding box center [128, 318] width 228 height 18
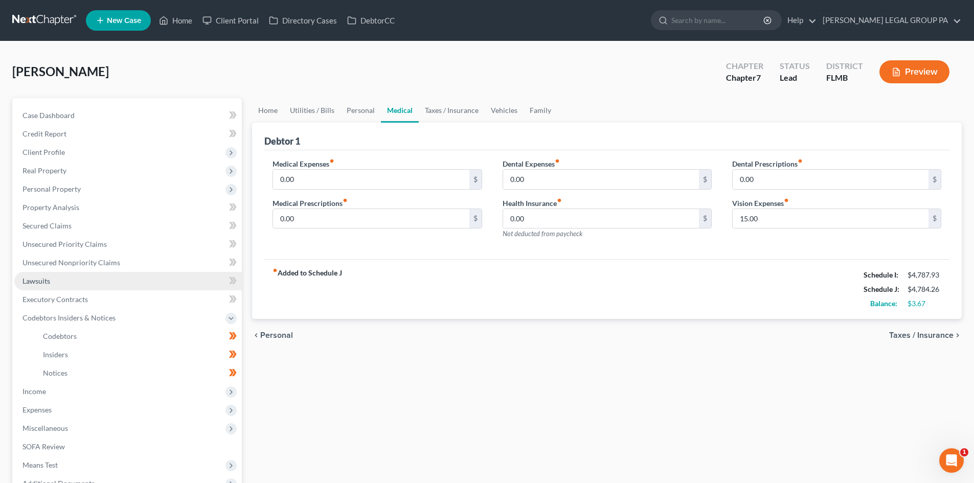
click at [86, 283] on link "Lawsuits" at bounding box center [128, 281] width 228 height 18
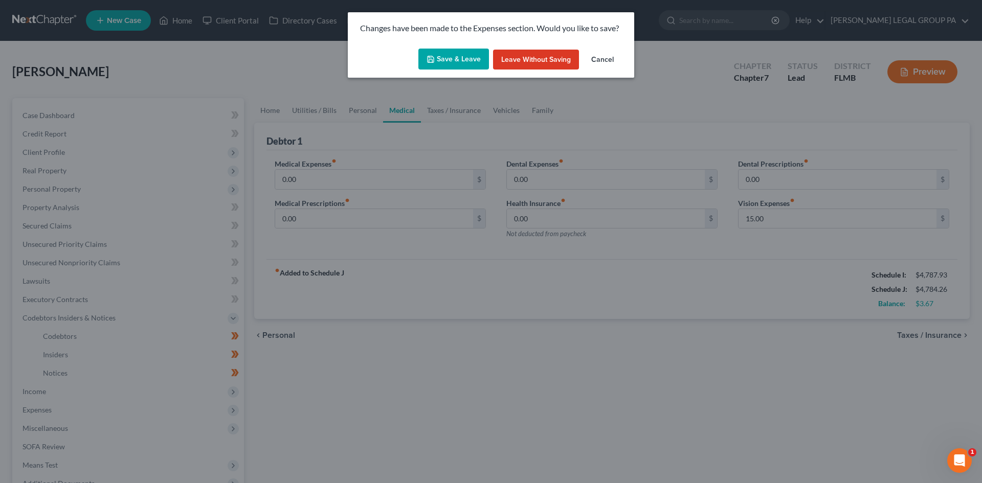
click at [446, 49] on button "Save & Leave" at bounding box center [453, 59] width 71 height 21
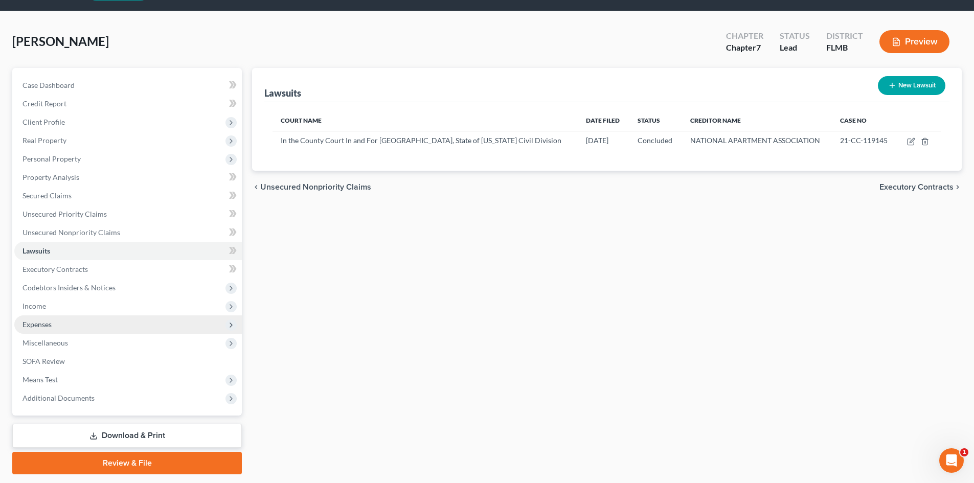
scroll to position [60, 0]
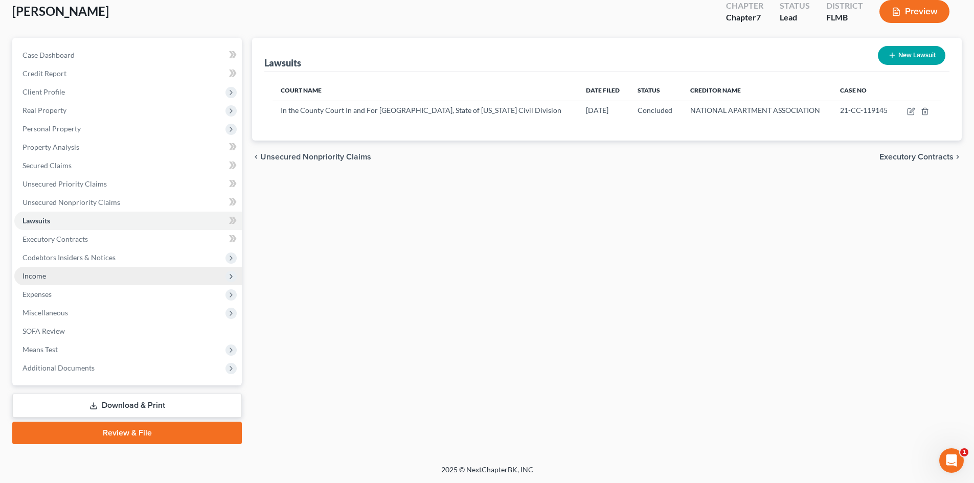
click at [66, 276] on span "Income" at bounding box center [128, 276] width 228 height 18
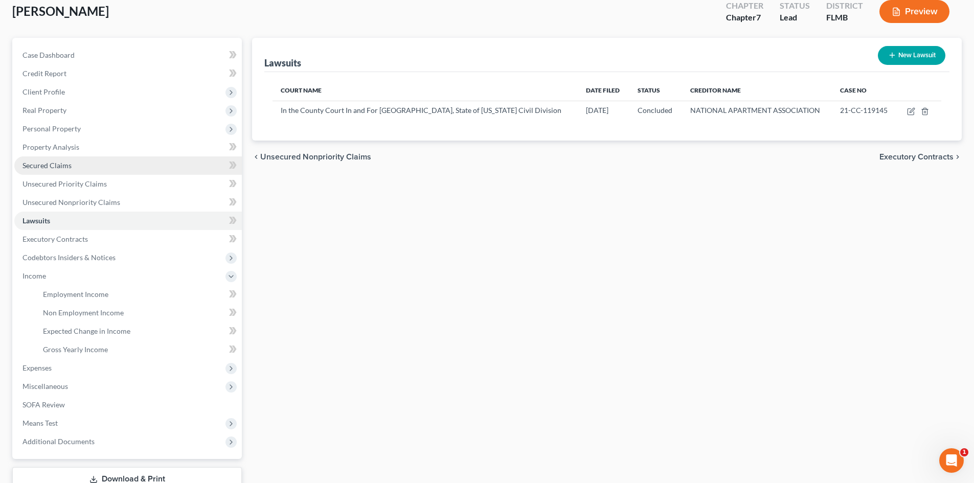
click at [61, 164] on span "Secured Claims" at bounding box center [46, 165] width 49 height 9
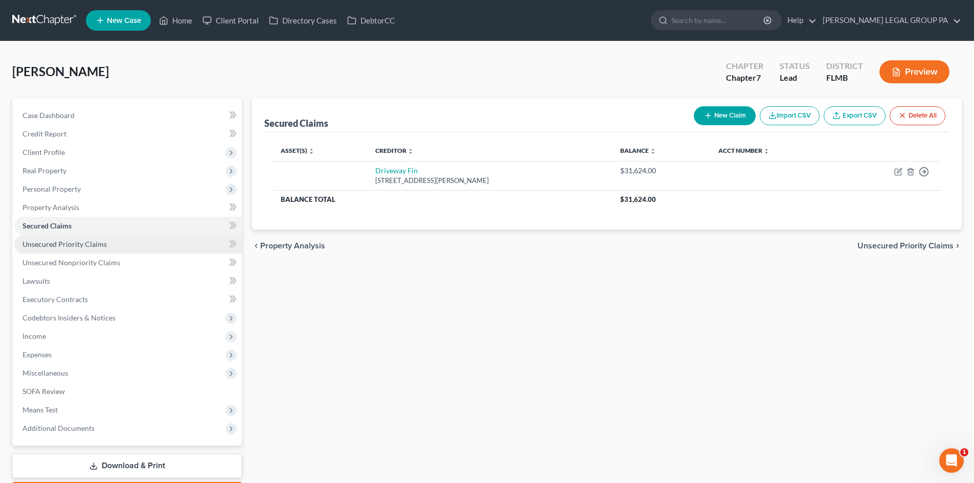
click at [49, 244] on span "Unsecured Priority Claims" at bounding box center [64, 244] width 84 height 9
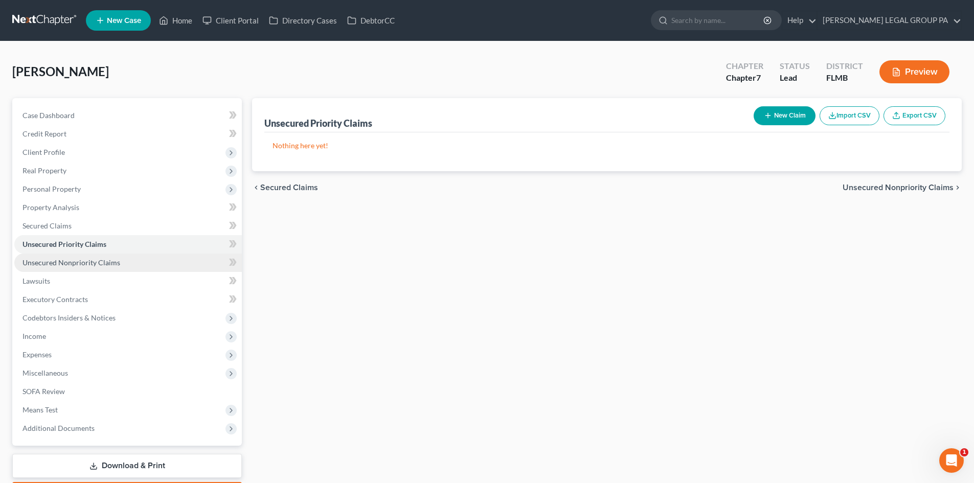
click at [60, 261] on span "Unsecured Nonpriority Claims" at bounding box center [71, 262] width 98 height 9
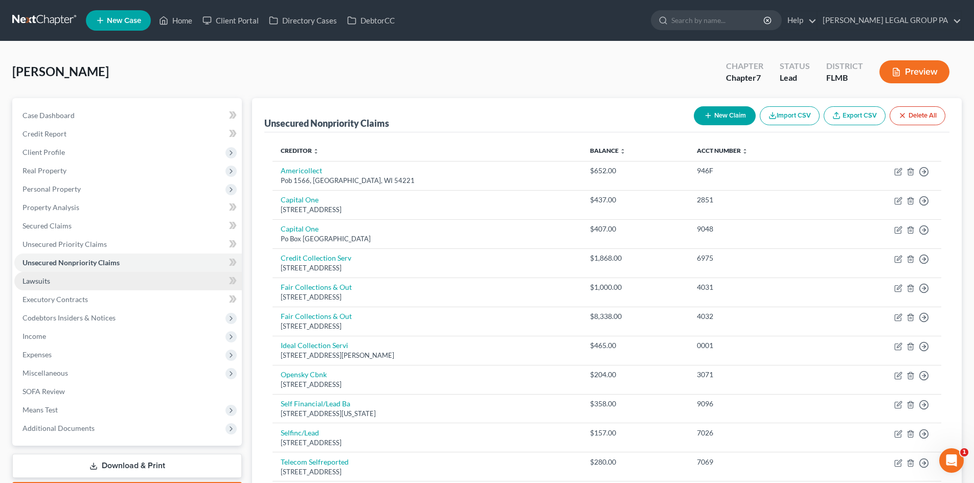
click at [53, 279] on link "Lawsuits" at bounding box center [128, 281] width 228 height 18
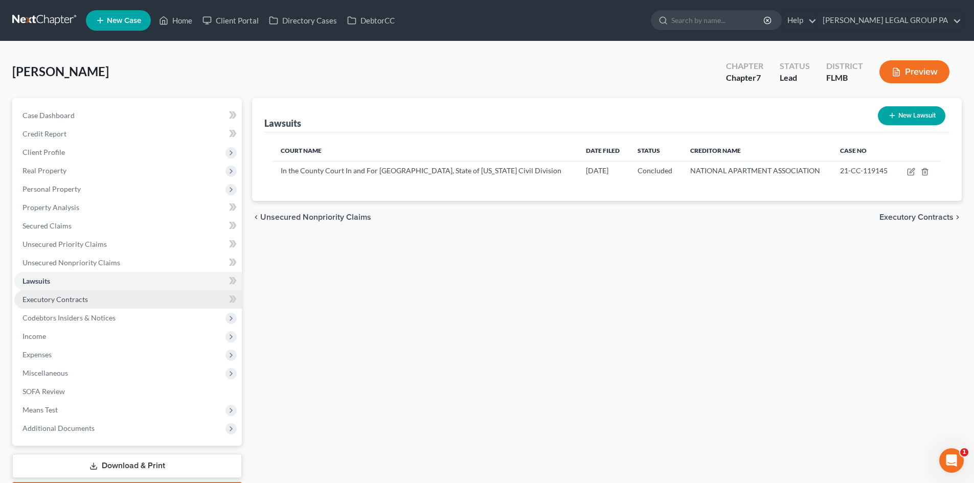
click at [71, 305] on link "Executory Contracts" at bounding box center [128, 299] width 228 height 18
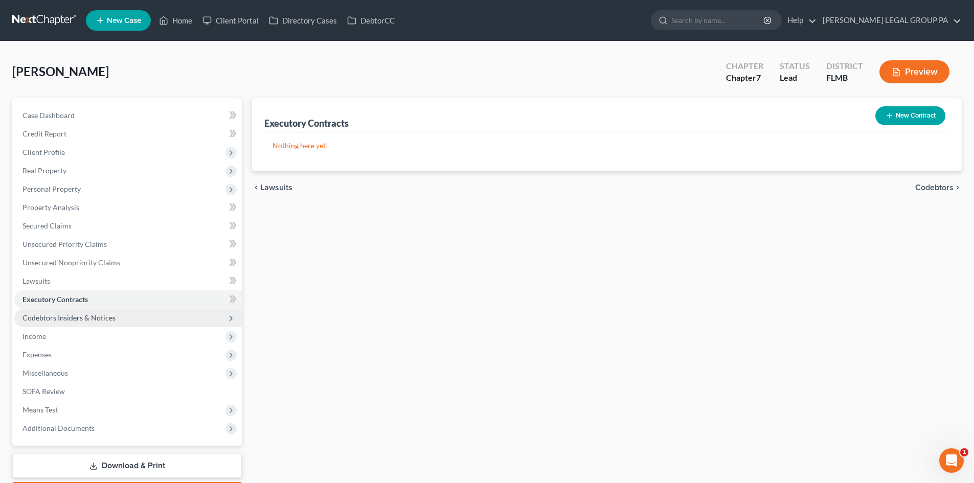
click at [74, 318] on span "Codebtors Insiders & Notices" at bounding box center [68, 317] width 93 height 9
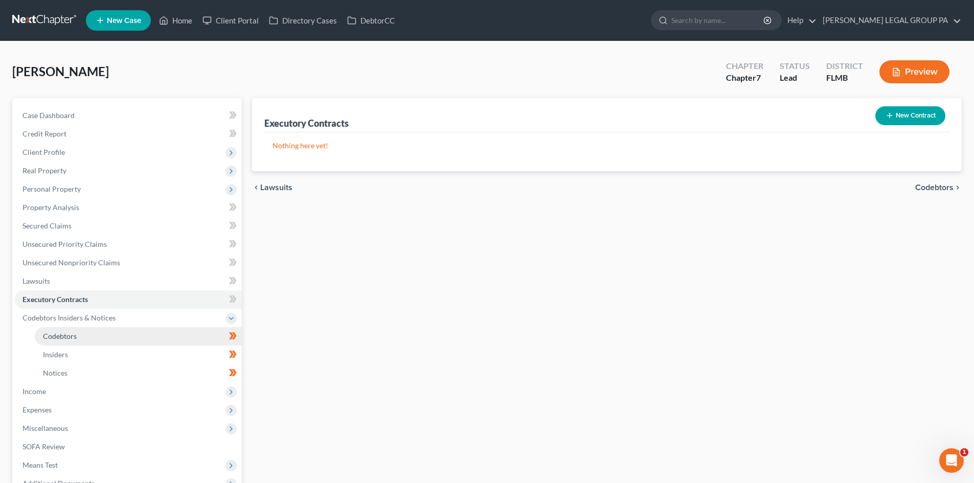
click at [67, 330] on link "Codebtors" at bounding box center [138, 336] width 207 height 18
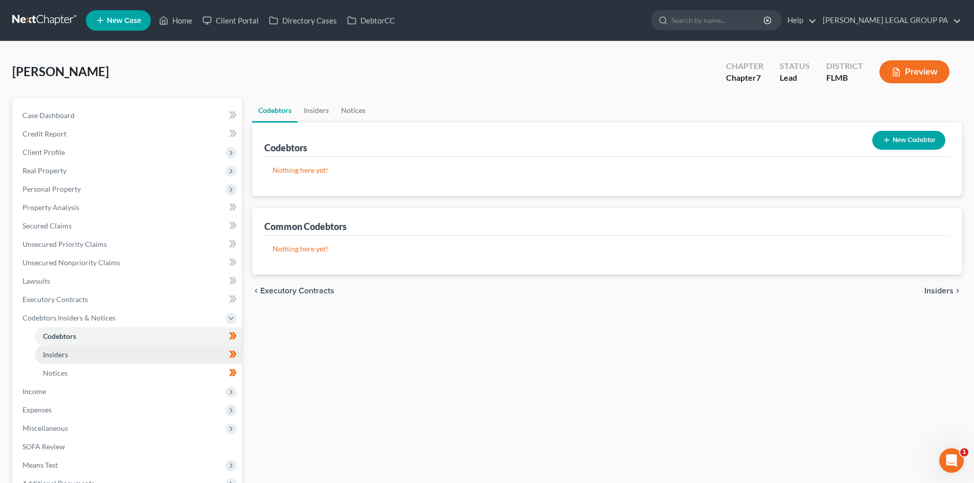
click at [68, 353] on link "Insiders" at bounding box center [138, 355] width 207 height 18
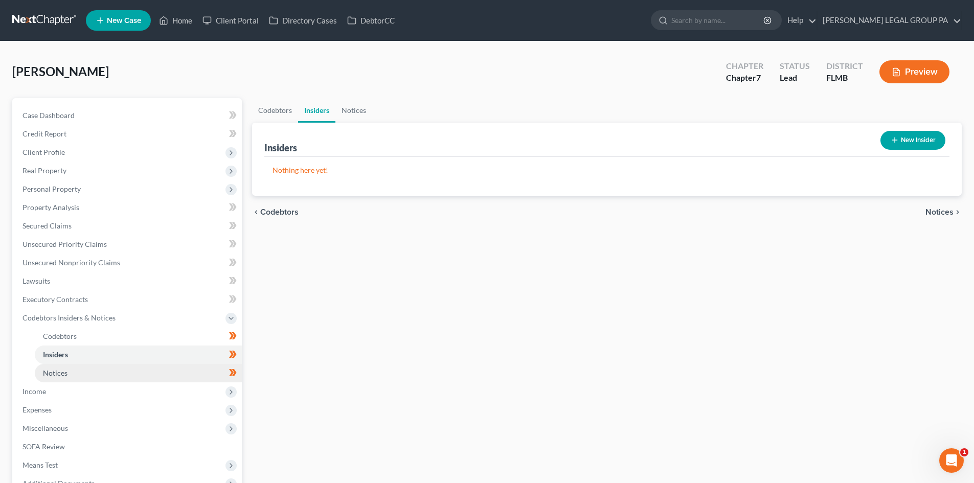
click at [75, 377] on link "Notices" at bounding box center [138, 373] width 207 height 18
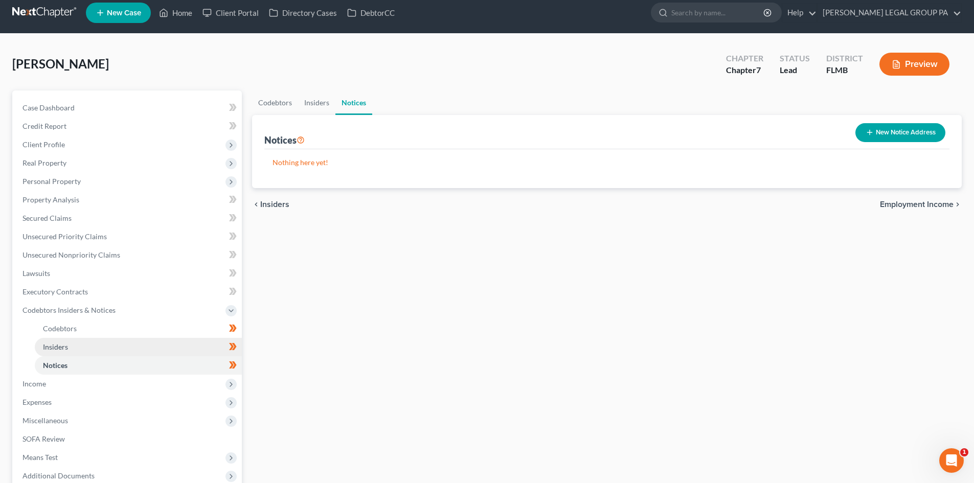
scroll to position [116, 0]
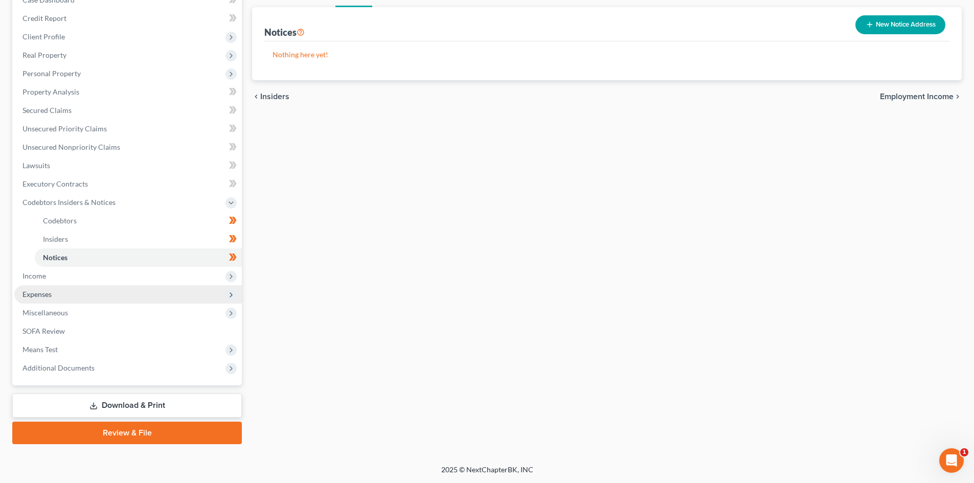
click at [48, 285] on span "Expenses" at bounding box center [128, 294] width 228 height 18
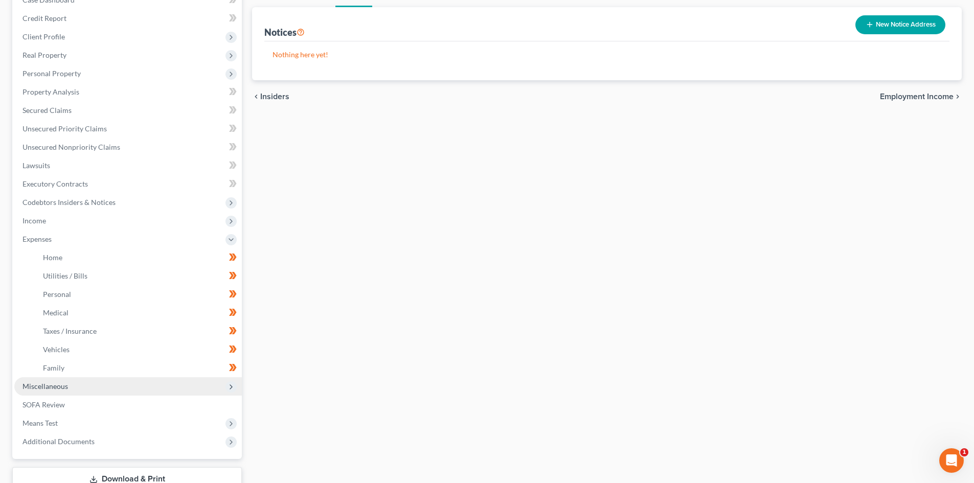
click at [69, 383] on span "Miscellaneous" at bounding box center [128, 386] width 228 height 18
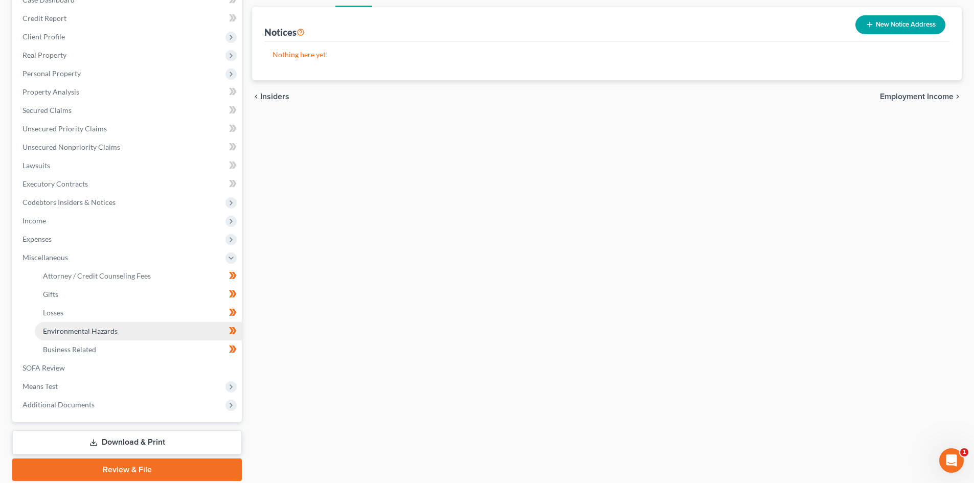
scroll to position [0, 0]
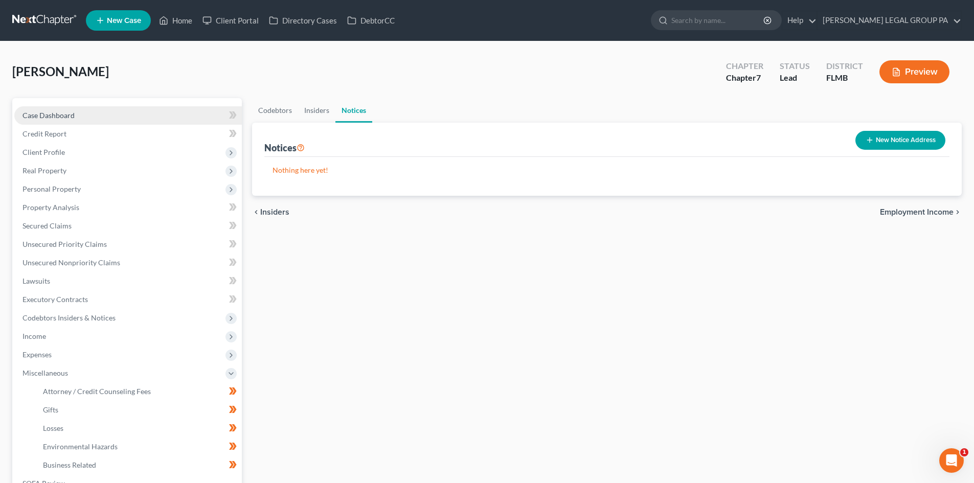
click at [58, 116] on span "Case Dashboard" at bounding box center [48, 115] width 52 height 9
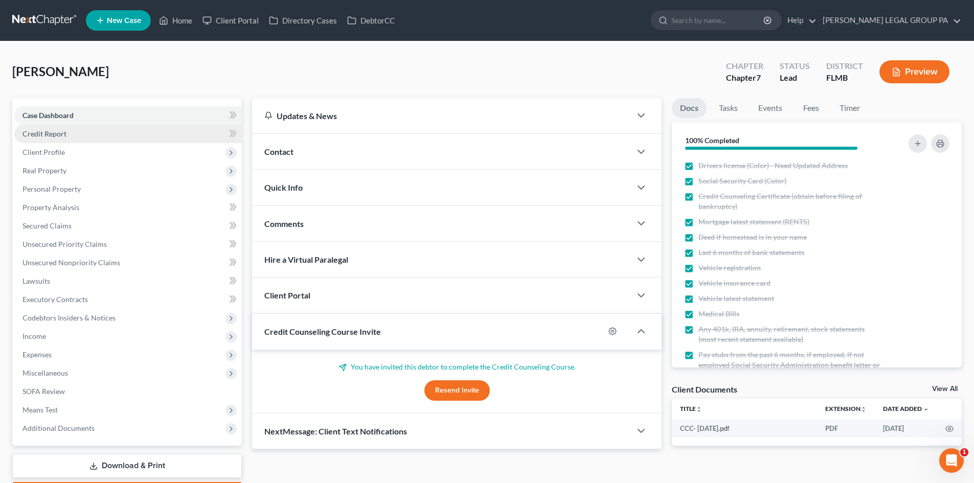
click at [59, 128] on link "Credit Report" at bounding box center [128, 134] width 228 height 18
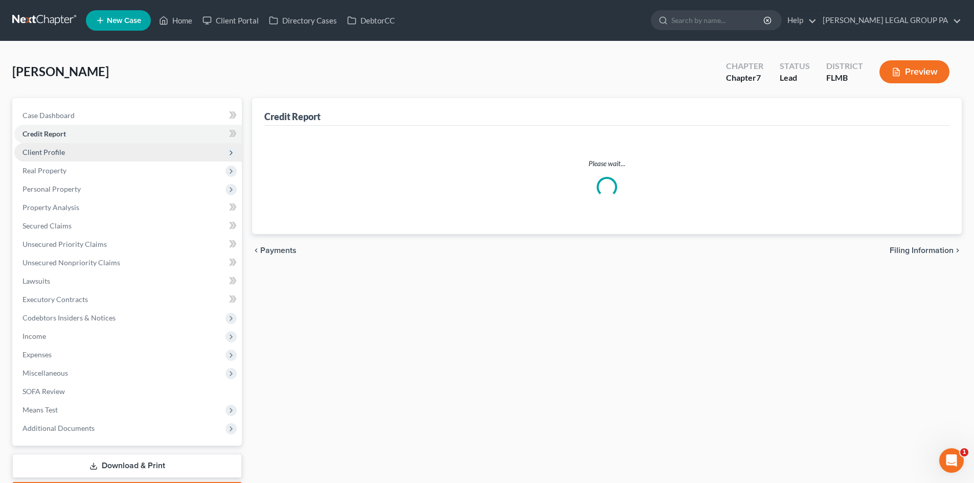
click at [64, 155] on span "Client Profile" at bounding box center [128, 152] width 228 height 18
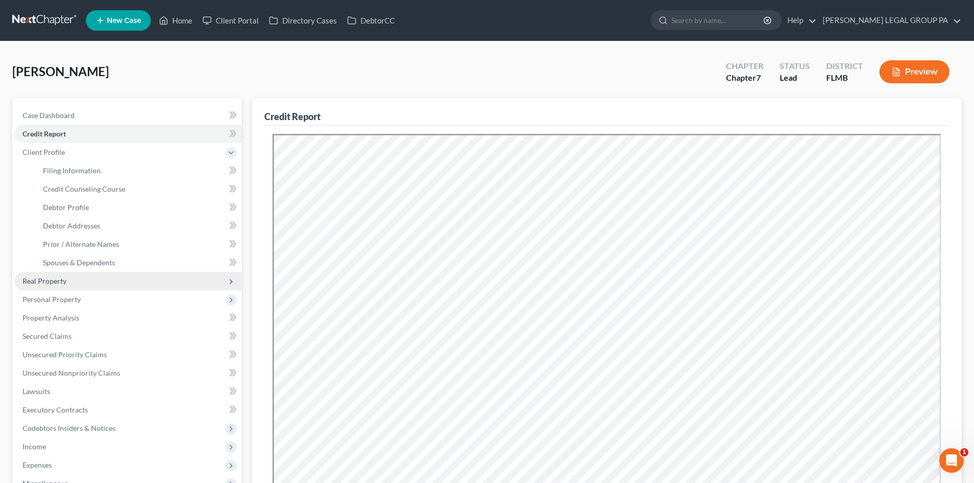
click at [80, 282] on span "Real Property" at bounding box center [128, 281] width 228 height 18
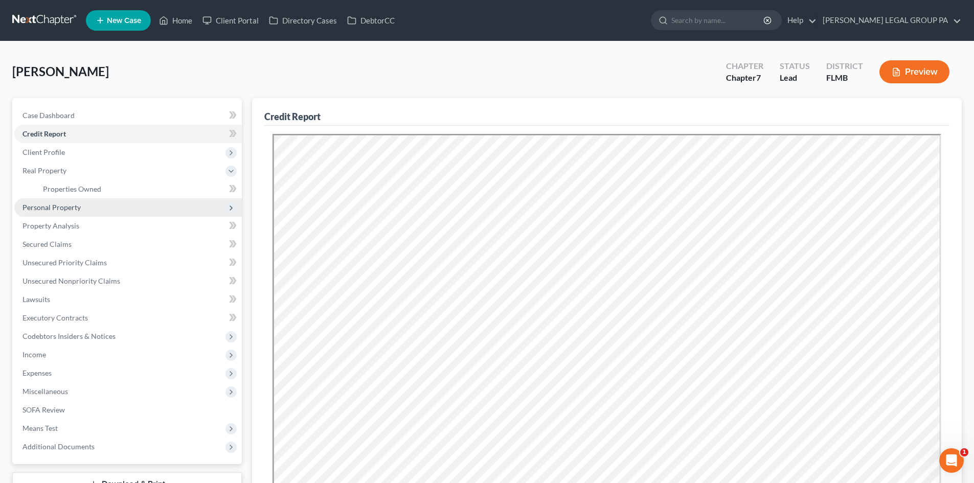
click at [63, 212] on span "Personal Property" at bounding box center [128, 207] width 228 height 18
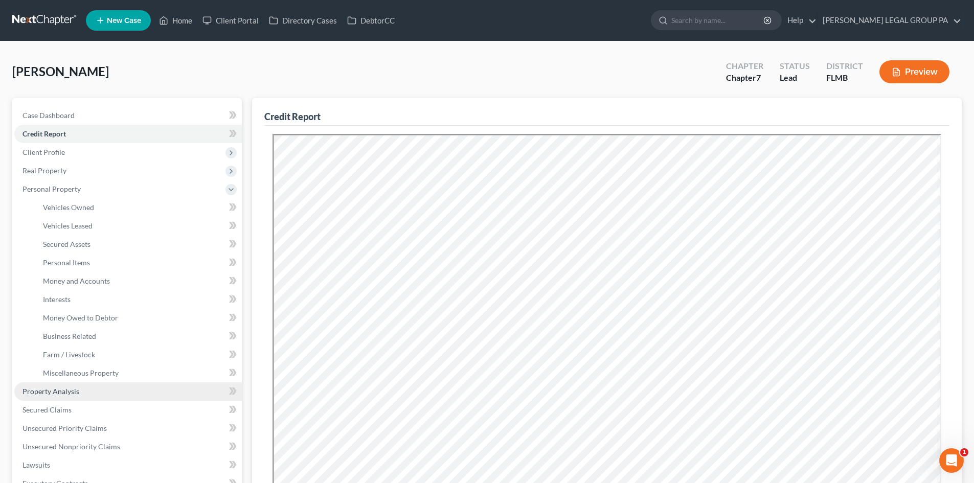
click at [77, 399] on link "Property Analysis" at bounding box center [128, 391] width 228 height 18
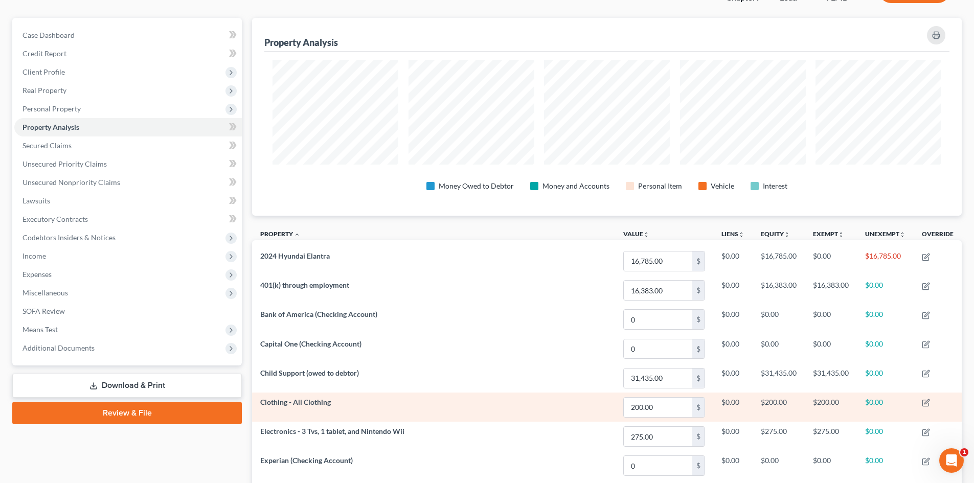
scroll to position [51, 0]
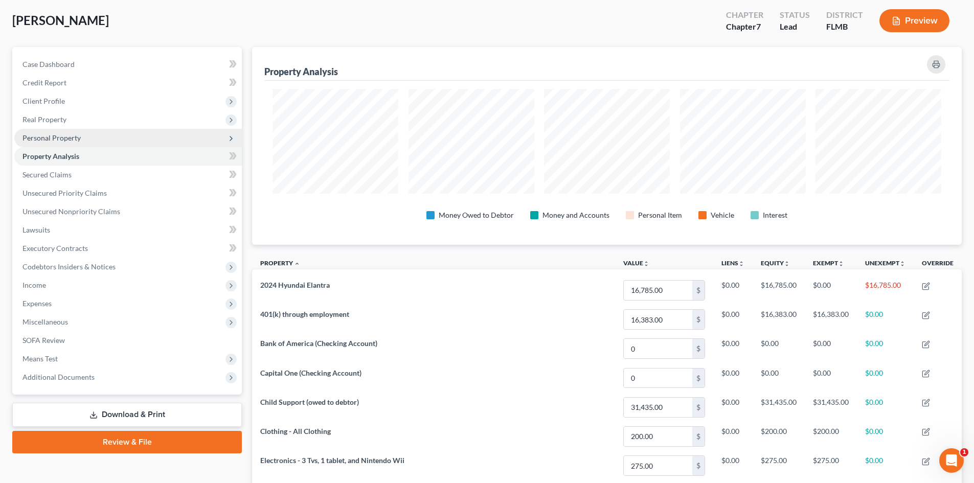
click at [88, 140] on span "Personal Property" at bounding box center [128, 138] width 228 height 18
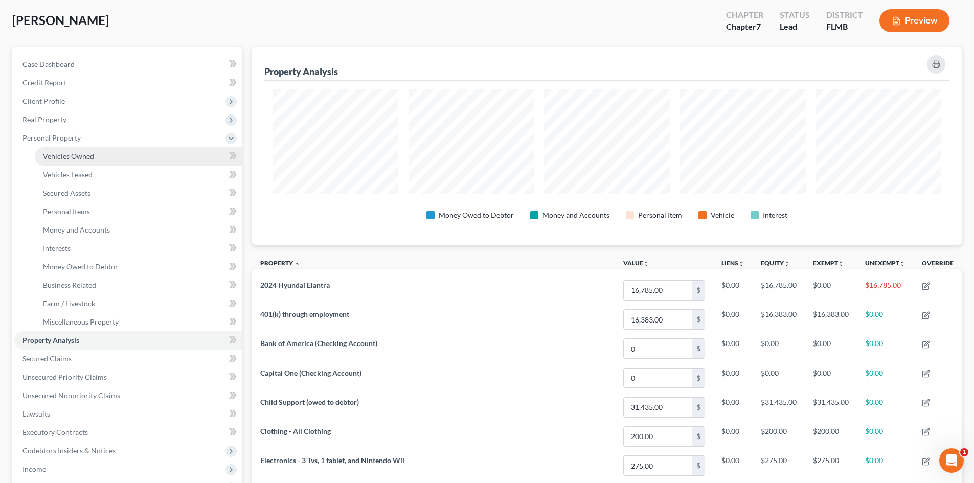
click at [83, 161] on link "Vehicles Owned" at bounding box center [138, 156] width 207 height 18
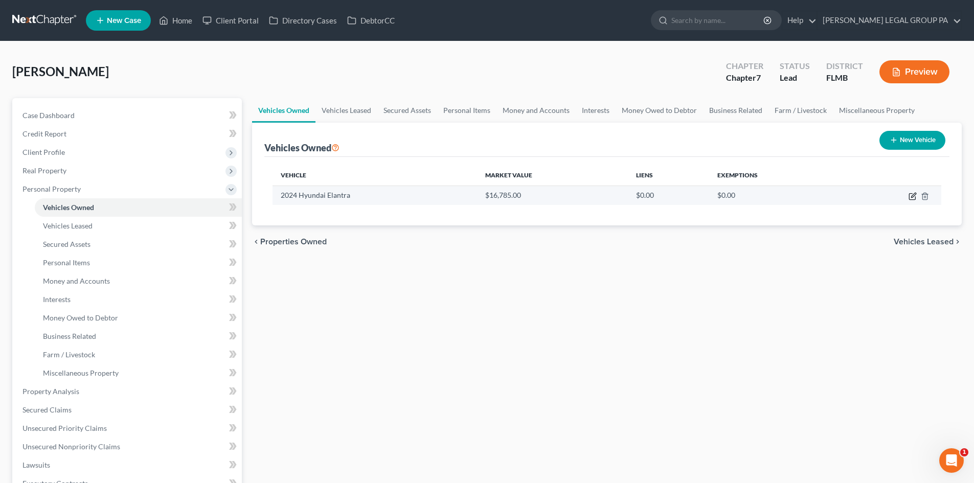
click at [913, 196] on icon "button" at bounding box center [913, 196] width 8 height 8
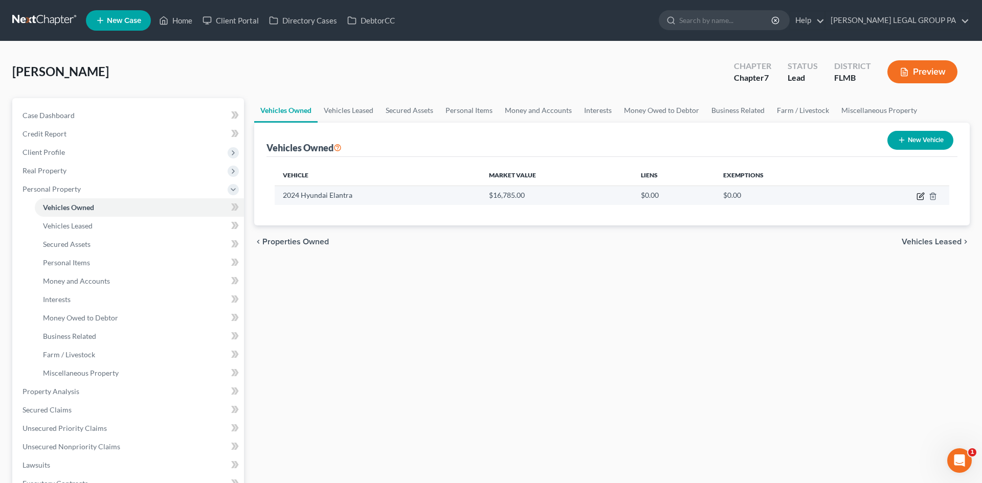
select select "0"
select select "2"
select select "1"
select select "0"
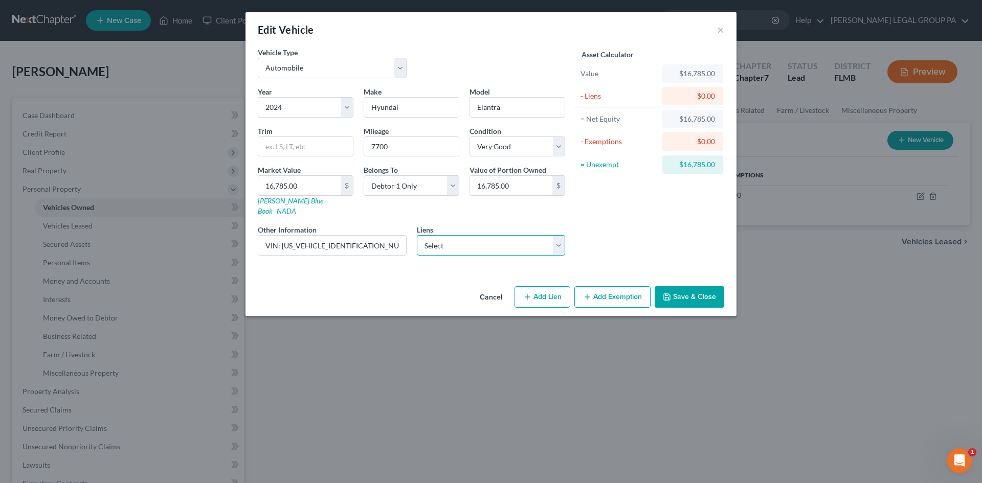
click at [486, 235] on select "Select Driveway Fin - $31,624.00" at bounding box center [491, 245] width 149 height 20
select select "38"
select select "0"
select select "4"
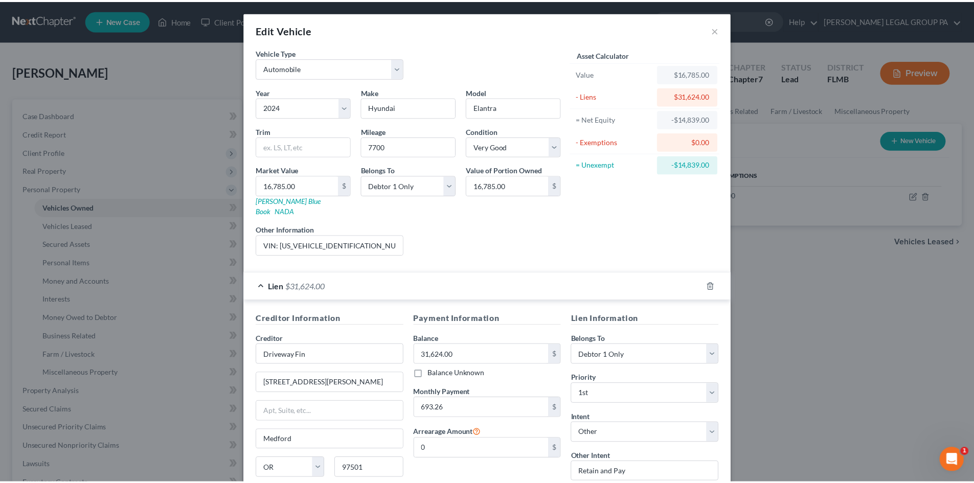
scroll to position [76, 0]
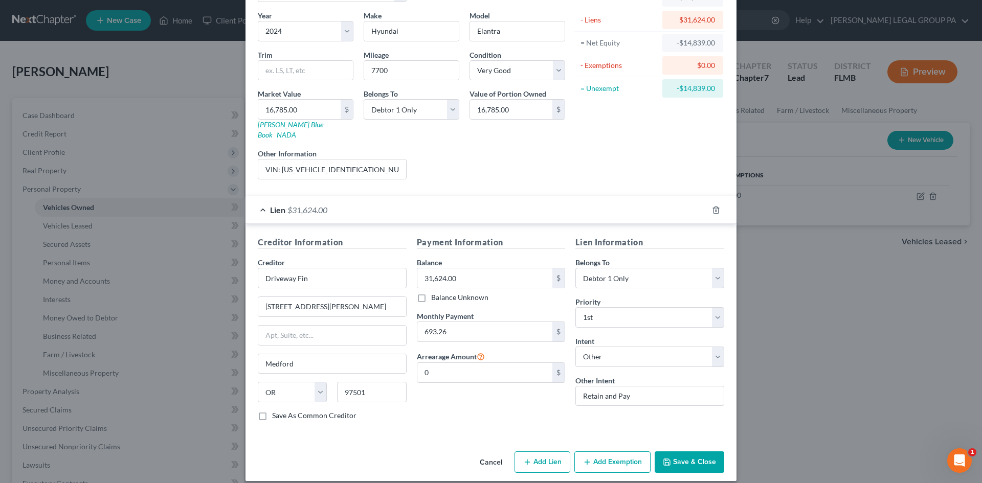
click at [688, 451] on button "Save & Close" at bounding box center [689, 461] width 70 height 21
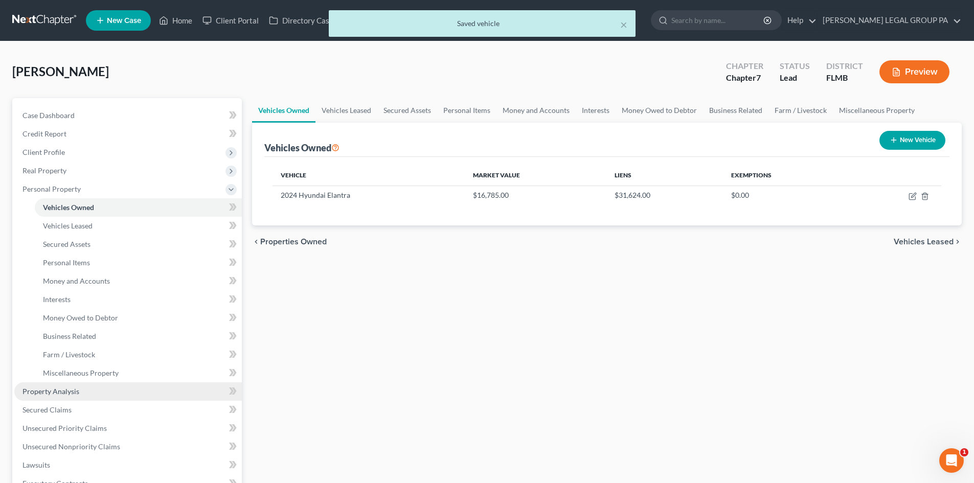
click at [71, 390] on span "Property Analysis" at bounding box center [50, 391] width 57 height 9
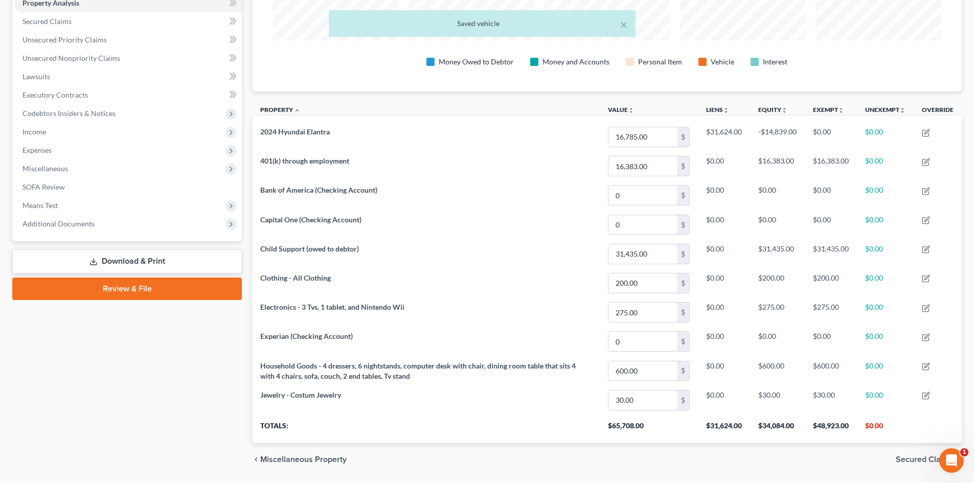
scroll to position [236, 0]
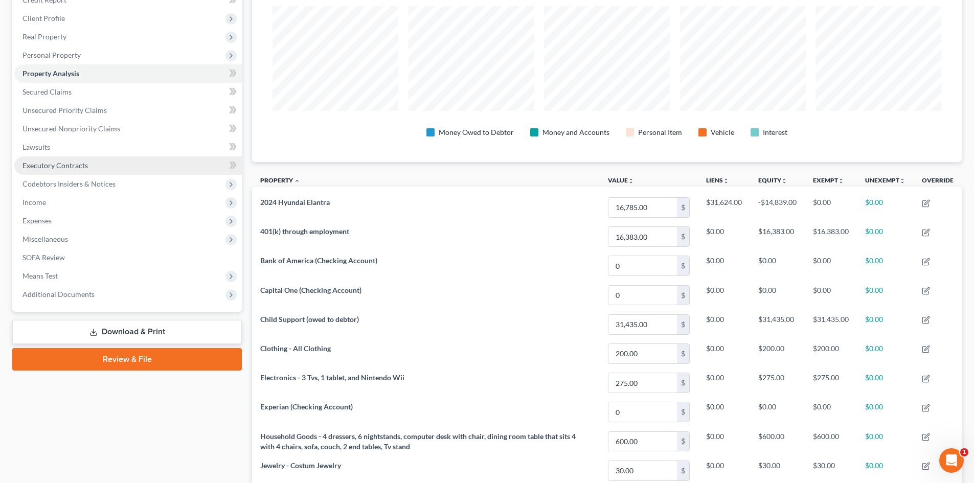
click at [51, 173] on link "Executory Contracts" at bounding box center [128, 165] width 228 height 18
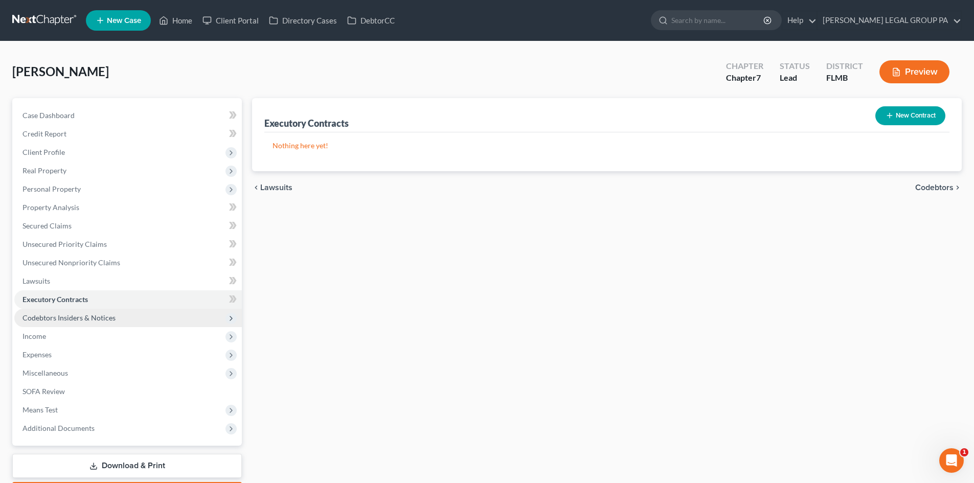
click at [82, 319] on span "Codebtors Insiders & Notices" at bounding box center [68, 317] width 93 height 9
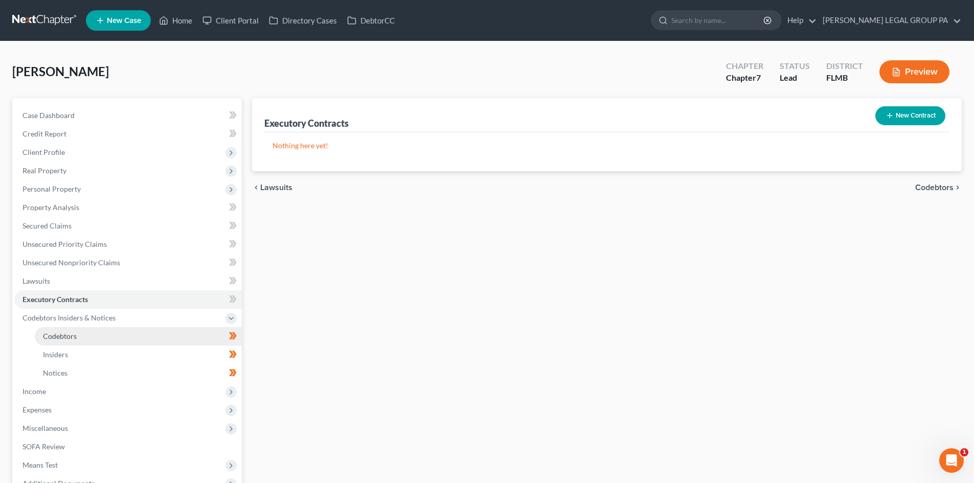
click at [80, 340] on link "Codebtors" at bounding box center [138, 336] width 207 height 18
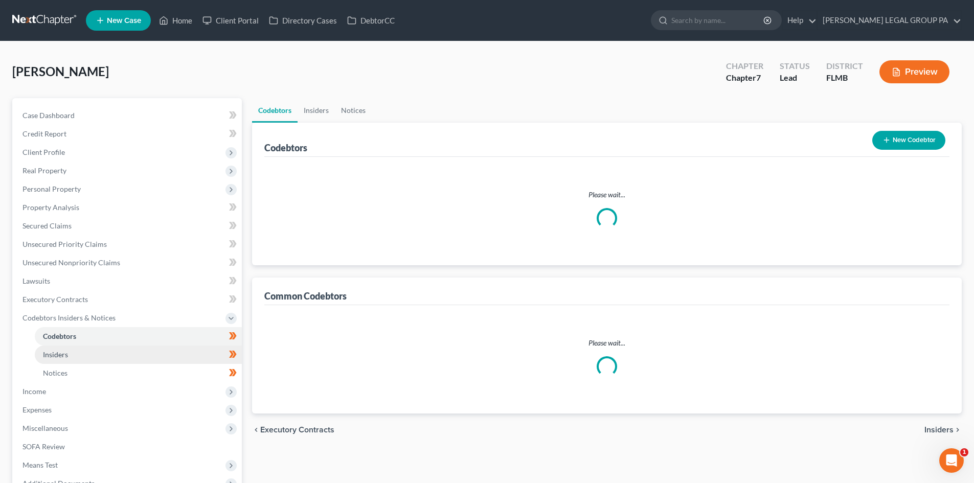
click at [78, 361] on link "Insiders" at bounding box center [138, 355] width 207 height 18
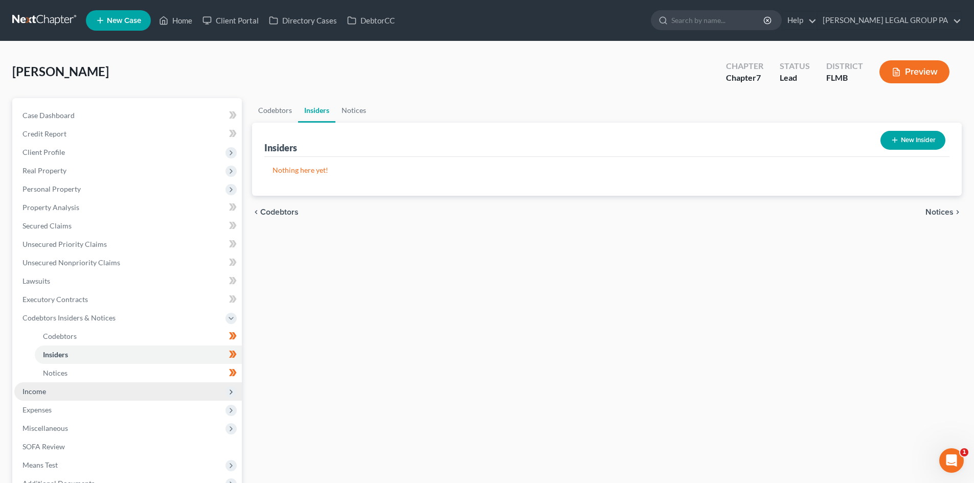
click at [83, 385] on span "Income" at bounding box center [128, 391] width 228 height 18
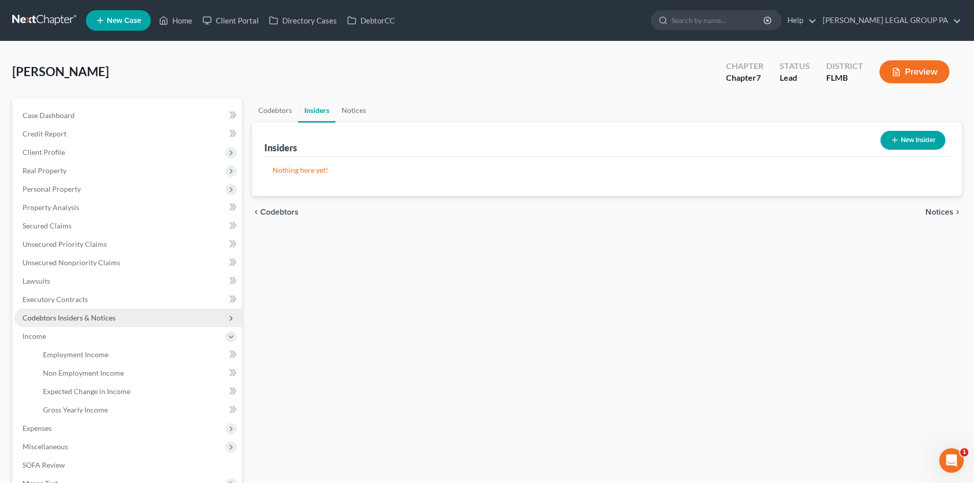
click at [62, 314] on span "Codebtors Insiders & Notices" at bounding box center [68, 317] width 93 height 9
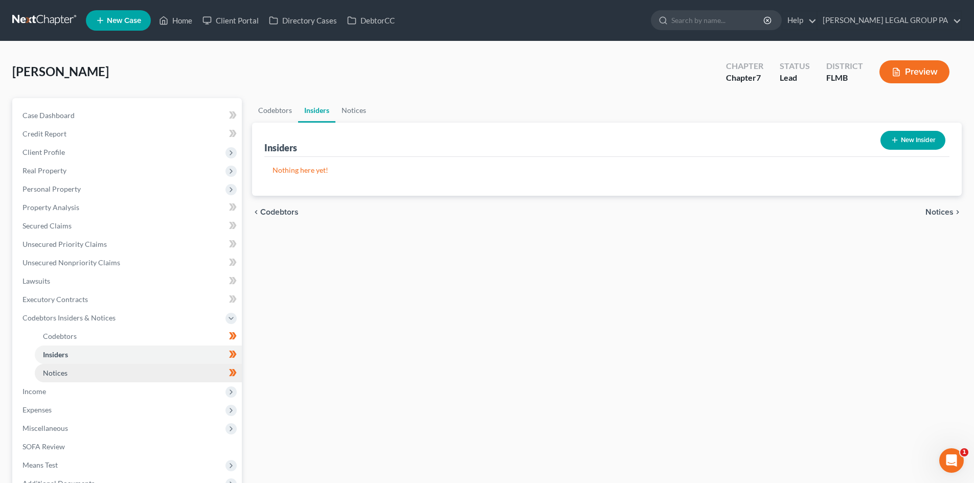
click at [67, 373] on span "Notices" at bounding box center [55, 373] width 25 height 9
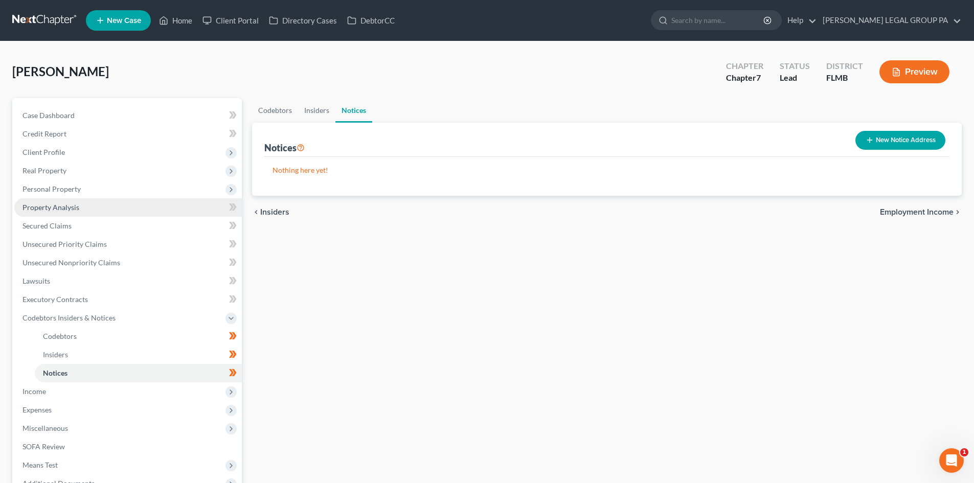
click at [63, 206] on span "Property Analysis" at bounding box center [50, 207] width 57 height 9
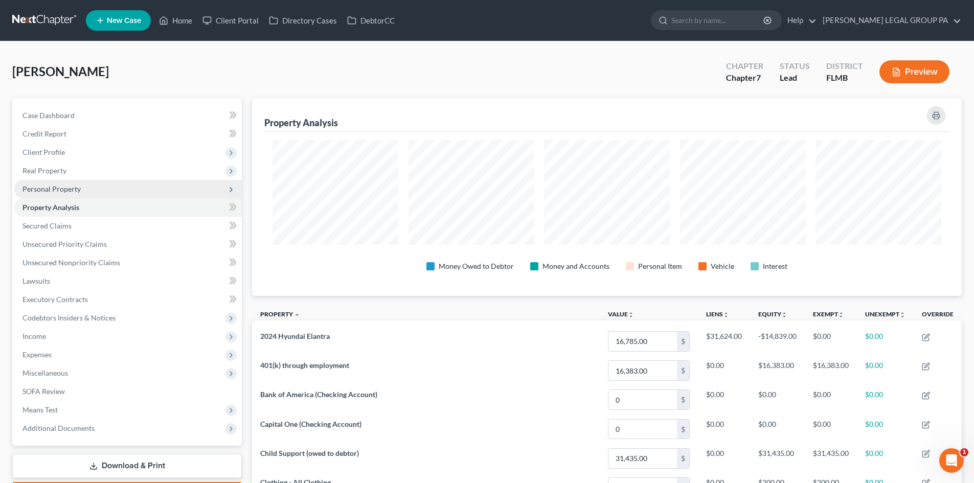
scroll to position [198, 710]
click at [54, 228] on span "Secured Claims" at bounding box center [46, 225] width 49 height 9
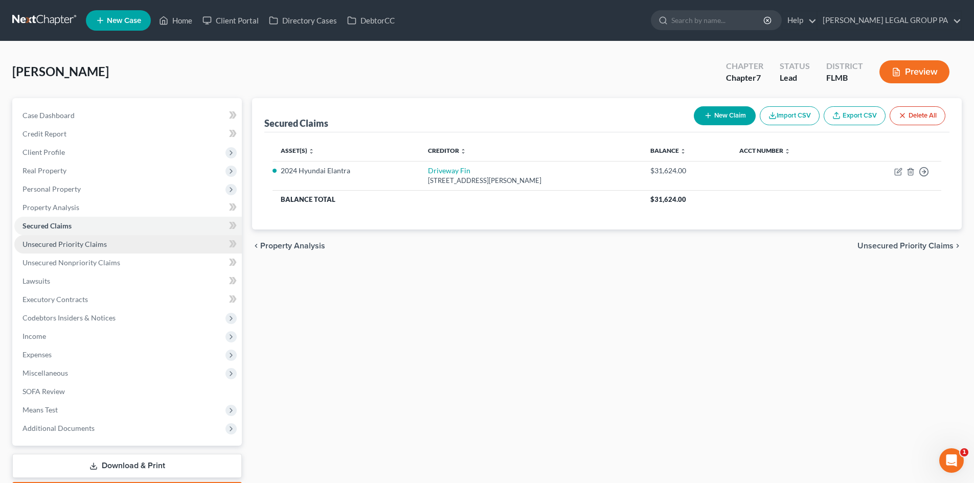
click at [65, 249] on link "Unsecured Priority Claims" at bounding box center [128, 244] width 228 height 18
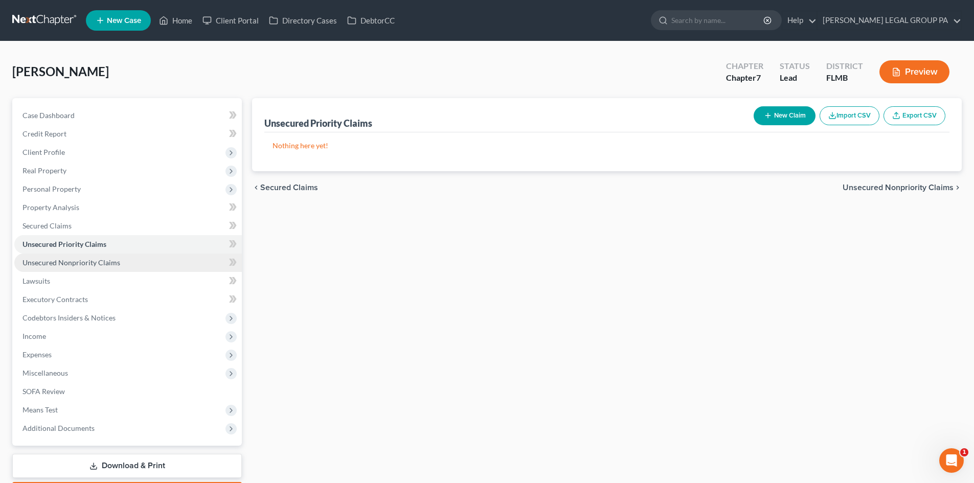
click at [73, 263] on span "Unsecured Nonpriority Claims" at bounding box center [71, 262] width 98 height 9
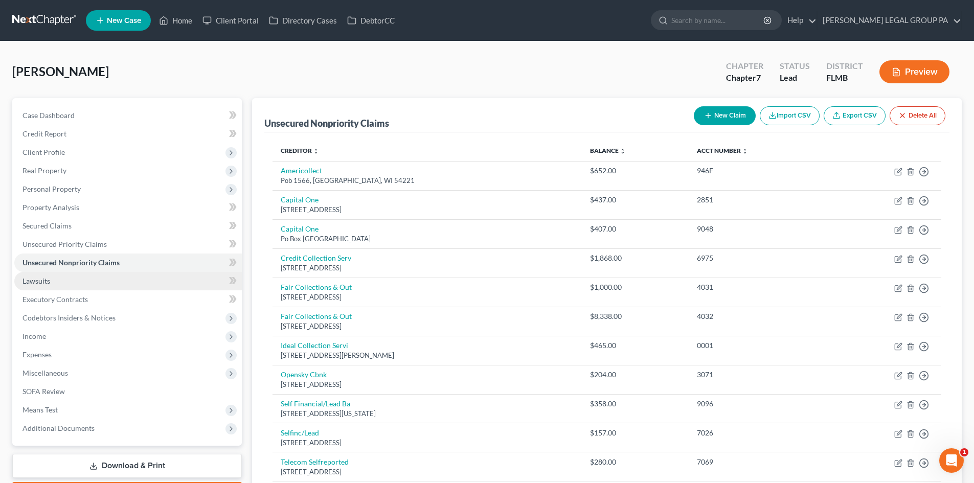
click at [73, 272] on link "Lawsuits" at bounding box center [128, 281] width 228 height 18
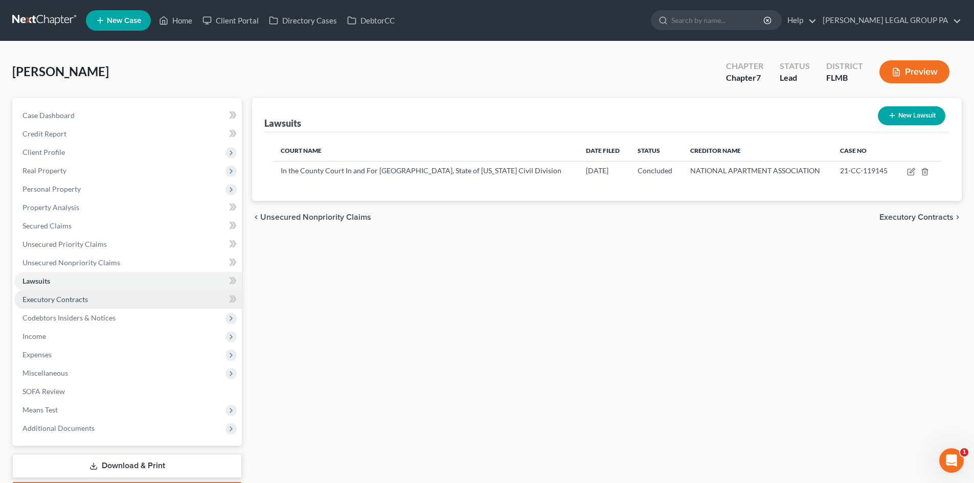
click at [71, 301] on span "Executory Contracts" at bounding box center [54, 299] width 65 height 9
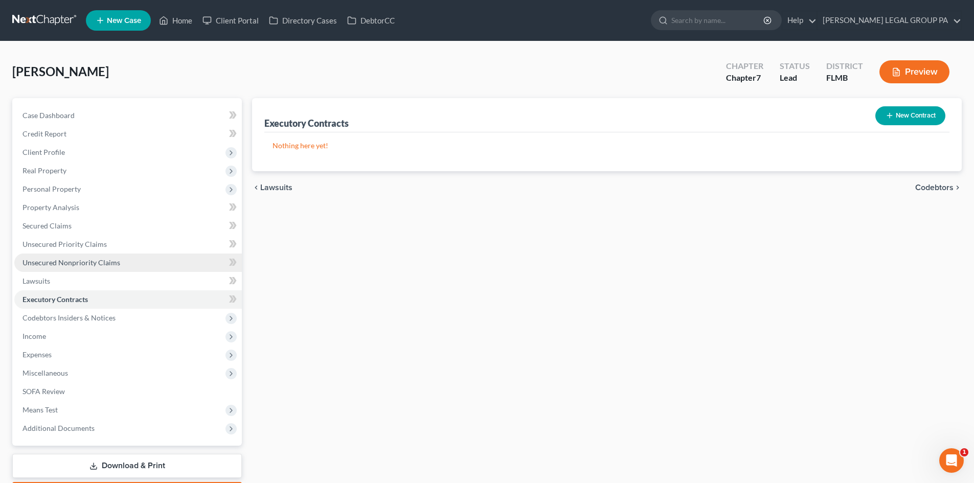
click at [96, 265] on span "Unsecured Nonpriority Claims" at bounding box center [71, 262] width 98 height 9
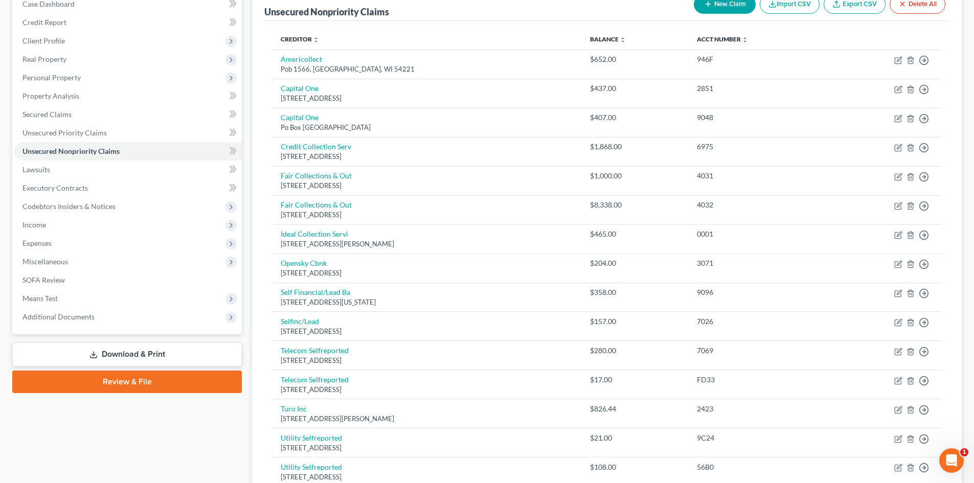
scroll to position [72, 0]
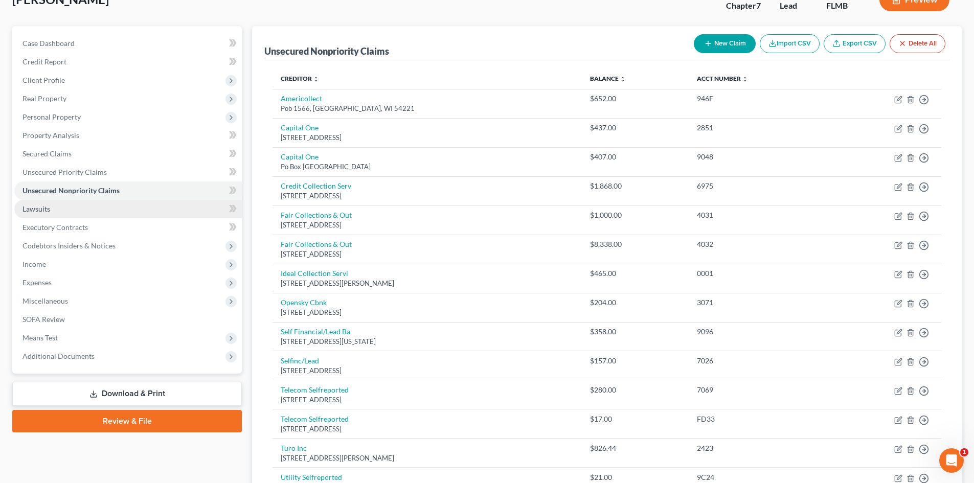
click at [57, 210] on link "Lawsuits" at bounding box center [128, 209] width 228 height 18
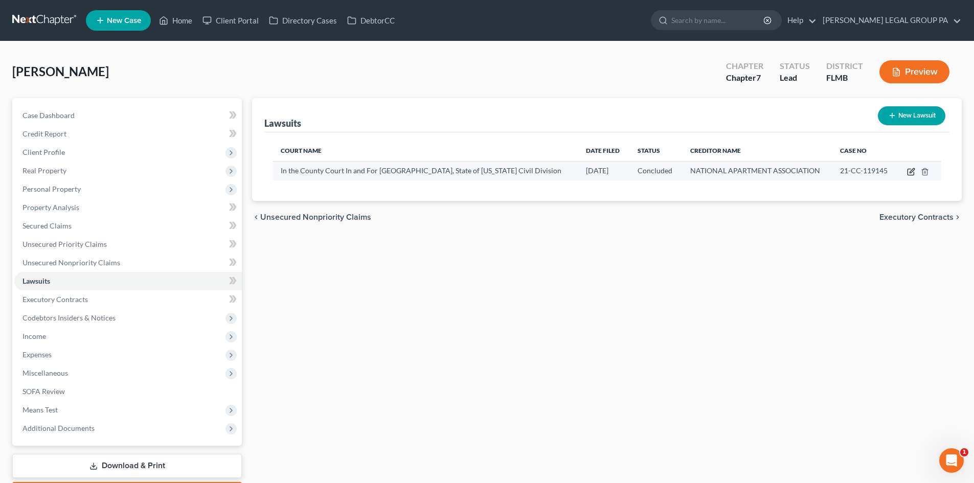
click at [910, 172] on icon "button" at bounding box center [912, 170] width 5 height 5
select select "9"
select select "2"
select select "4"
select select "48"
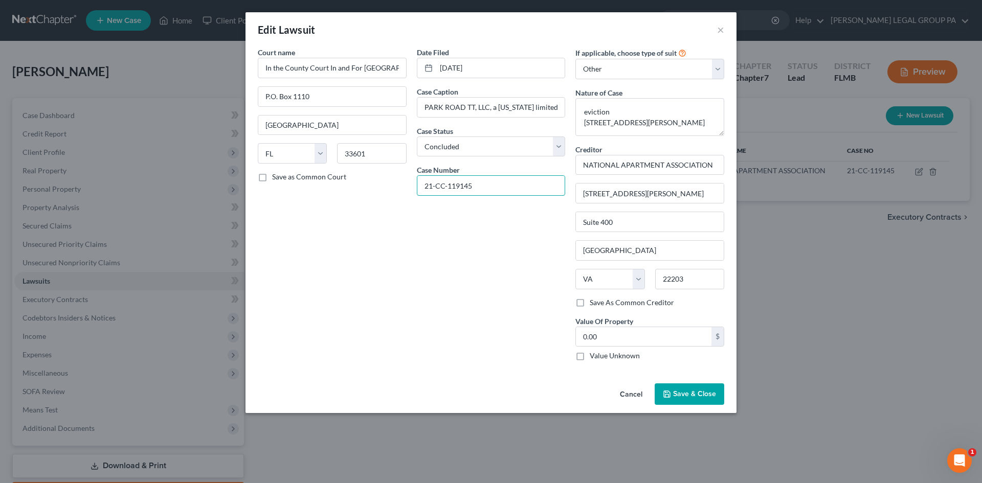
drag, startPoint x: 490, startPoint y: 183, endPoint x: 409, endPoint y: 177, distance: 81.0
click at [409, 177] on div "Court name * In the County Court In and For Hillsborough County, State of Flori…" at bounding box center [491, 208] width 477 height 322
click at [690, 389] on button "Save & Close" at bounding box center [689, 393] width 70 height 21
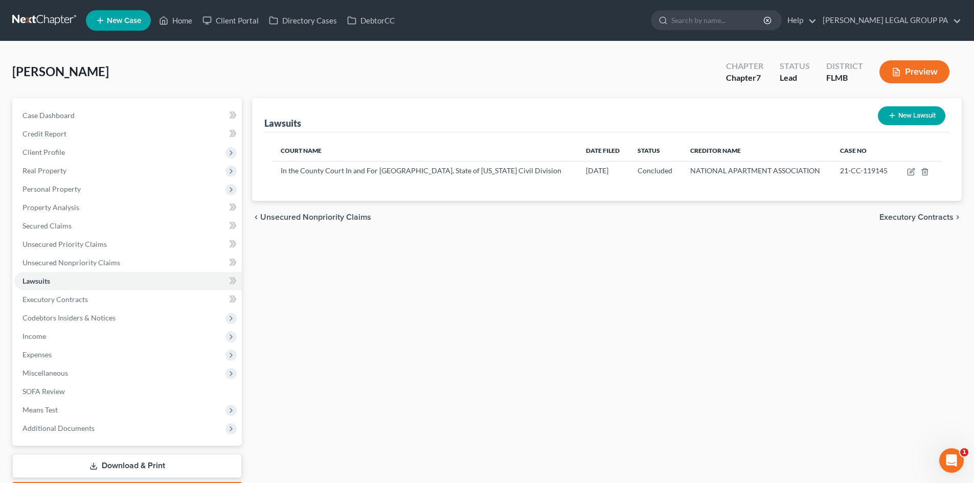
click at [36, 18] on link at bounding box center [44, 20] width 65 height 18
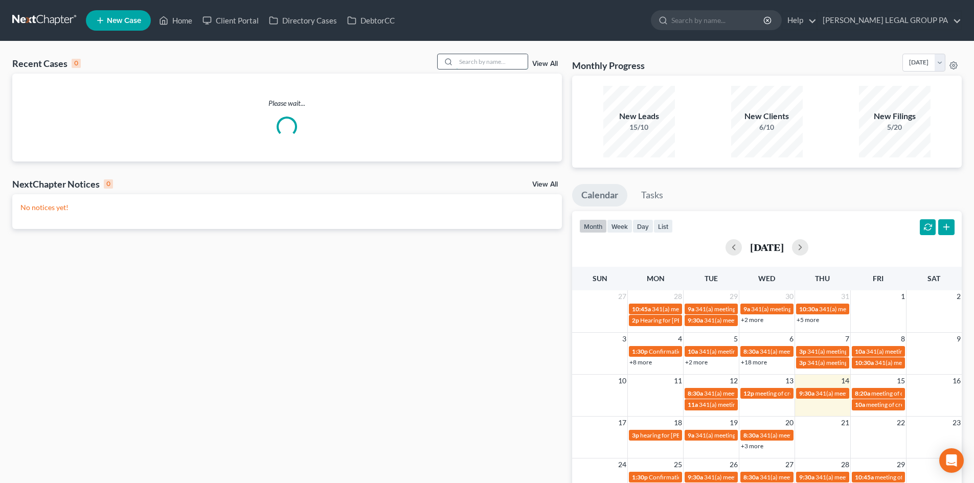
click at [475, 56] on input "search" at bounding box center [492, 61] width 72 height 15
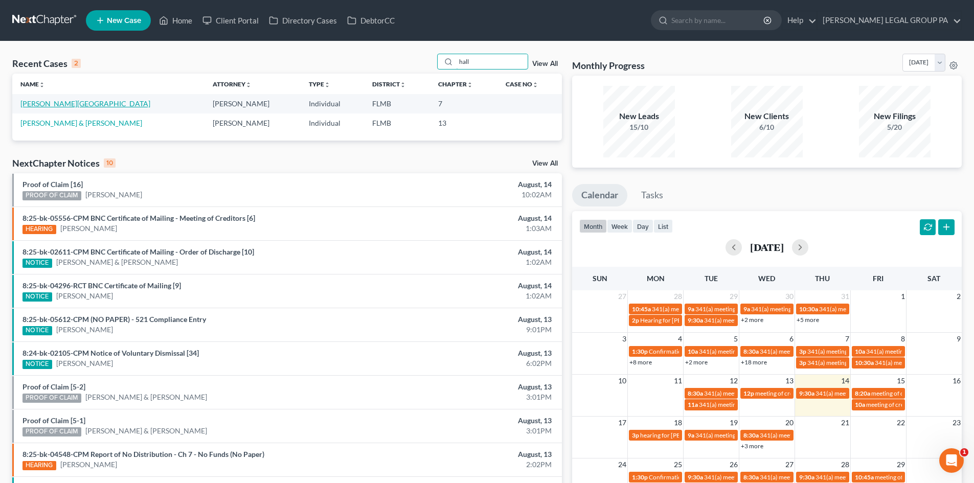
type input "hall"
click at [38, 105] on link "[PERSON_NAME][GEOGRAPHIC_DATA]" at bounding box center [85, 103] width 130 height 9
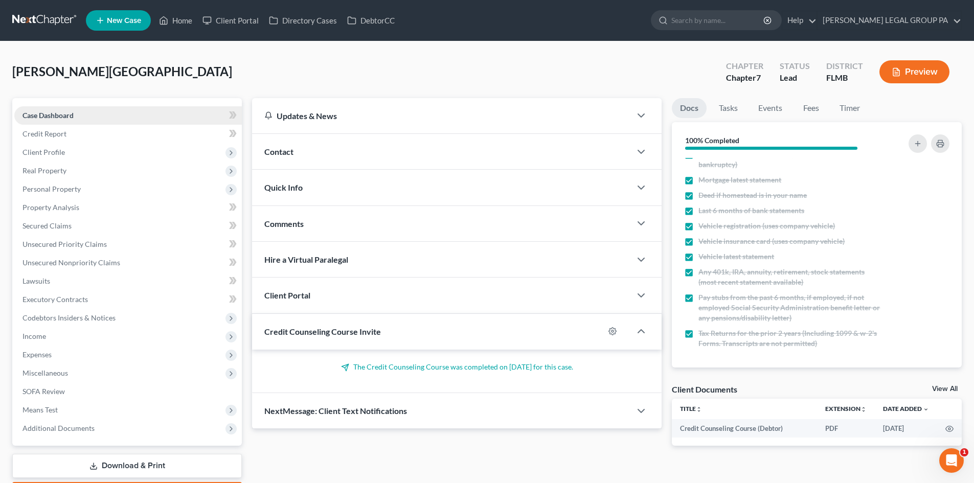
click at [60, 123] on link "Case Dashboard" at bounding box center [128, 115] width 228 height 18
click at [56, 136] on span "Credit Report" at bounding box center [44, 133] width 44 height 9
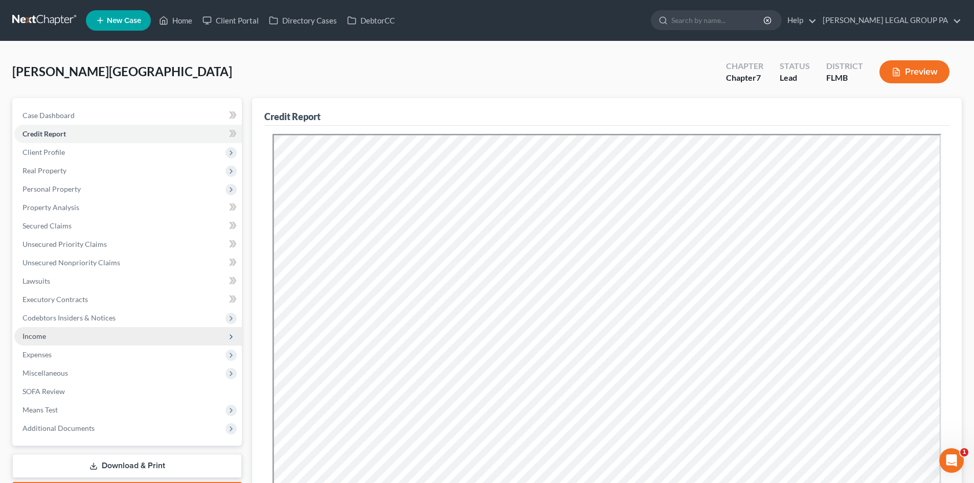
click at [50, 332] on span "Income" at bounding box center [128, 336] width 228 height 18
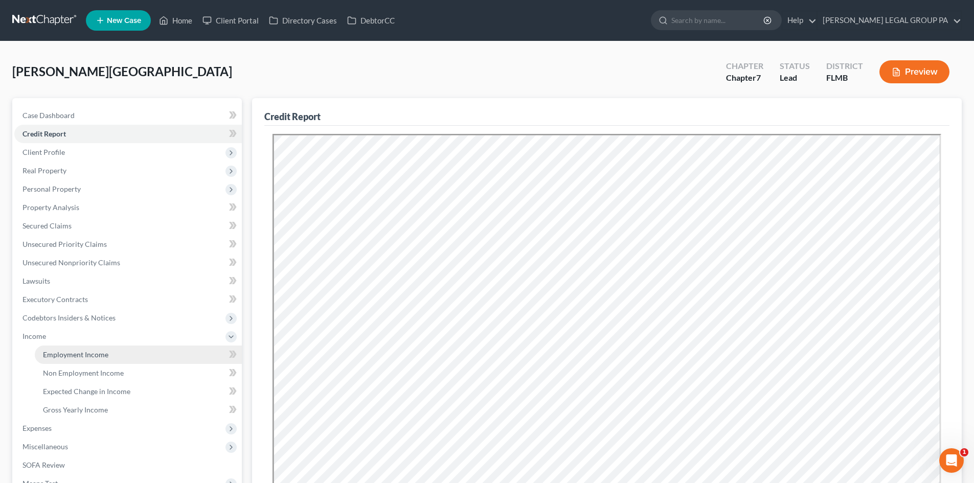
click at [84, 355] on span "Employment Income" at bounding box center [75, 354] width 65 height 9
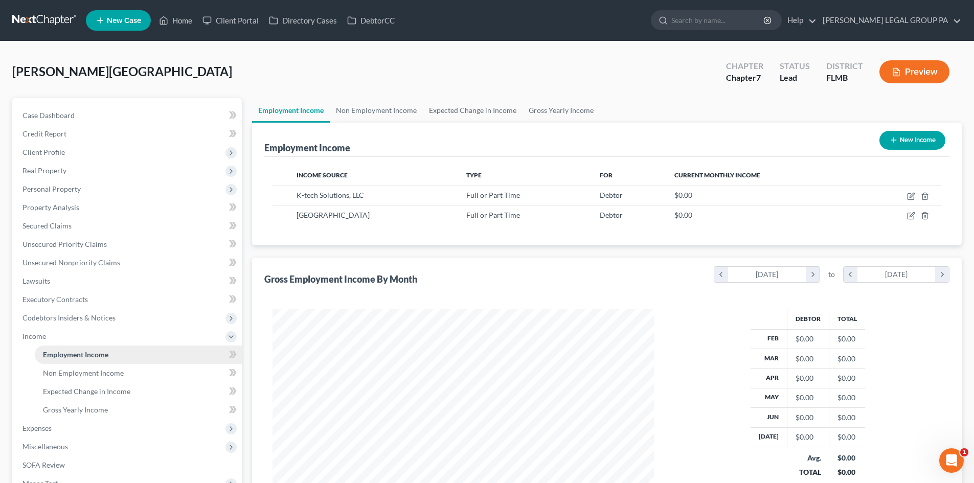
scroll to position [191, 402]
click at [81, 380] on link "Non Employment Income" at bounding box center [138, 373] width 207 height 18
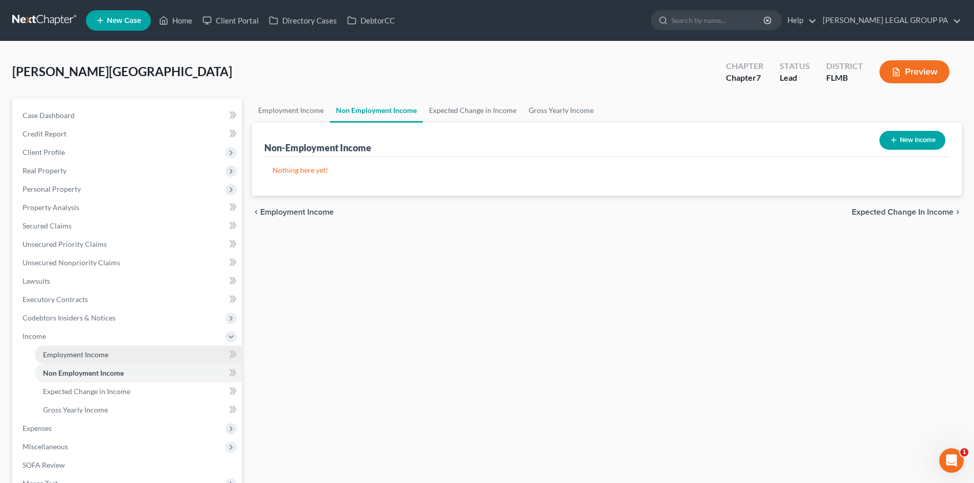
click at [80, 353] on span "Employment Income" at bounding box center [75, 354] width 65 height 9
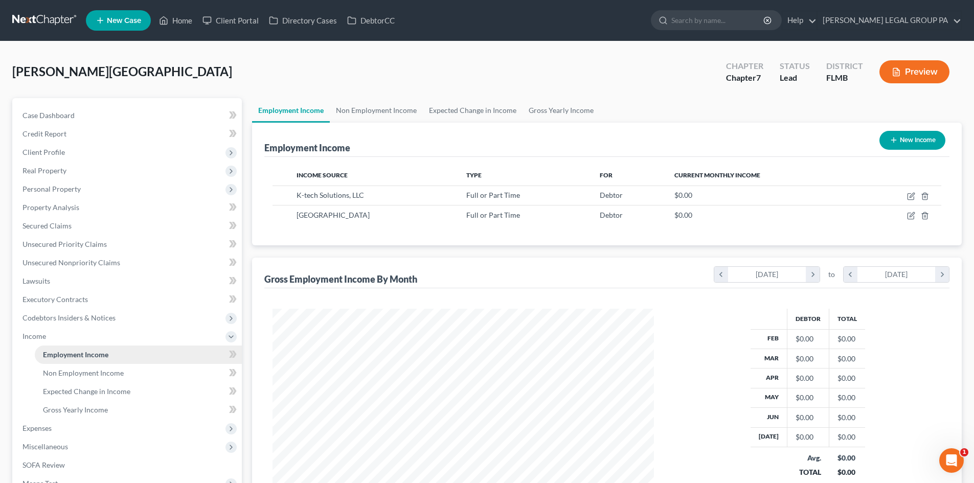
scroll to position [191, 402]
click at [52, 307] on link "Executory Contracts" at bounding box center [128, 299] width 228 height 18
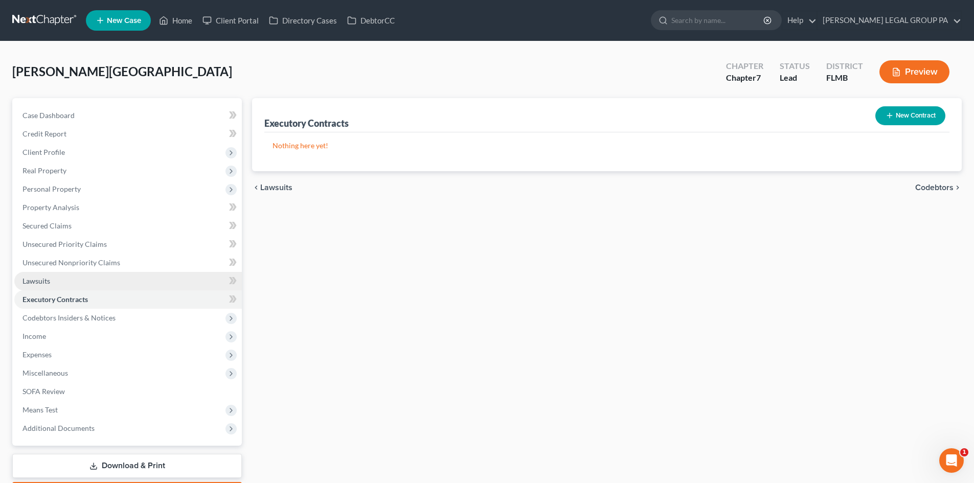
click at [57, 280] on link "Lawsuits" at bounding box center [128, 281] width 228 height 18
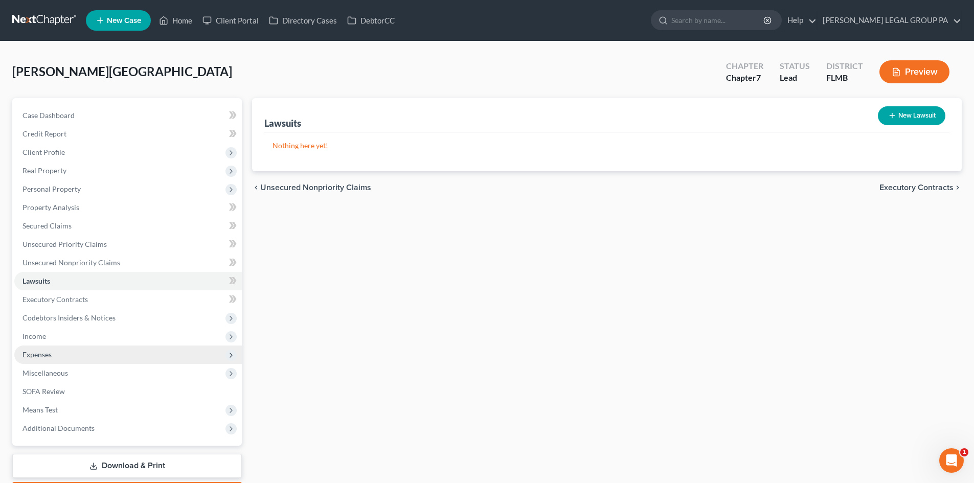
click at [55, 348] on span "Expenses" at bounding box center [128, 355] width 228 height 18
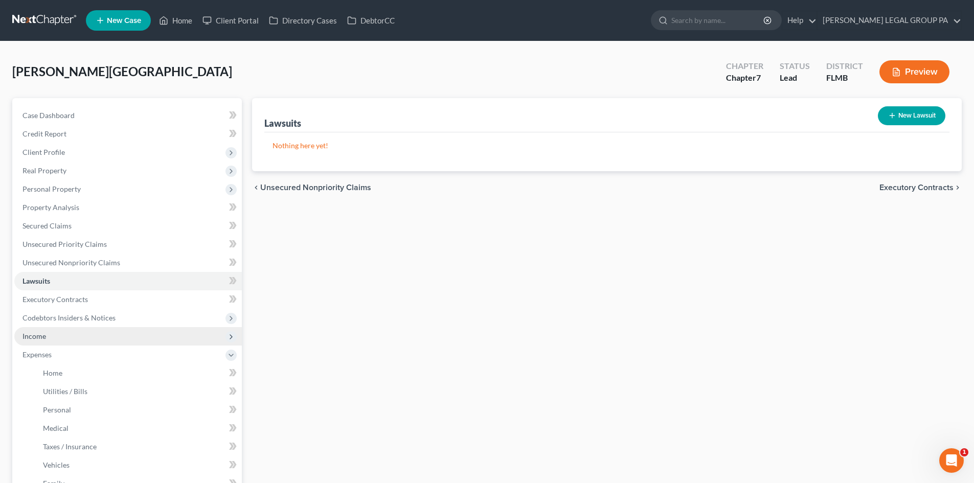
click at [54, 333] on span "Income" at bounding box center [128, 336] width 228 height 18
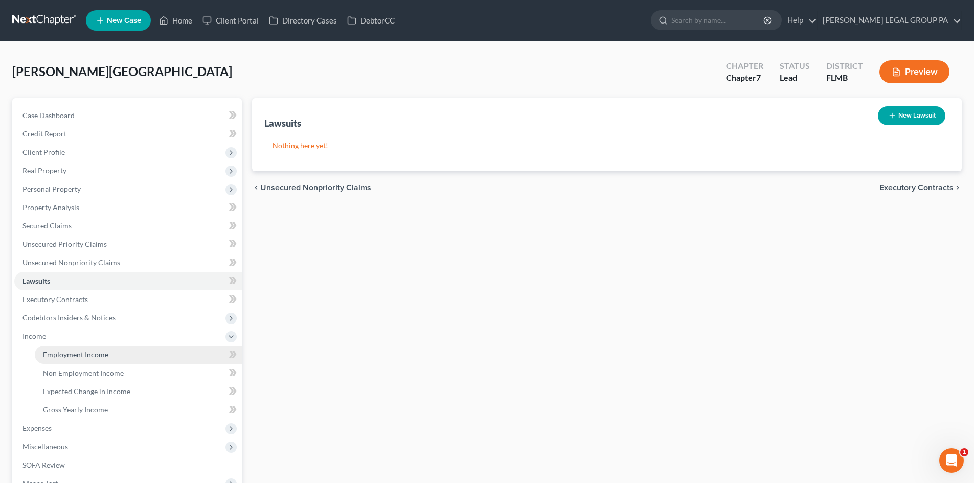
click at [100, 352] on span "Employment Income" at bounding box center [75, 354] width 65 height 9
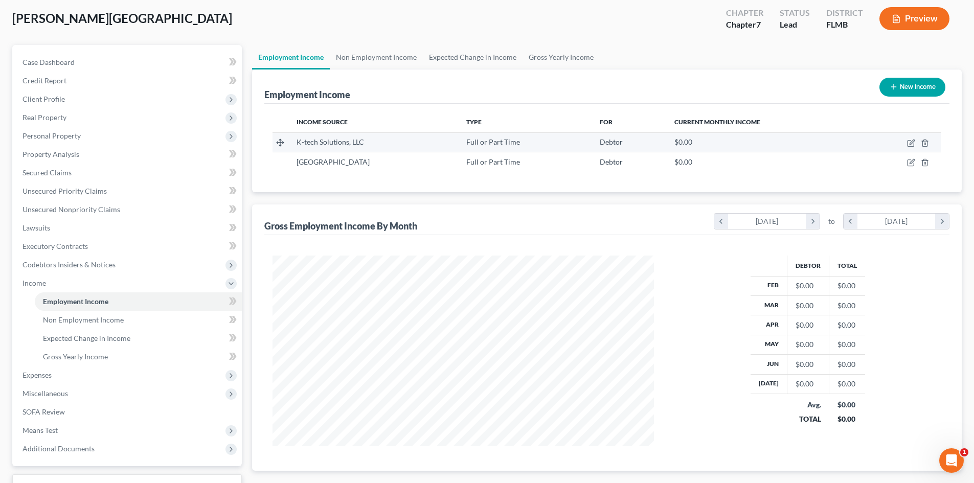
scroll to position [134, 0]
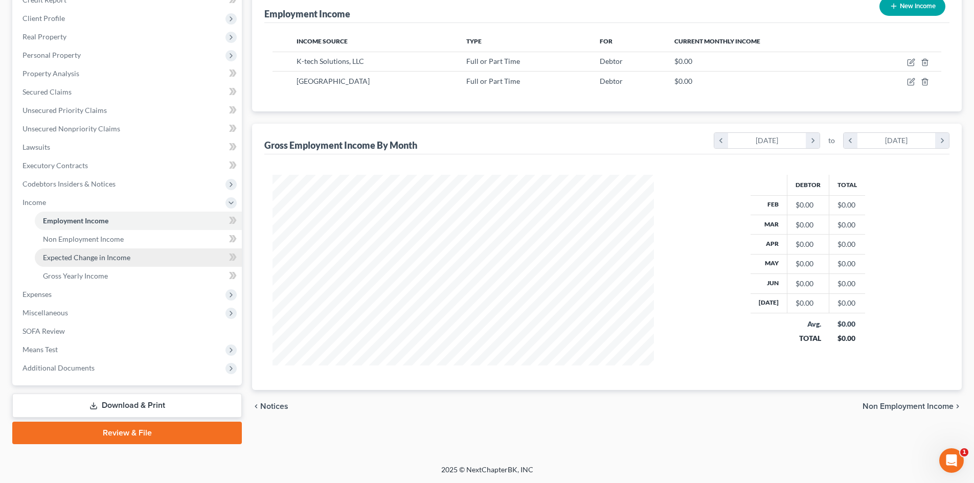
click at [102, 249] on link "Expected Change in Income" at bounding box center [138, 258] width 207 height 18
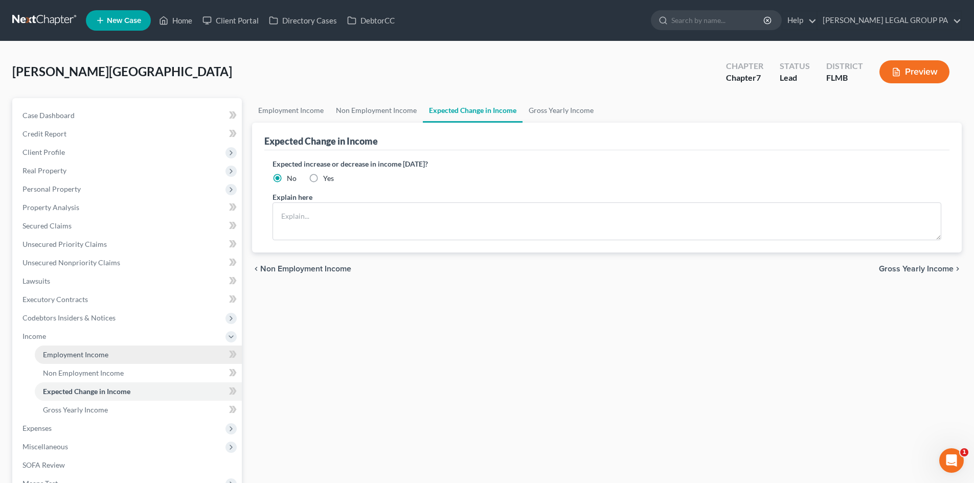
click at [73, 356] on span "Employment Income" at bounding box center [75, 354] width 65 height 9
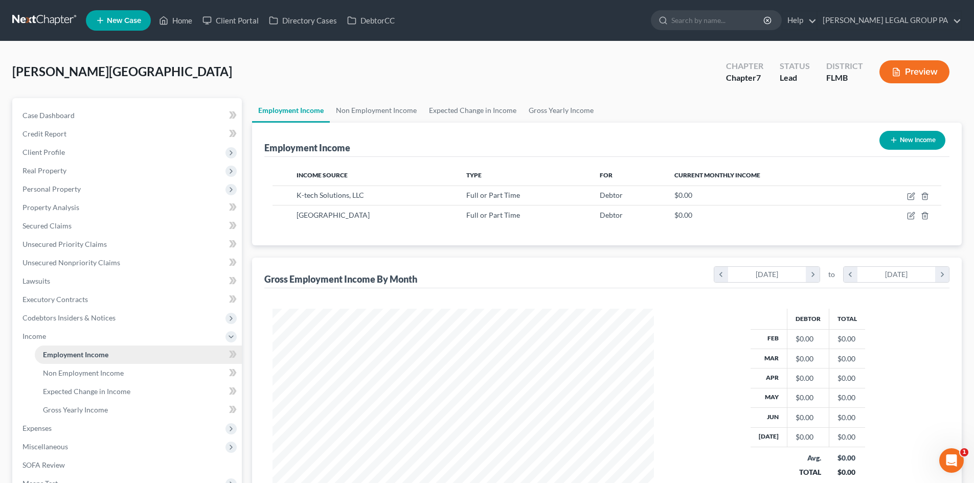
scroll to position [191, 402]
drag, startPoint x: 295, startPoint y: 216, endPoint x: 386, endPoint y: 219, distance: 91.6
click at [386, 219] on td "[GEOGRAPHIC_DATA]" at bounding box center [373, 215] width 170 height 19
click at [386, 219] on div "[GEOGRAPHIC_DATA]" at bounding box center [374, 215] width 154 height 10
click at [390, 218] on div "[GEOGRAPHIC_DATA]" at bounding box center [374, 215] width 154 height 10
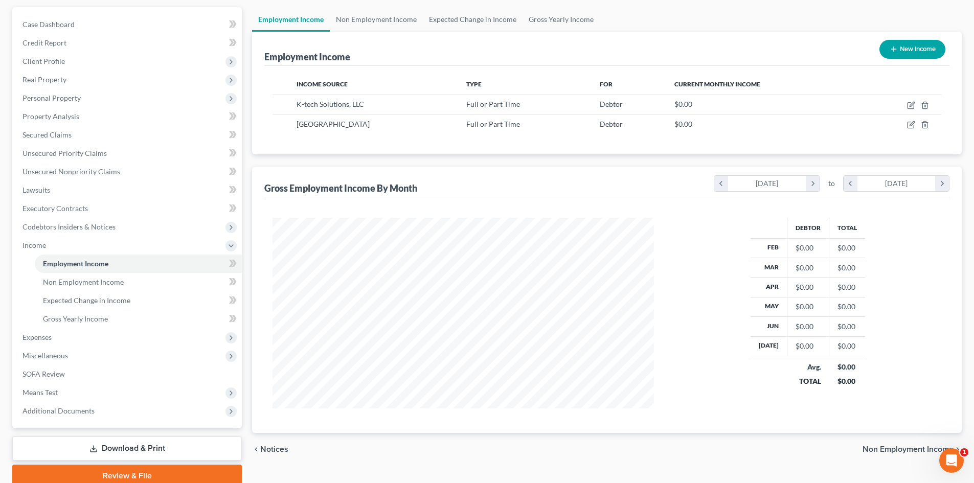
scroll to position [32, 0]
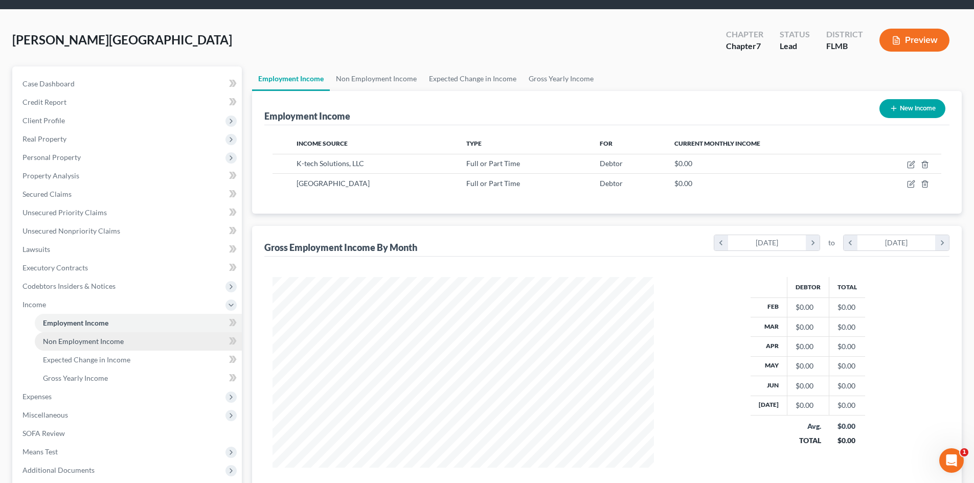
click at [105, 343] on span "Non Employment Income" at bounding box center [83, 341] width 81 height 9
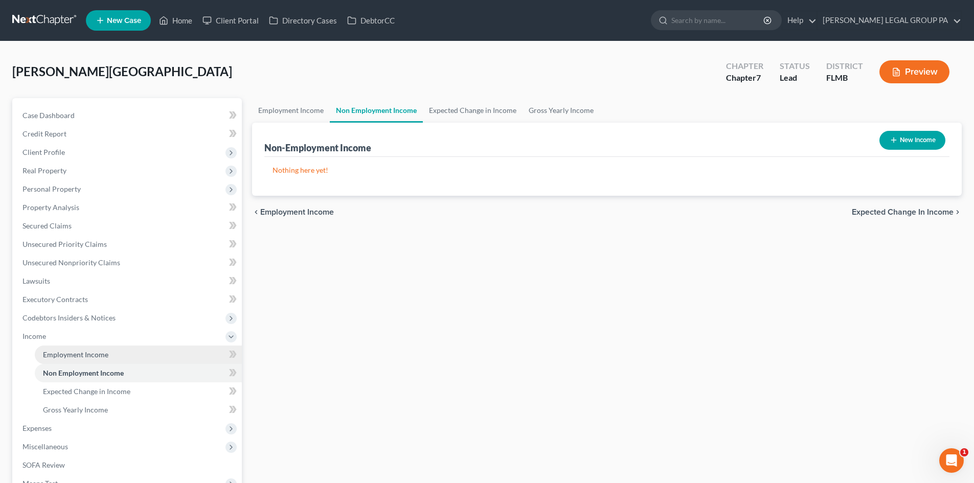
click at [106, 359] on link "Employment Income" at bounding box center [138, 355] width 207 height 18
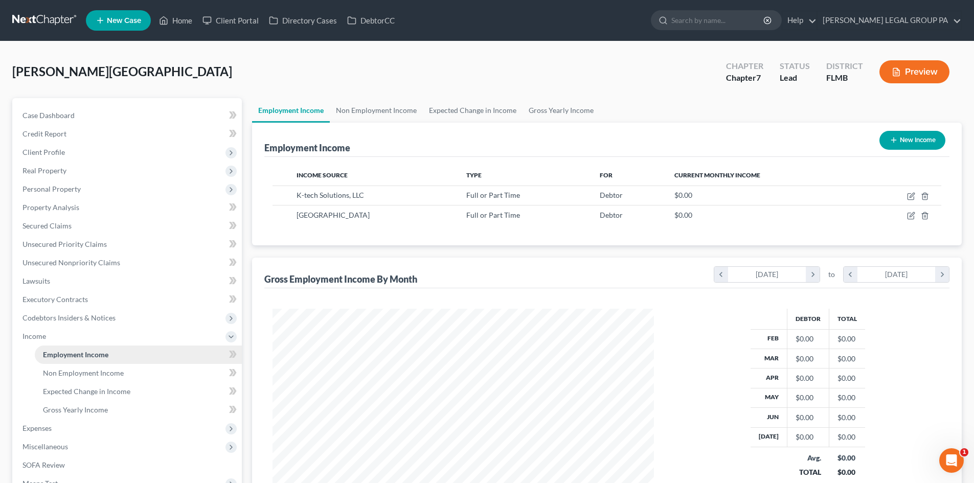
scroll to position [191, 402]
click at [83, 413] on span "Gross Yearly Income" at bounding box center [75, 409] width 65 height 9
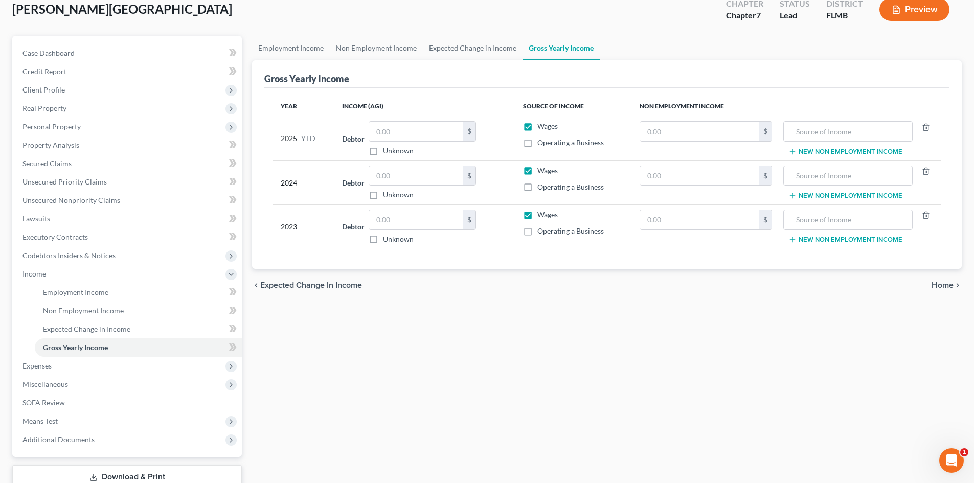
scroll to position [134, 0]
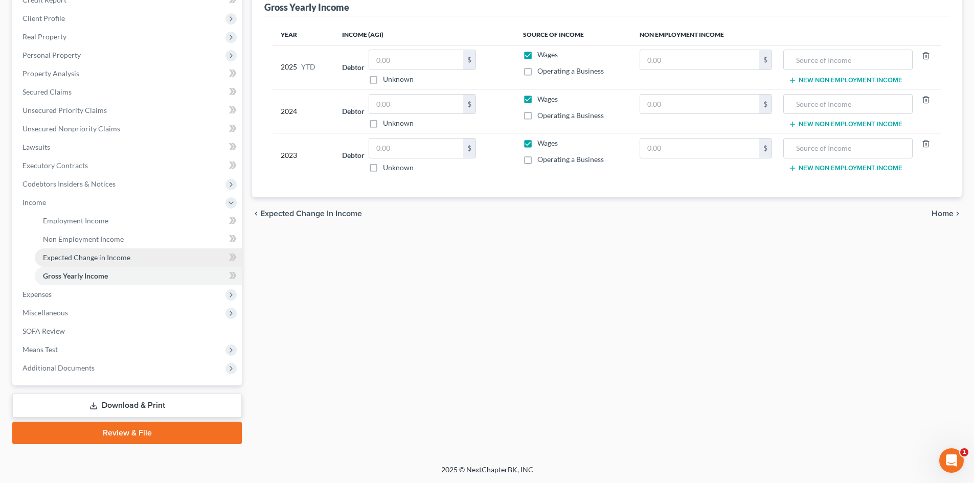
click at [94, 250] on link "Expected Change in Income" at bounding box center [138, 258] width 207 height 18
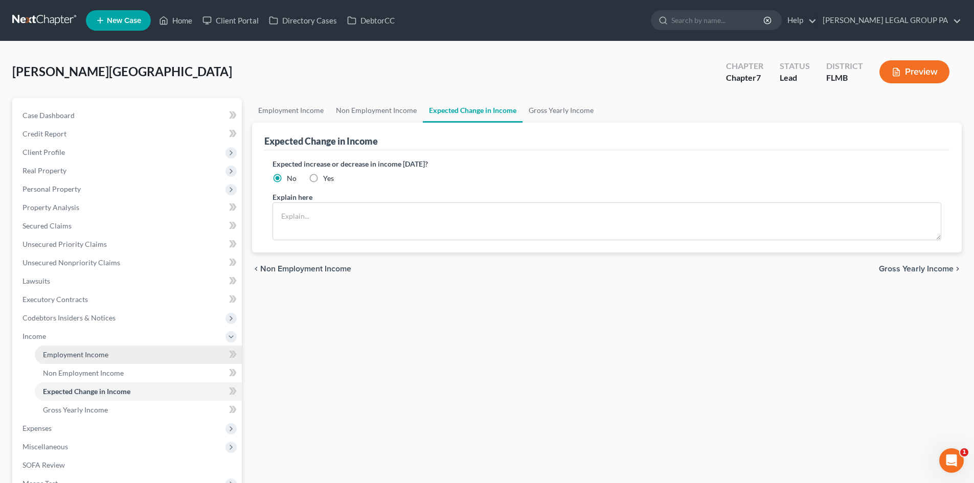
click at [97, 362] on link "Employment Income" at bounding box center [138, 355] width 207 height 18
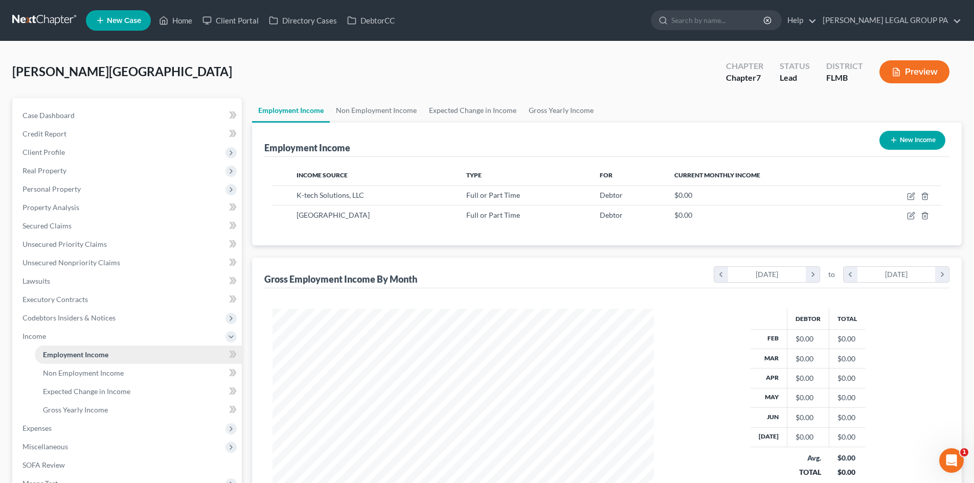
scroll to position [191, 402]
